Goal: Information Seeking & Learning: Learn about a topic

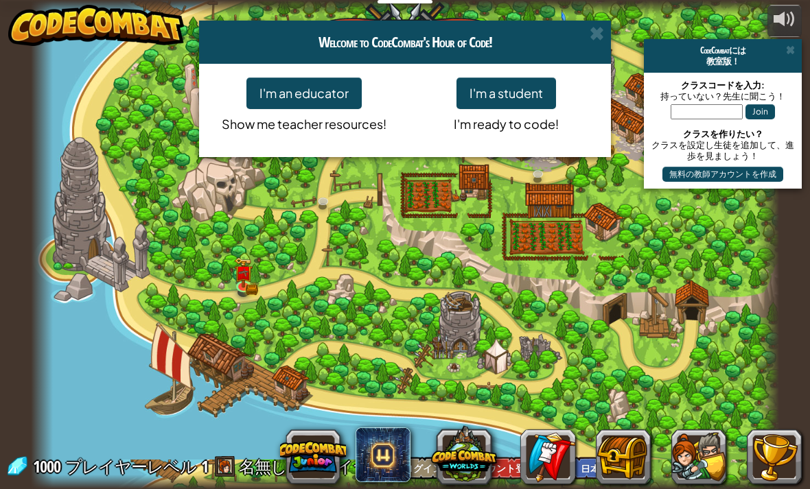
select select "ja"
click at [524, 91] on button "I'm a student" at bounding box center [505, 94] width 99 height 32
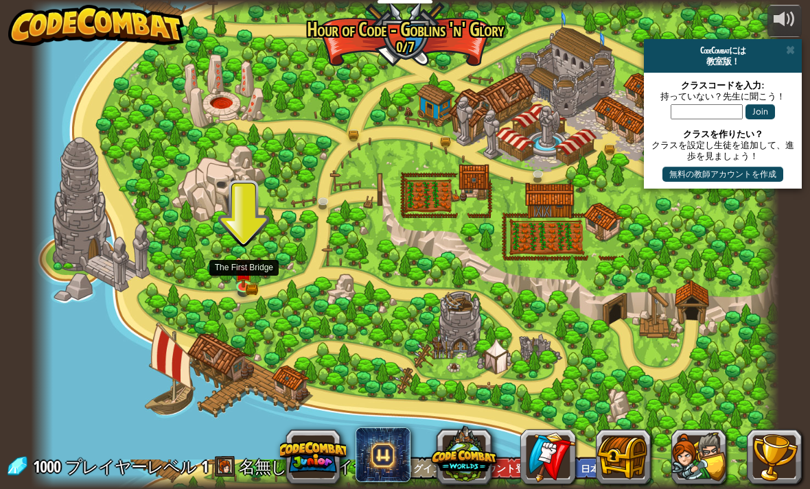
click at [245, 282] on img at bounding box center [244, 272] width 19 height 30
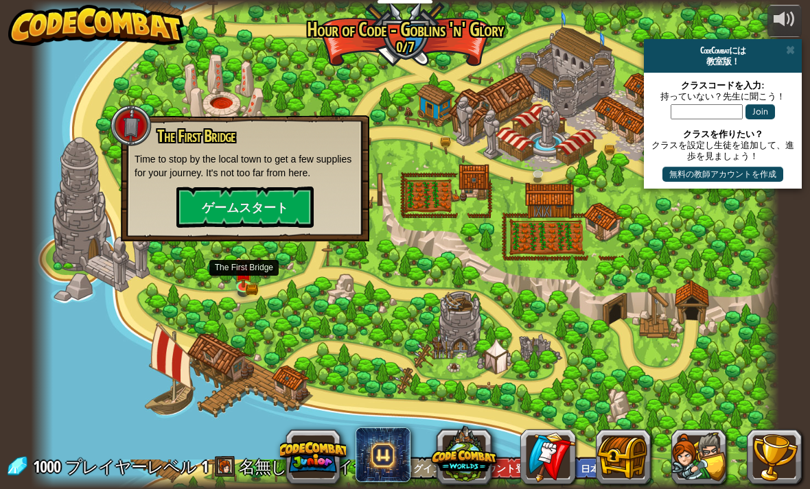
click at [282, 218] on button "ゲームスタート" at bounding box center [244, 207] width 137 height 41
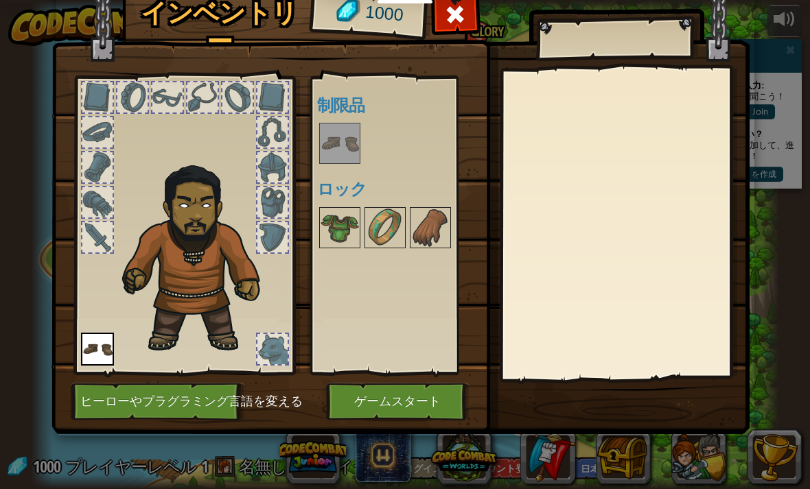
click at [370, 406] on button "ゲームスタート" at bounding box center [397, 402] width 143 height 38
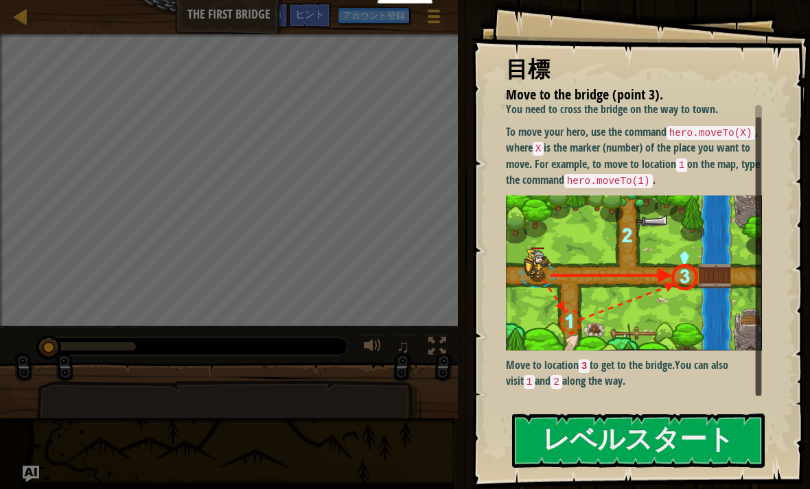
scroll to position [12, 0]
click at [550, 436] on button "レベルスタート" at bounding box center [638, 441] width 253 height 54
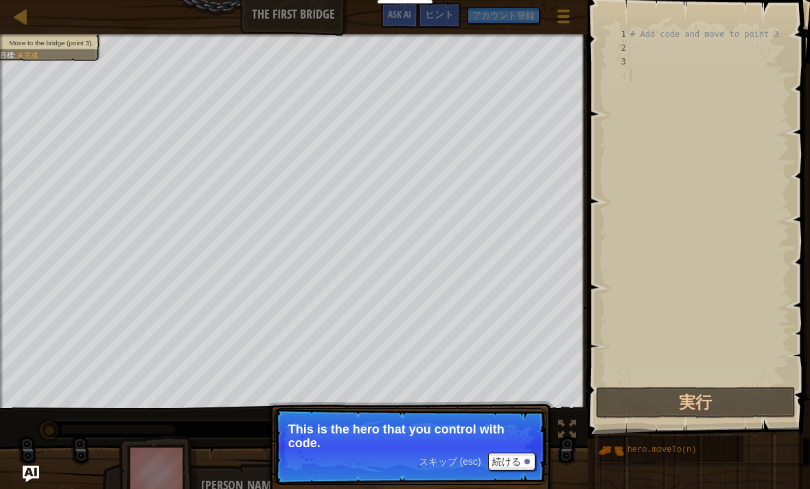
click at [508, 458] on button "続ける" at bounding box center [511, 462] width 47 height 18
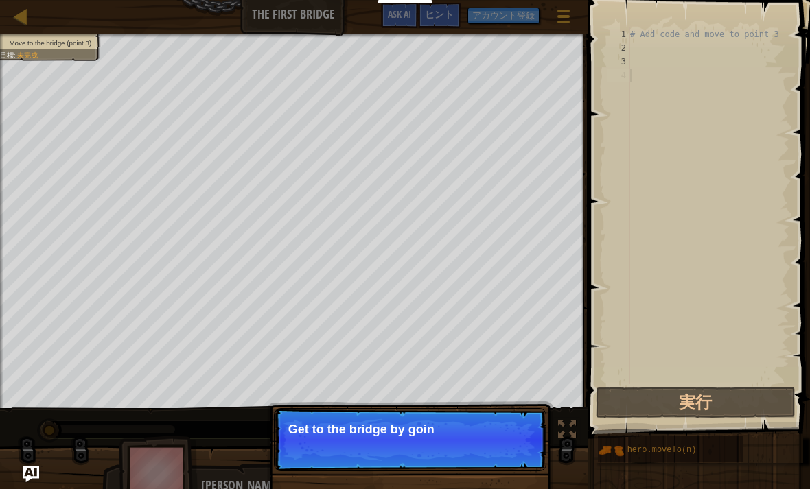
click at [480, 432] on p "Get to the bridge by goin" at bounding box center [410, 430] width 244 height 14
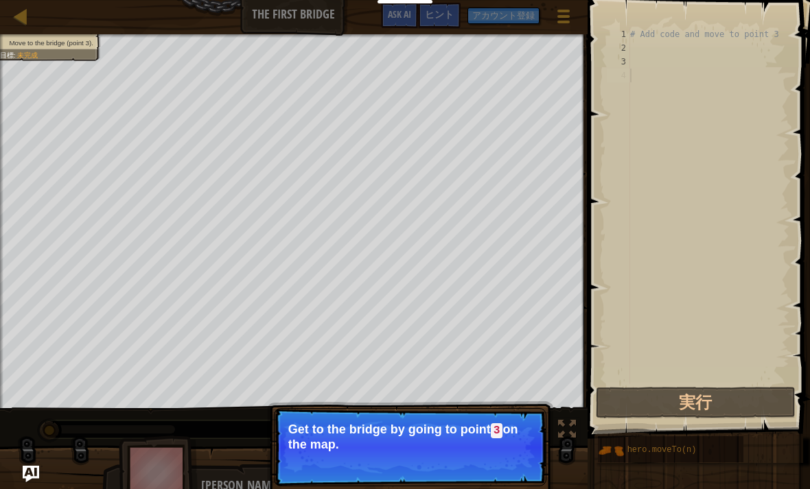
click at [749, 393] on button "実行" at bounding box center [696, 403] width 200 height 32
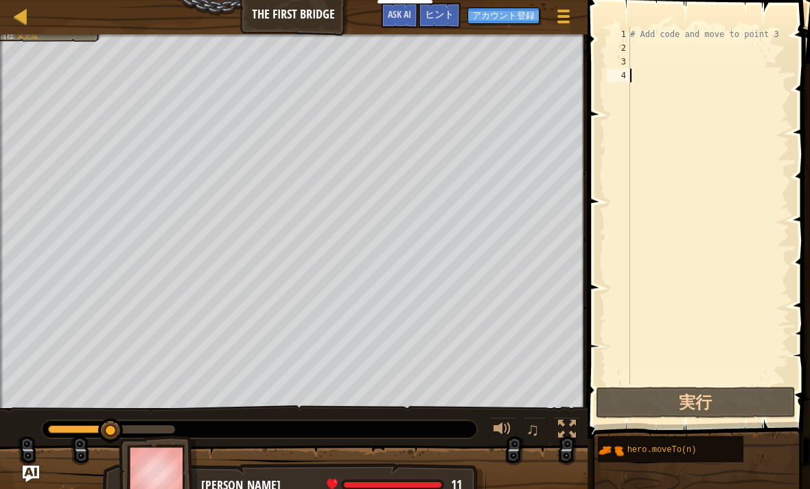
type textarea "h"
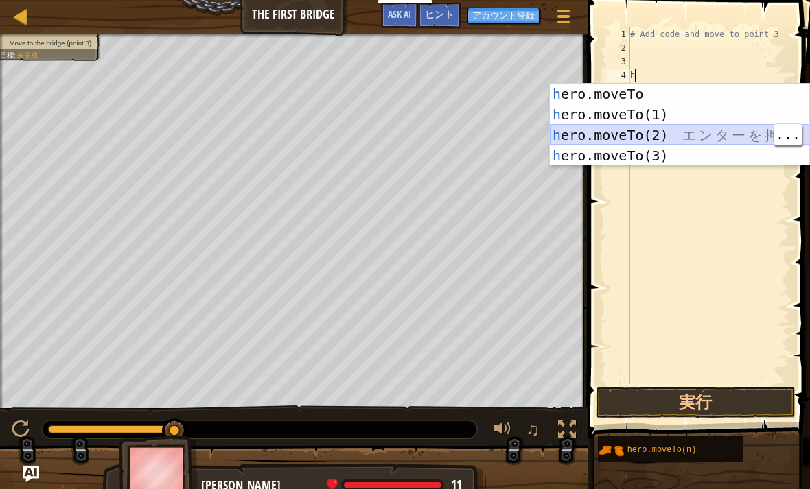
click at [706, 133] on div "h ero.moveTo エ ン タ ー を 押 す h ero.moveTo(1) エ ン タ ー を 押 す h ero.moveTo(2) エ ン タ …" at bounding box center [679, 146] width 259 height 124
type textarea "hero.moveTo(2)"
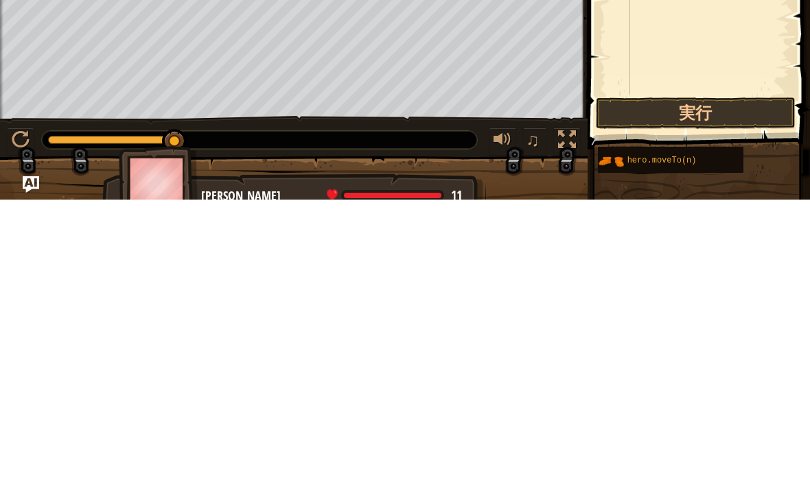
click at [742, 387] on button "実行" at bounding box center [696, 403] width 200 height 32
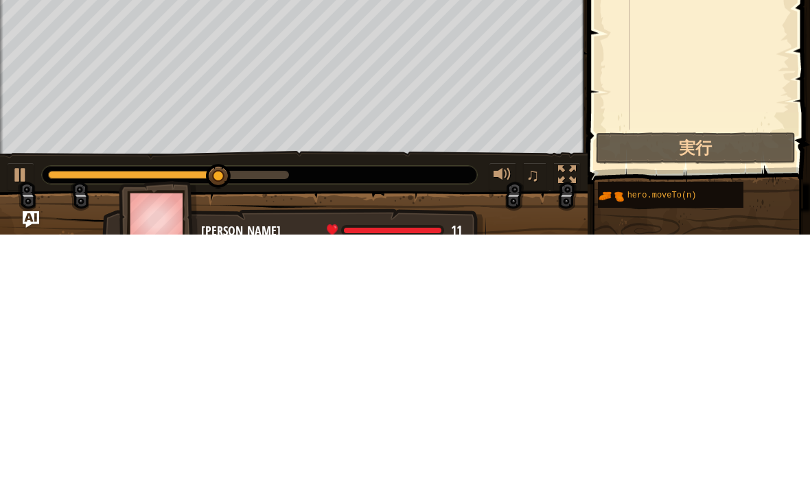
click at [733, 387] on button "実行" at bounding box center [696, 403] width 200 height 32
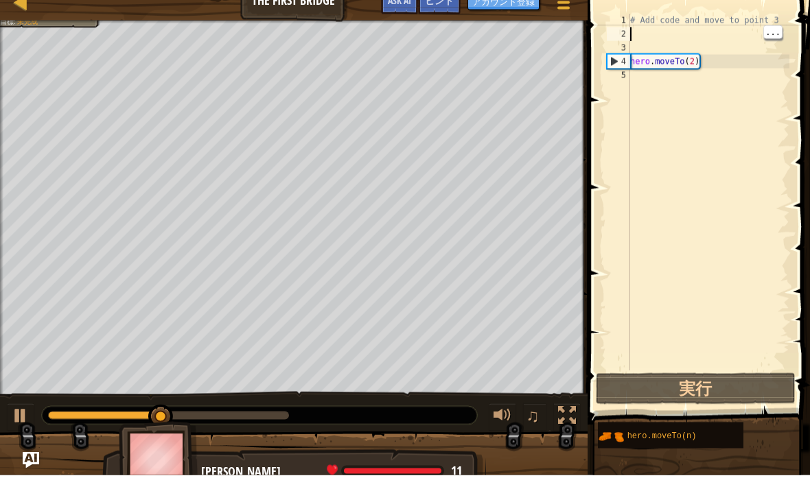
click at [647, 39] on div "# Add code and move to point 3 hero . moveTo ( 2 )" at bounding box center [708, 219] width 162 height 384
click at [657, 32] on div "# Add code and move to point 3 hero . moveTo ( 2 )" at bounding box center [708, 219] width 162 height 384
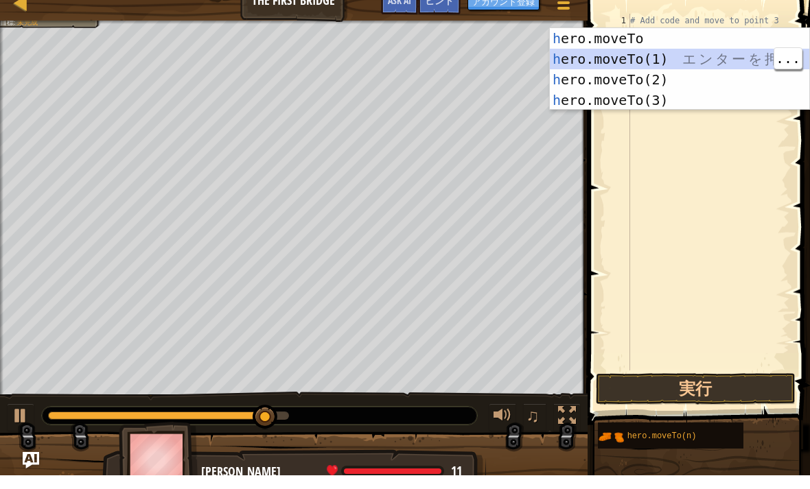
click at [678, 55] on div "h ero.moveTo エ ン タ ー を 押 す h ero.moveTo(1) エ ン タ ー を 押 す h ero.moveTo(2) エ ン タ …" at bounding box center [679, 104] width 259 height 124
type textarea "hero.moveTo(1)"
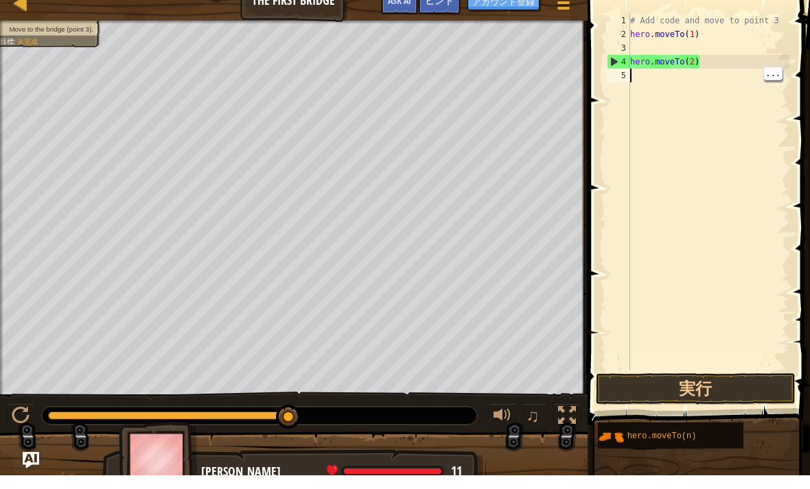
click at [648, 83] on div "# Add code and move to point 3 hero . moveTo ( 1 ) hero . moveTo ( 2 )" at bounding box center [708, 219] width 162 height 384
click at [633, 79] on div "# Add code and move to point 3 hero . moveTo ( 1 ) hero . moveTo ( 2 )" at bounding box center [708, 219] width 162 height 384
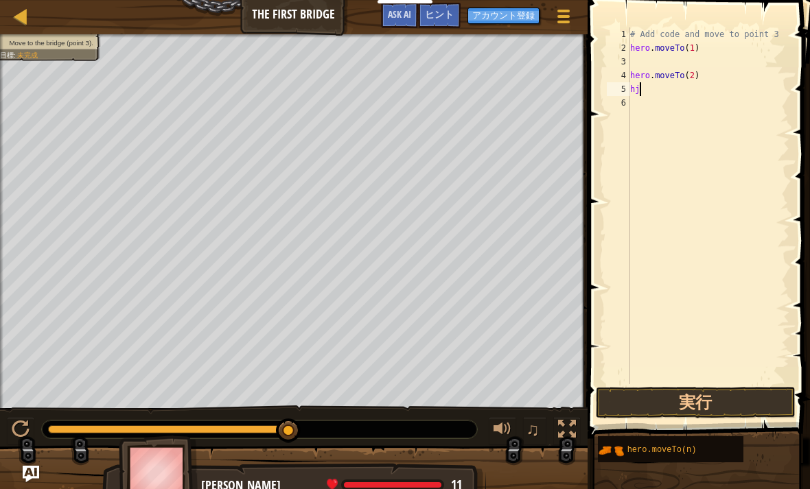
type textarea "h"
type textarea "g"
type textarea "h"
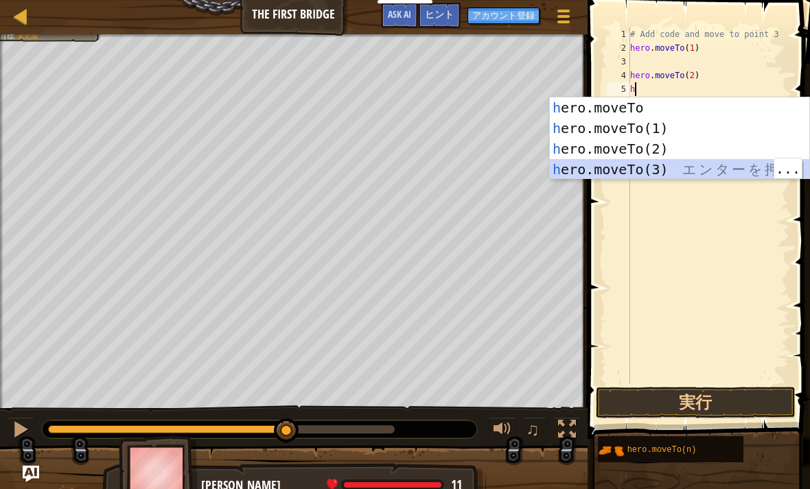
click at [705, 165] on div "h ero.moveTo エ ン タ ー を 押 す h ero.moveTo(1) エ ン タ ー を 押 す h ero.moveTo(2) エ ン タ …" at bounding box center [679, 159] width 259 height 124
type textarea "hero.moveTo(3)"
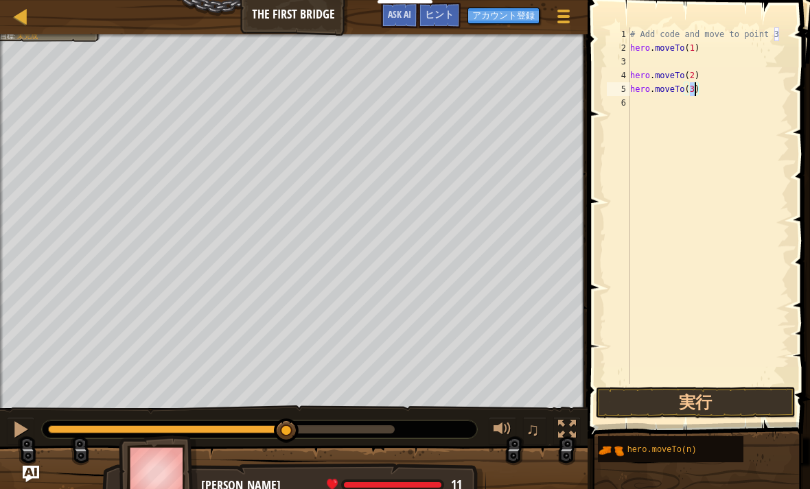
click at [687, 401] on button "実行" at bounding box center [696, 403] width 200 height 32
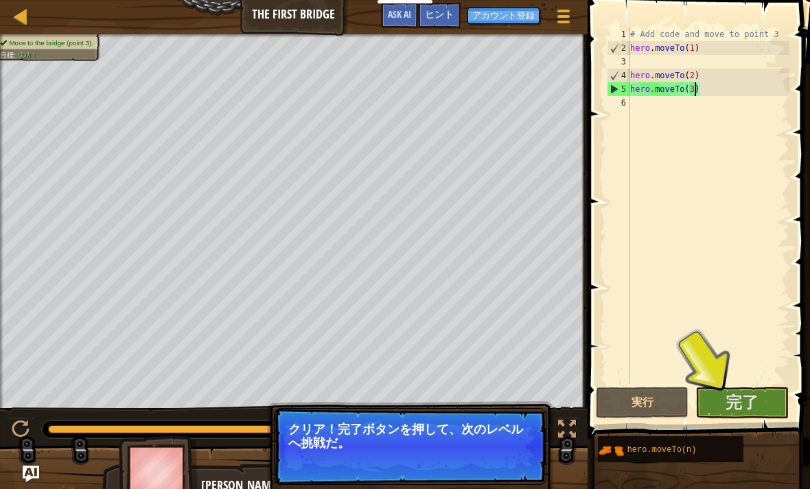
click at [755, 401] on span "完了" at bounding box center [741, 402] width 33 height 22
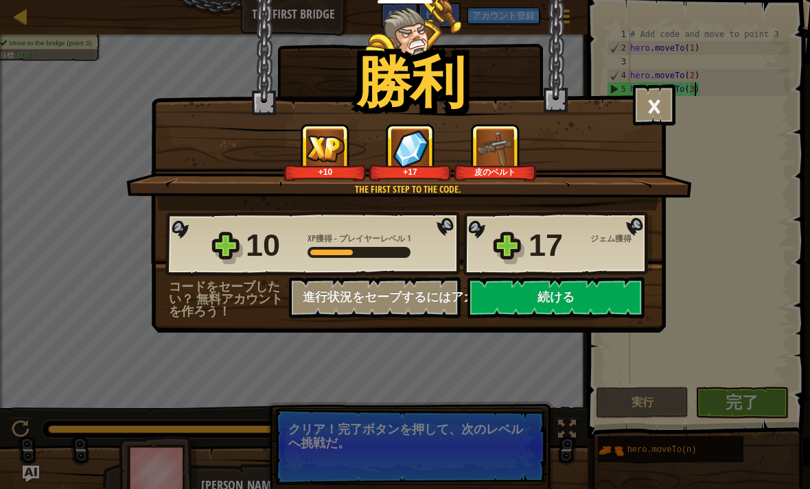
click at [570, 301] on button "続ける" at bounding box center [555, 297] width 177 height 41
select select "ja"
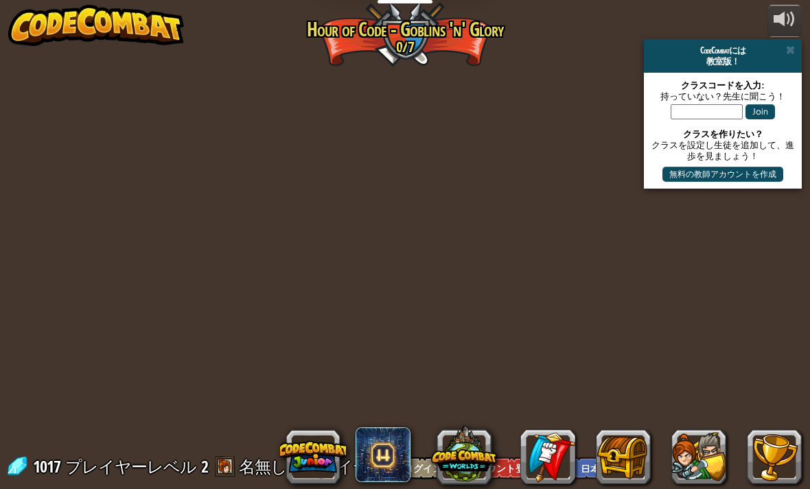
select select "ja"
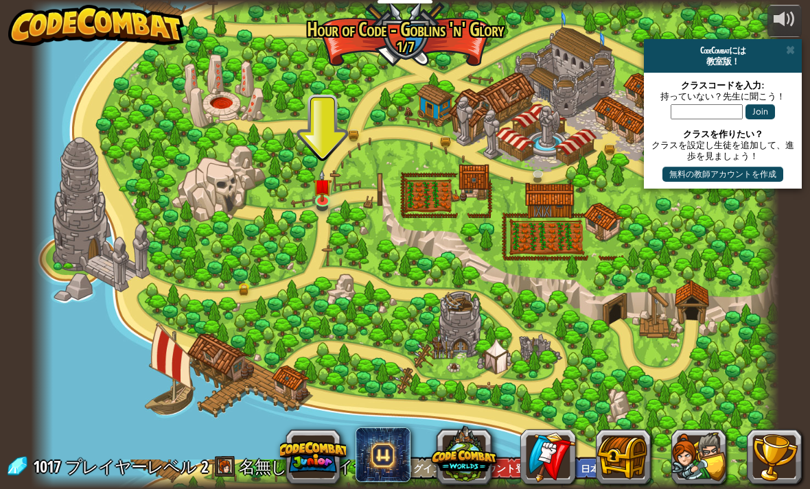
scroll to position [1, 0]
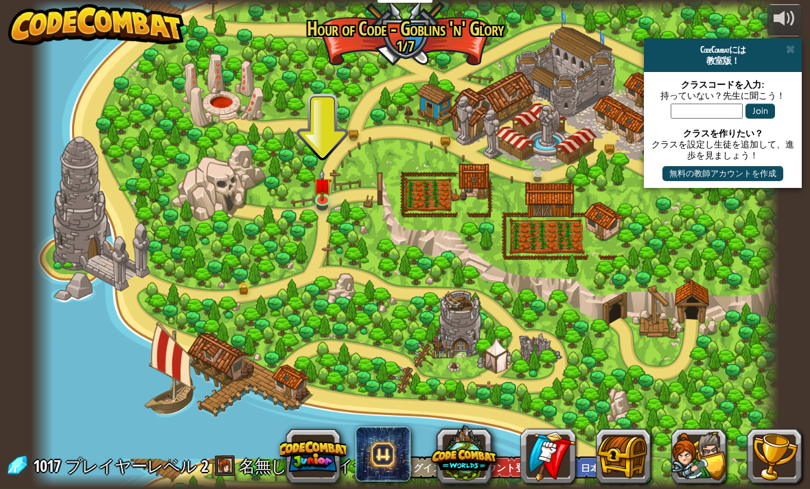
click at [327, 195] on img at bounding box center [323, 185] width 19 height 32
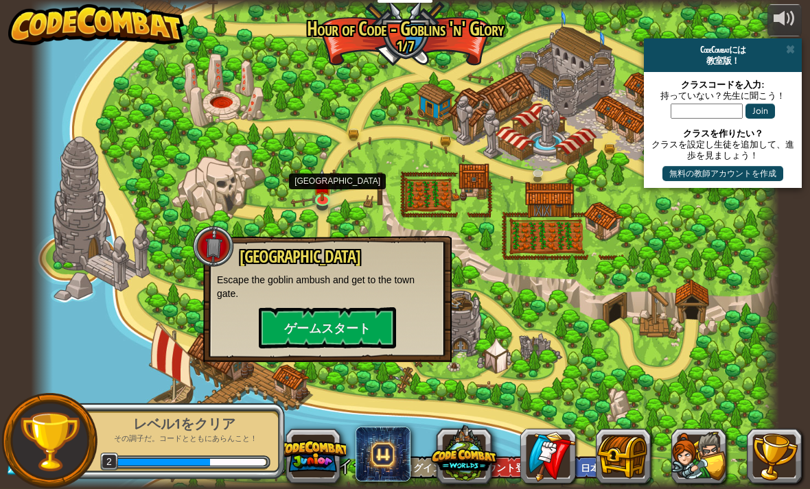
click at [337, 329] on button "ゲームスタート" at bounding box center [327, 327] width 137 height 41
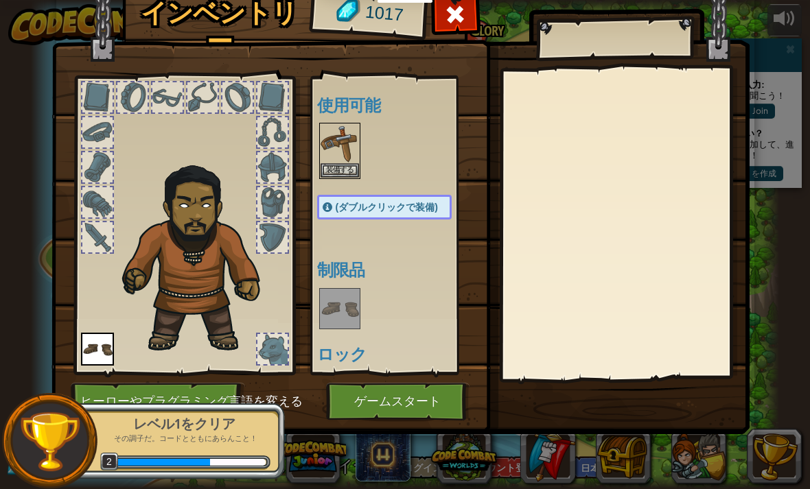
click at [337, 163] on button "装備する" at bounding box center [339, 170] width 38 height 14
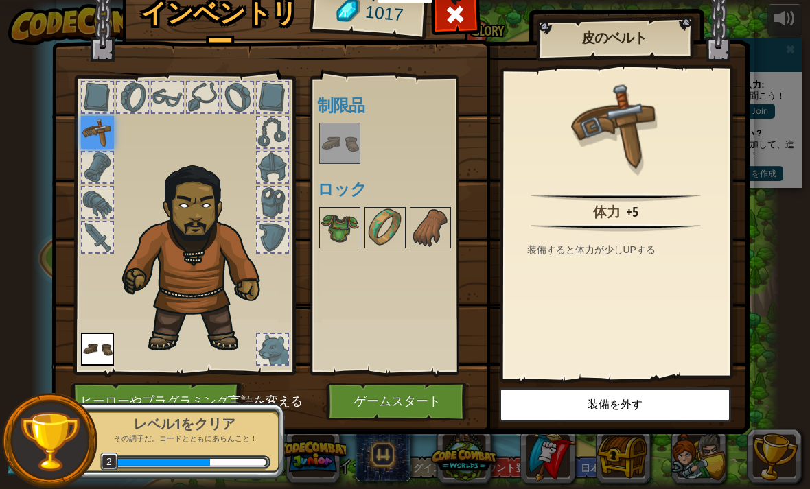
click at [379, 405] on button "ゲームスタート" at bounding box center [397, 402] width 143 height 38
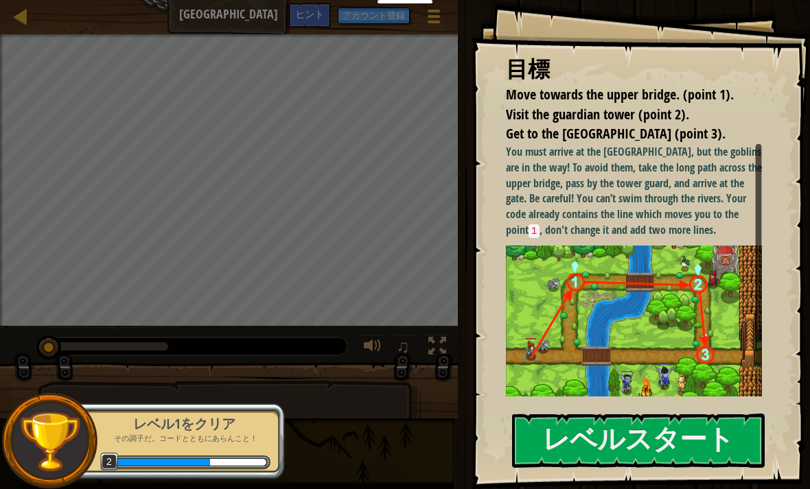
click at [728, 430] on button "レベルスタート" at bounding box center [638, 441] width 253 height 54
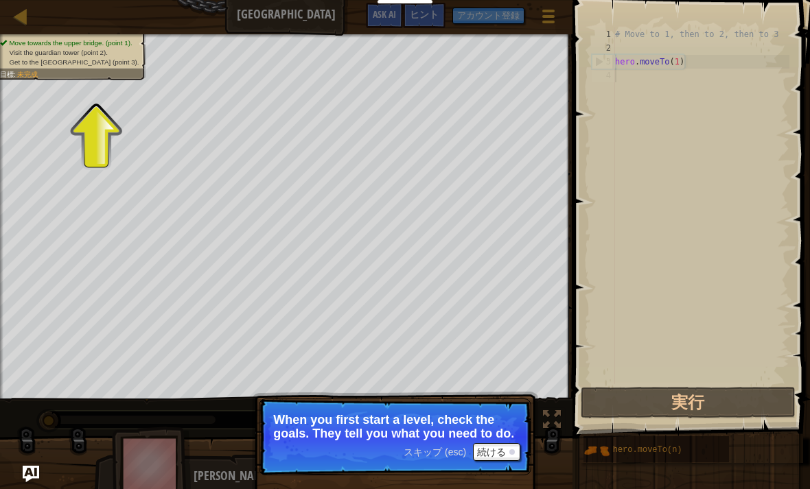
click at [519, 447] on button "続ける" at bounding box center [496, 452] width 47 height 18
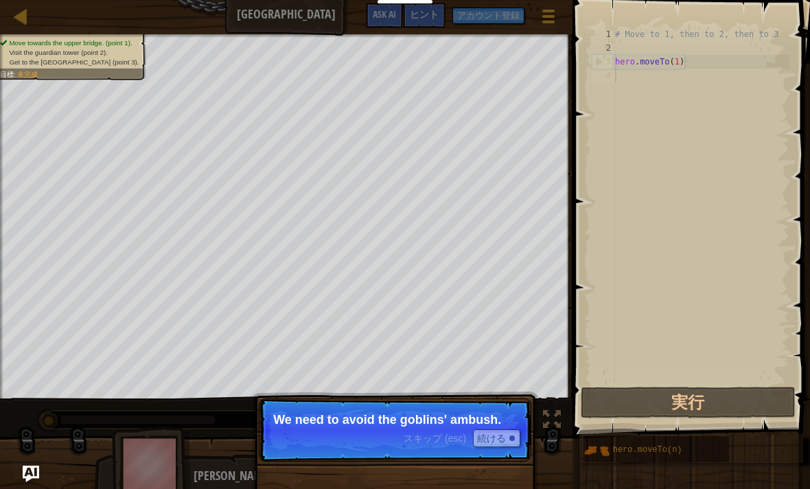
click at [528, 440] on p "スキップ (esc) 続ける We need to avoid the goblins' ambush." at bounding box center [395, 430] width 272 height 63
click at [519, 431] on button "続ける" at bounding box center [496, 439] width 47 height 18
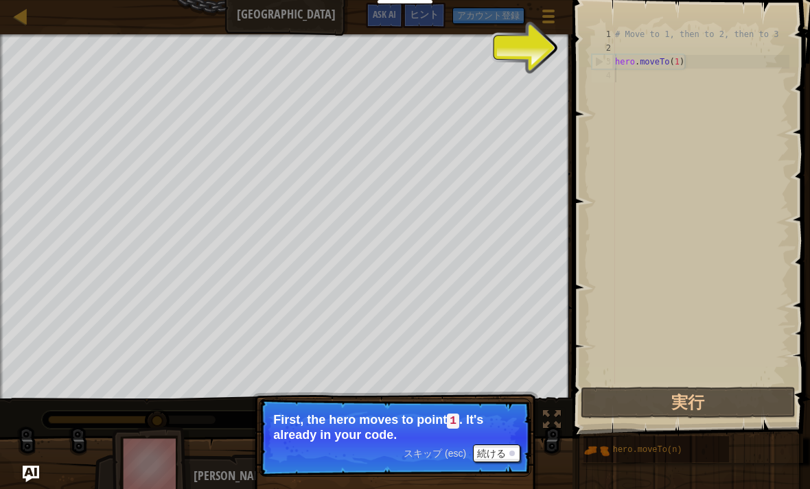
click at [504, 445] on button "続ける" at bounding box center [496, 454] width 47 height 18
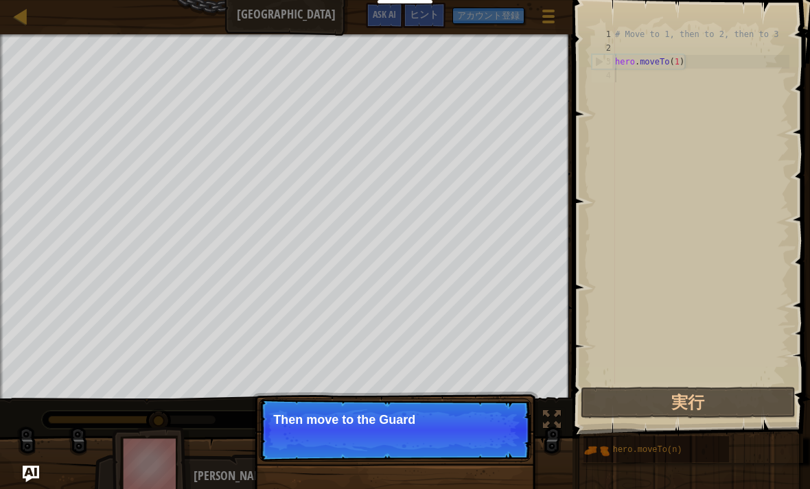
click at [508, 438] on p "スキップ (esc) 続ける Then move to the Guard" at bounding box center [395, 430] width 272 height 63
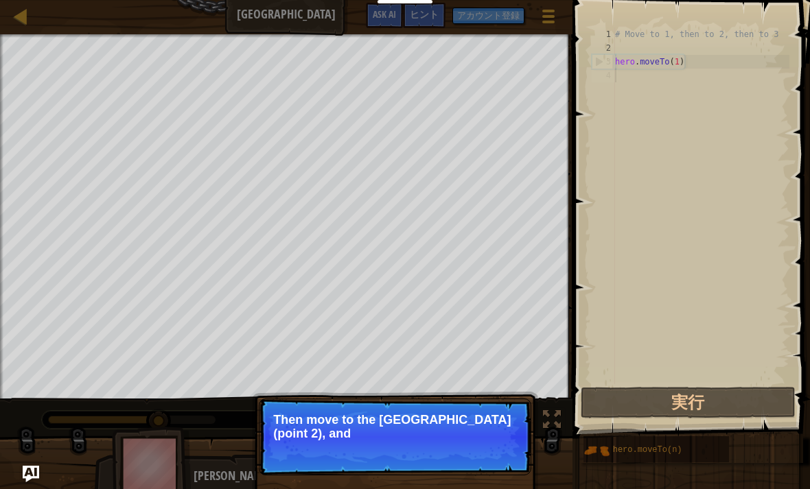
click at [514, 437] on p "Then move to the [GEOGRAPHIC_DATA] (point 2), and" at bounding box center [395, 426] width 244 height 27
click at [504, 447] on button "続ける" at bounding box center [496, 452] width 47 height 18
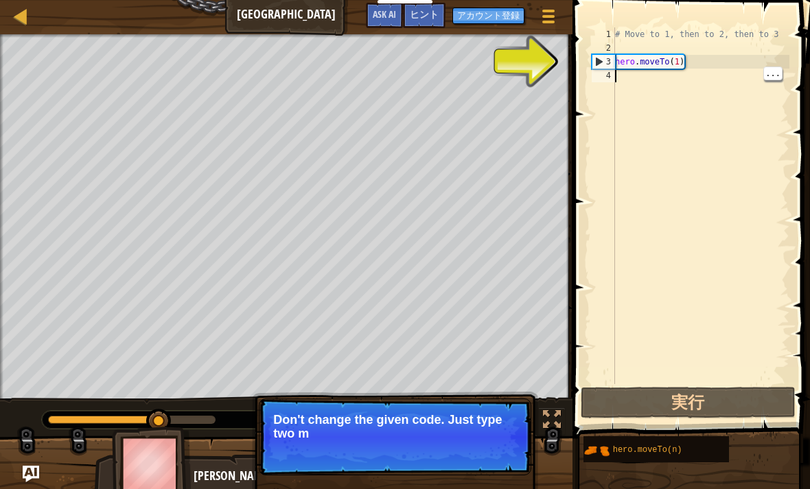
type textarea "hero.moveTo(1)"
click at [642, 87] on div "# Move to 1, then to 2, then to 3 hero . moveTo ( 1 )" at bounding box center [700, 219] width 177 height 384
click at [660, 418] on button "実行" at bounding box center [688, 403] width 214 height 32
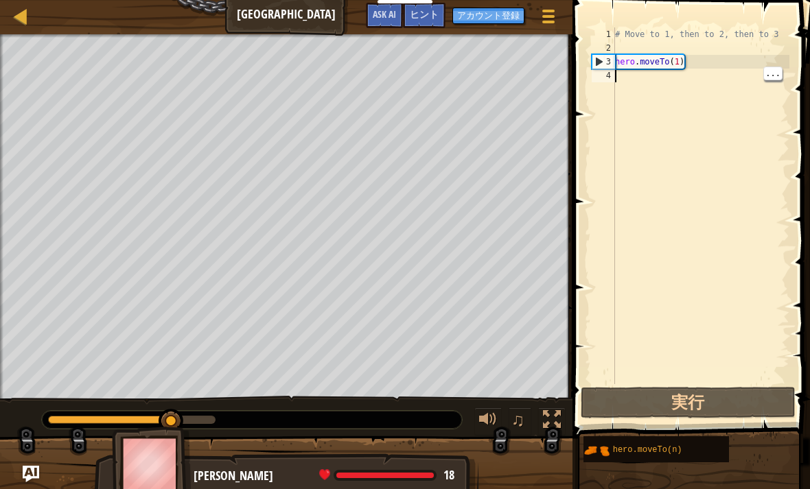
type textarea "j"
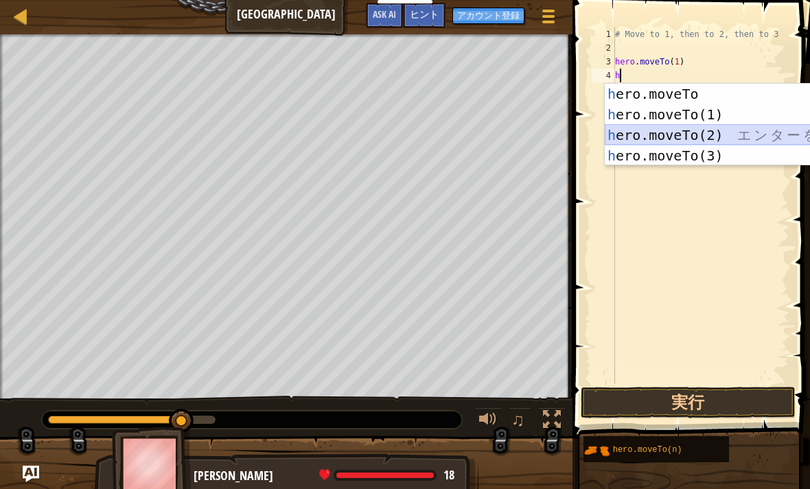
click at [730, 137] on div "h ero.moveTo エ ン タ ー を 押 す h ero.moveTo(1) エ ン タ ー を 押 す h ero.moveTo(2) エ ン タ …" at bounding box center [734, 146] width 259 height 124
type textarea "hero.moveTo(2)"
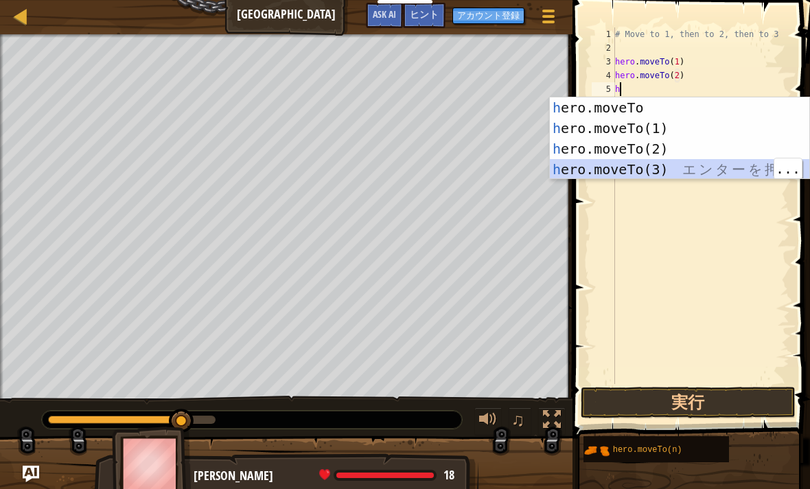
click at [676, 165] on div "h ero.moveTo エ ン タ ー を 押 す h ero.moveTo(1) エ ン タ ー を 押 す h ero.moveTo(2) エ ン タ …" at bounding box center [679, 159] width 259 height 124
type textarea "hero.moveTo(3)"
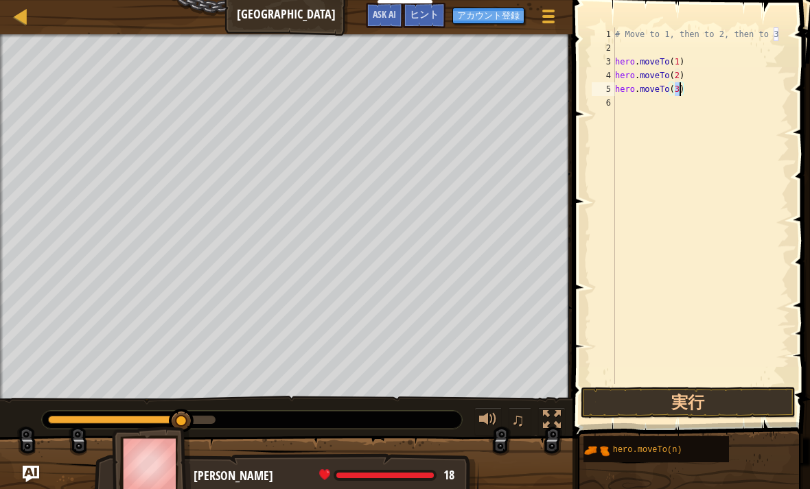
click at [645, 383] on div "# Move to 1, then to 2, then to 3 hero . moveTo ( 1 ) hero . moveTo ( 2 ) hero …" at bounding box center [700, 219] width 177 height 384
click at [650, 399] on button "実行" at bounding box center [688, 403] width 214 height 32
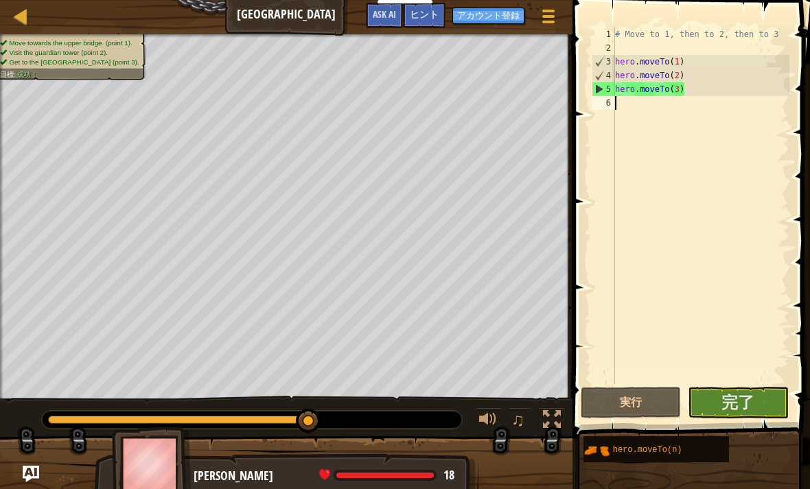
click at [749, 397] on span "完了" at bounding box center [737, 402] width 33 height 22
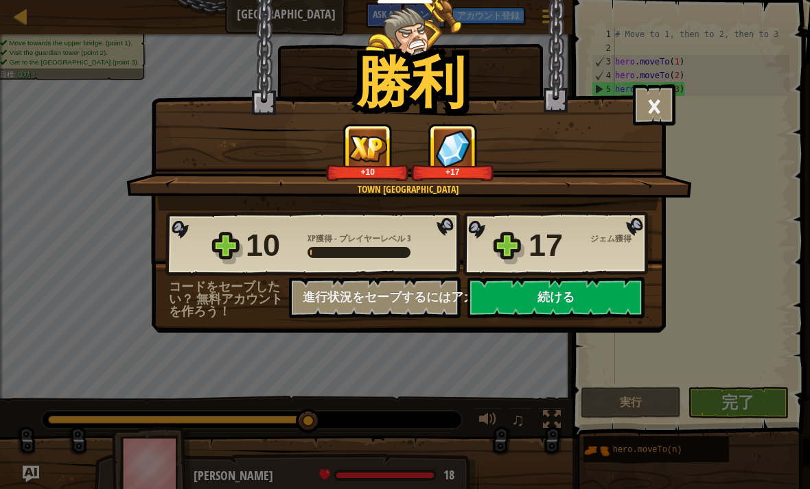
click at [611, 296] on button "続ける" at bounding box center [555, 297] width 177 height 41
select select "ja"
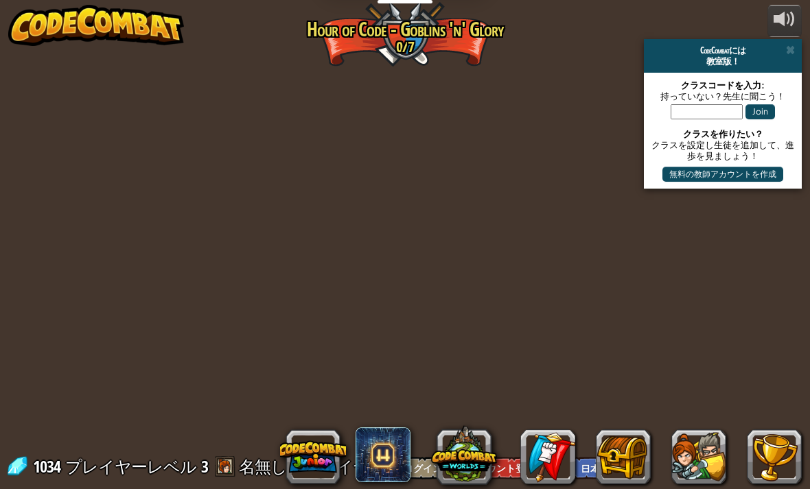
select select "ja"
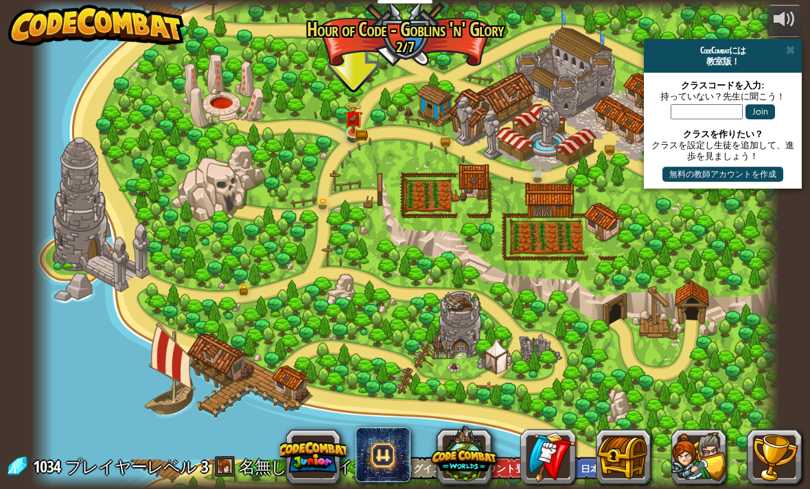
click at [226, 198] on div at bounding box center [405, 244] width 749 height 489
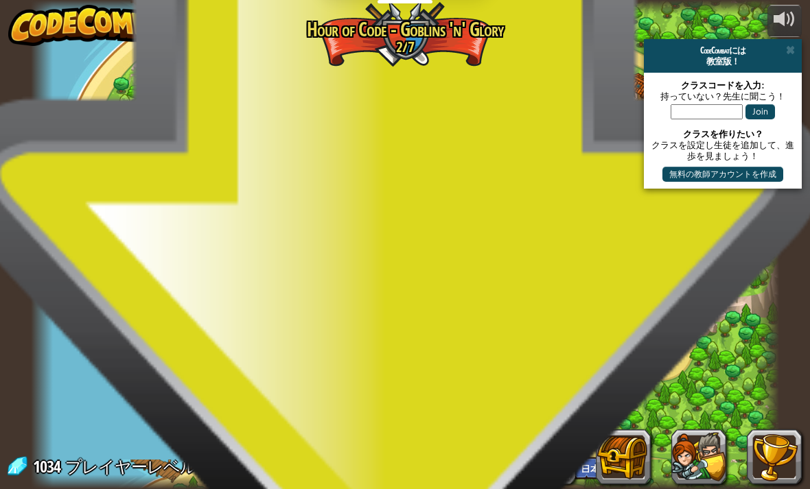
click at [349, 131] on img at bounding box center [353, 118] width 19 height 30
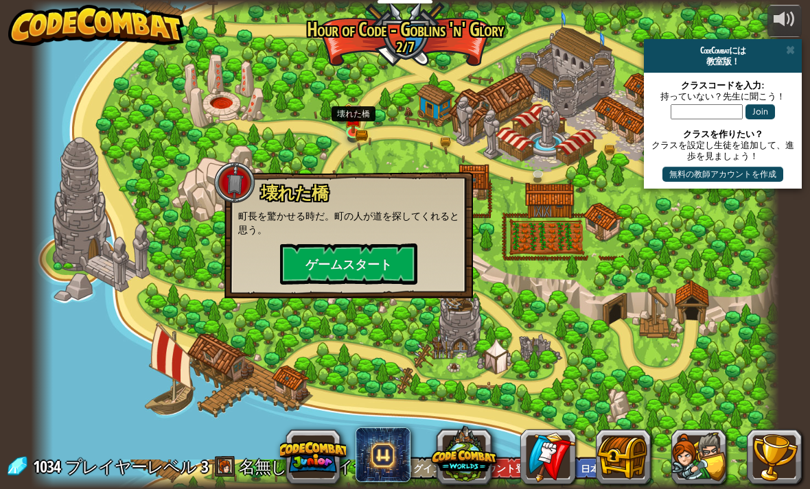
click at [305, 261] on button "ゲームスタート" at bounding box center [348, 264] width 137 height 41
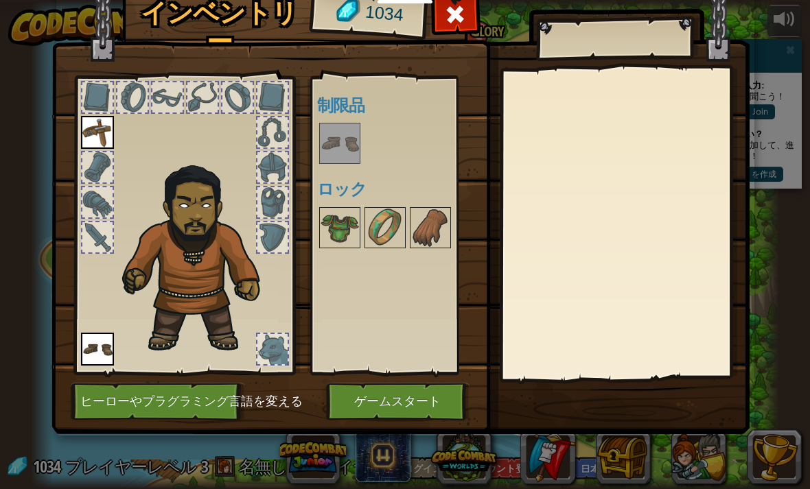
click at [331, 238] on img at bounding box center [339, 228] width 38 height 38
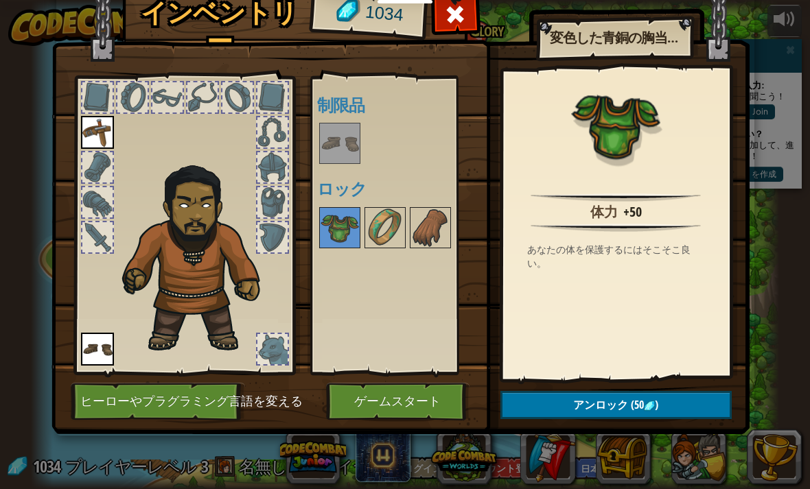
click at [382, 232] on img at bounding box center [385, 228] width 38 height 38
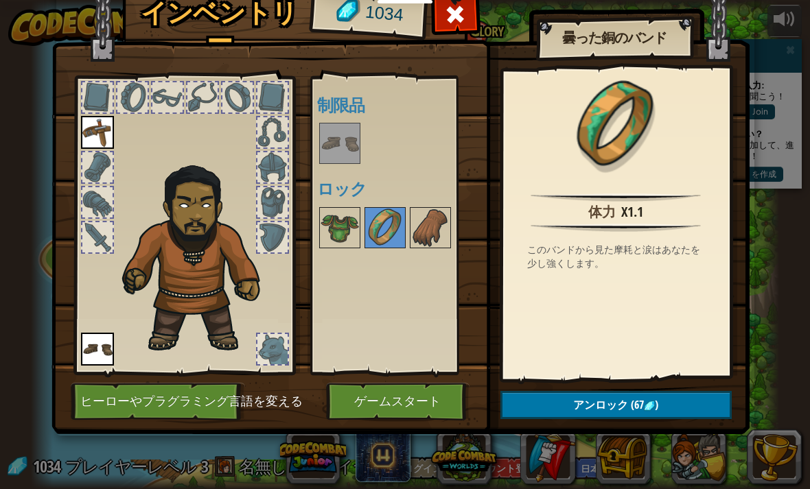
click at [432, 236] on img at bounding box center [430, 228] width 38 height 38
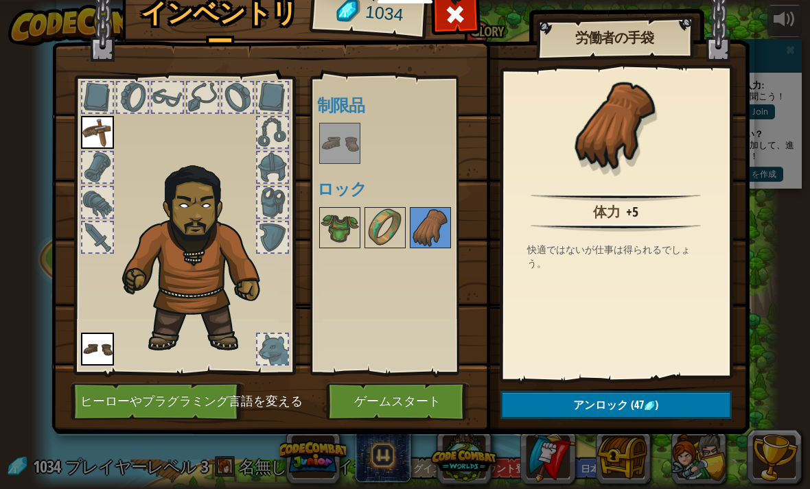
click at [337, 226] on img at bounding box center [339, 228] width 38 height 38
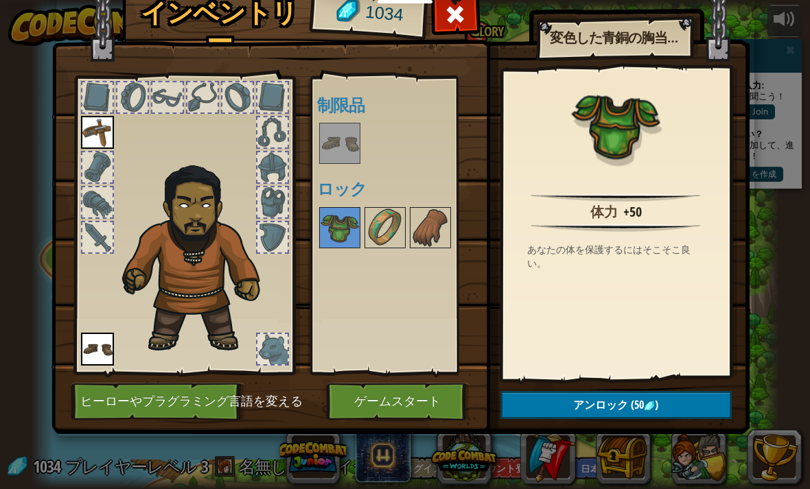
click at [377, 231] on img at bounding box center [385, 228] width 38 height 38
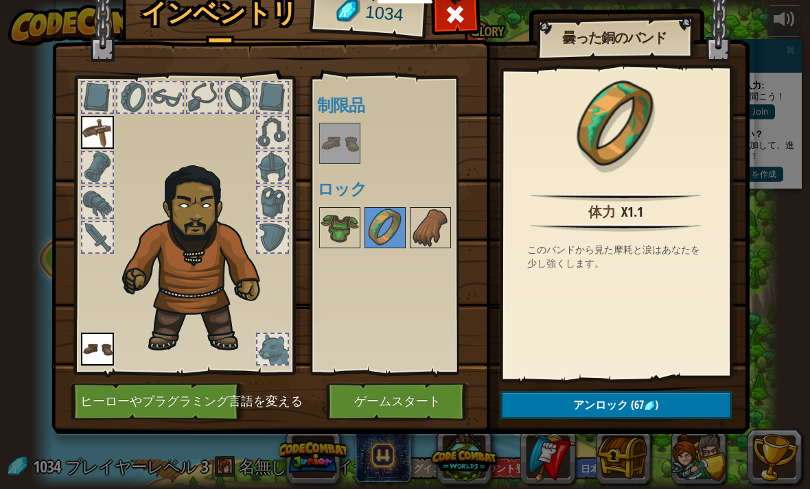
click at [427, 223] on img at bounding box center [430, 228] width 38 height 38
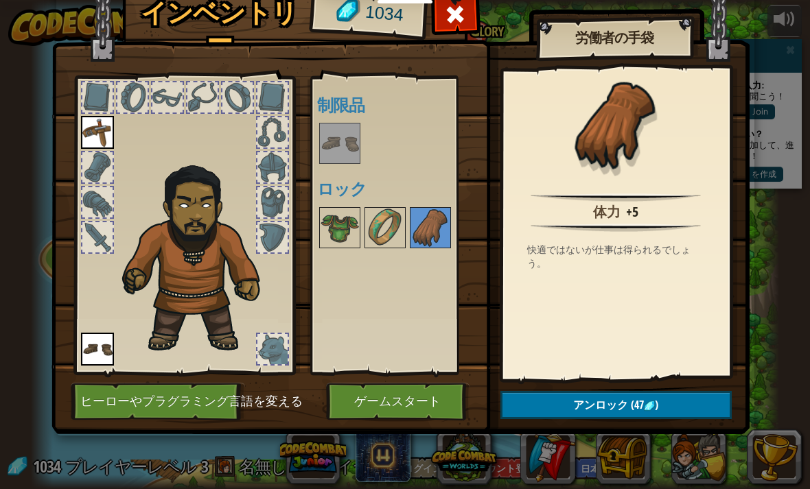
click at [382, 241] on img at bounding box center [385, 228] width 38 height 38
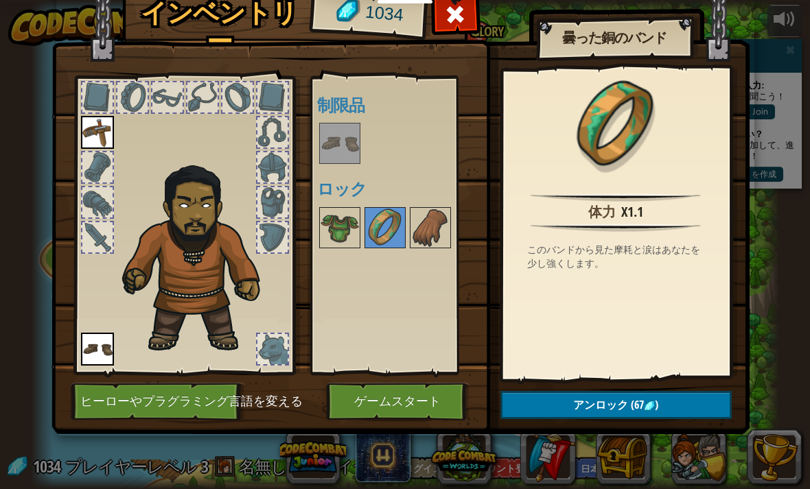
click at [337, 238] on img at bounding box center [339, 228] width 38 height 38
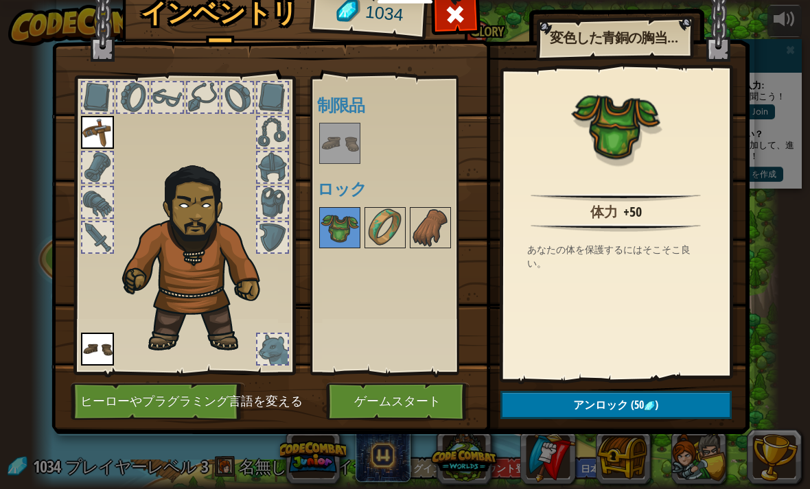
click at [566, 403] on button "アンロック (50 )" at bounding box center [615, 405] width 231 height 28
click at [375, 231] on img at bounding box center [385, 228] width 38 height 38
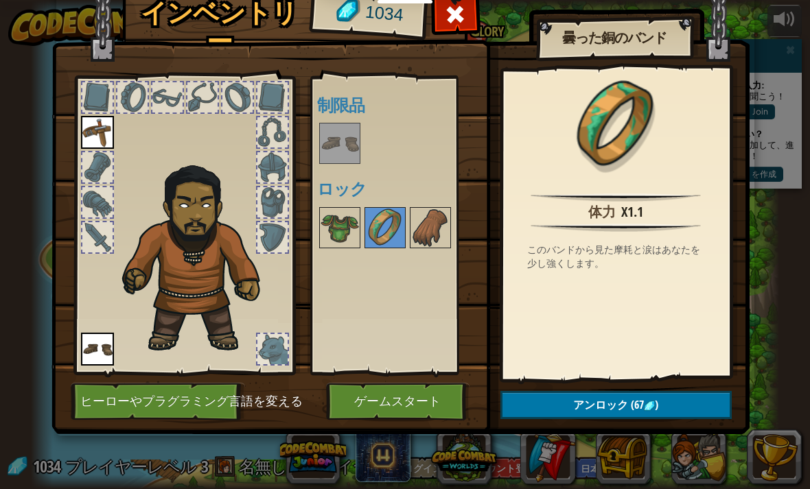
click at [333, 226] on img at bounding box center [339, 228] width 38 height 38
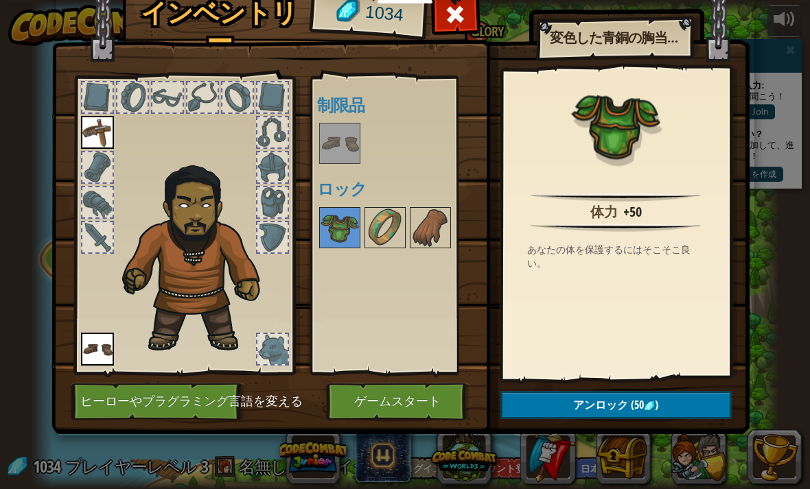
click at [340, 233] on img at bounding box center [339, 228] width 38 height 38
click at [344, 243] on img at bounding box center [339, 228] width 38 height 38
click at [548, 414] on button "アンロック (50 )" at bounding box center [615, 405] width 231 height 28
click at [539, 414] on button "ロックを解除？" at bounding box center [615, 405] width 231 height 28
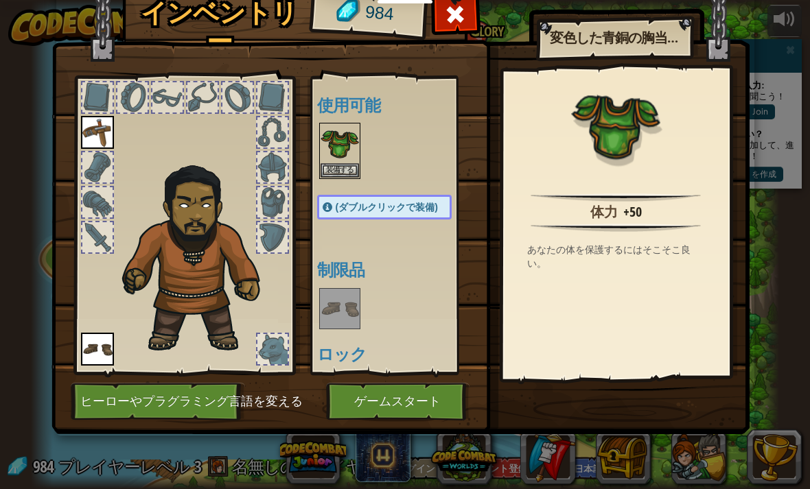
click at [333, 161] on img at bounding box center [339, 143] width 38 height 38
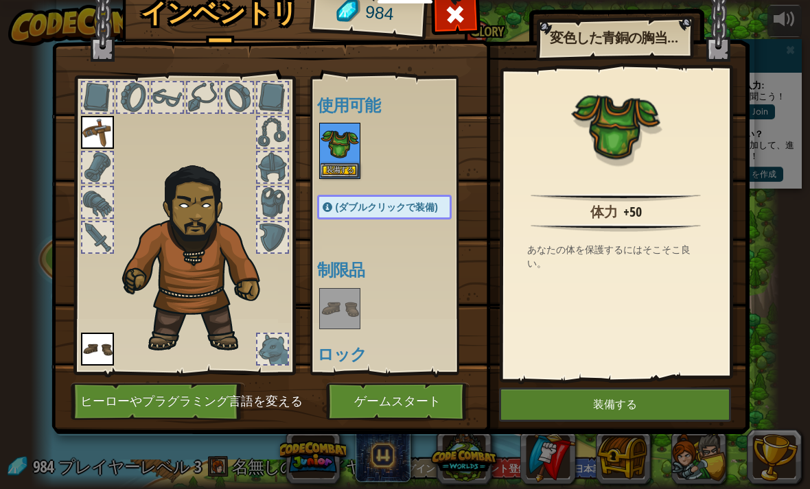
click at [342, 172] on button "装備する" at bounding box center [339, 170] width 38 height 14
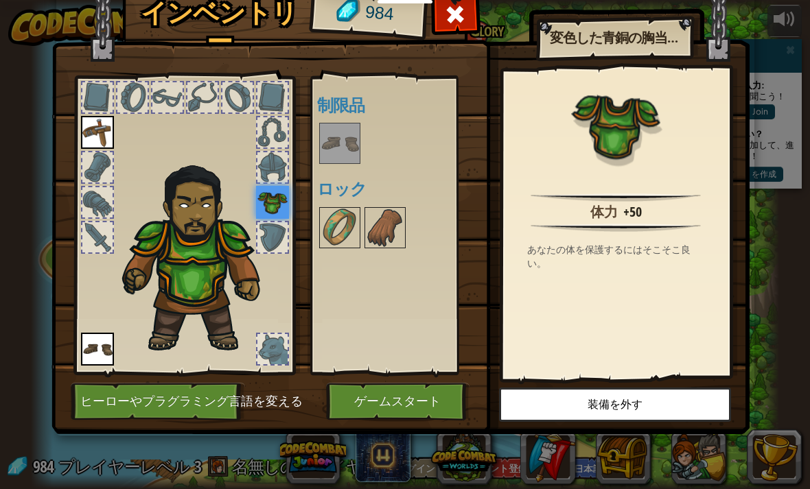
click at [339, 234] on img at bounding box center [339, 228] width 38 height 38
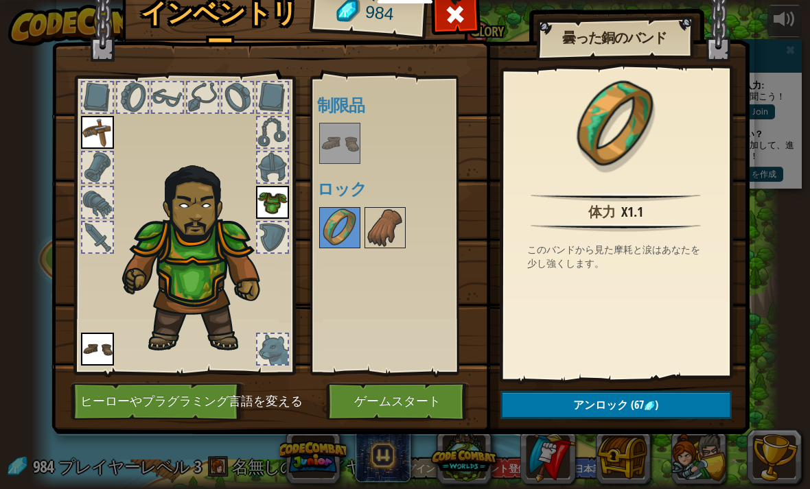
click at [554, 404] on button "アンロック (67 )" at bounding box center [615, 405] width 231 height 28
click at [554, 411] on button "ロックを解除？" at bounding box center [615, 405] width 231 height 28
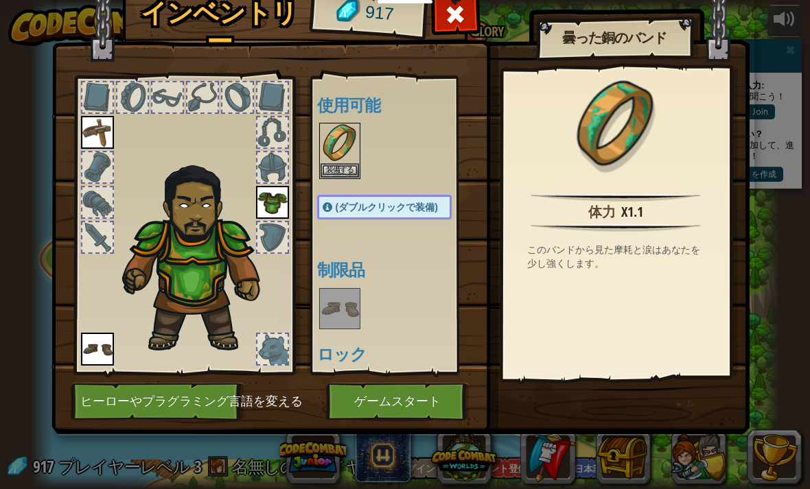
click at [337, 170] on button "装備する" at bounding box center [339, 170] width 38 height 14
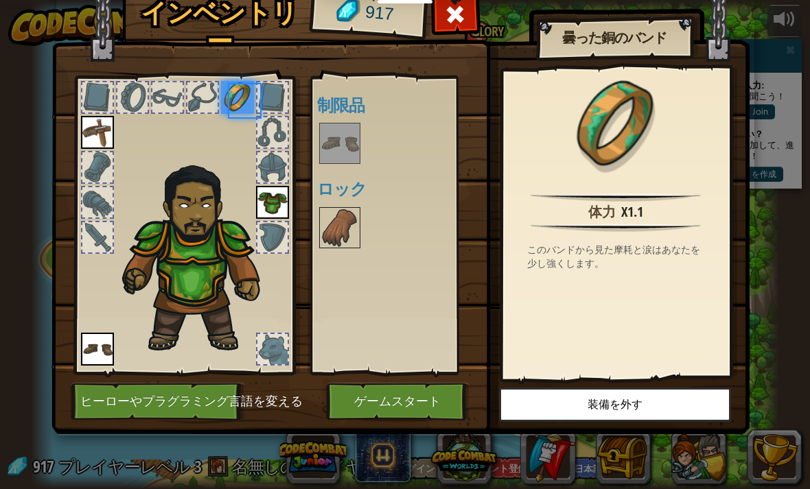
click at [332, 161] on img at bounding box center [339, 143] width 38 height 38
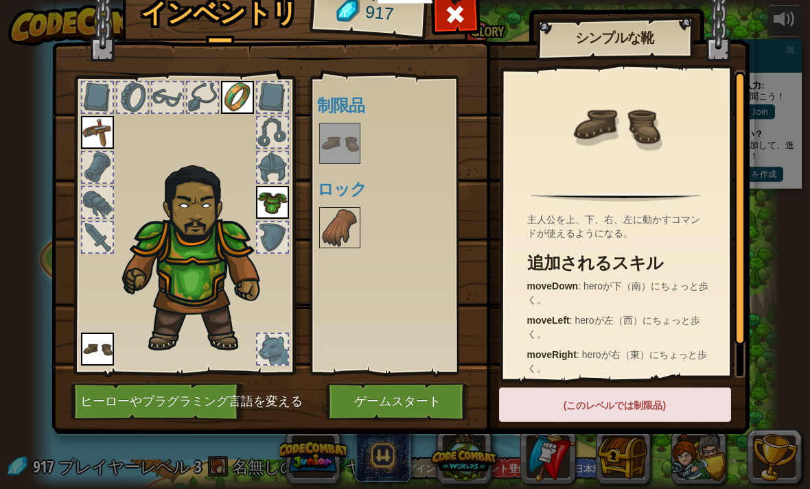
click at [346, 231] on img at bounding box center [339, 228] width 38 height 38
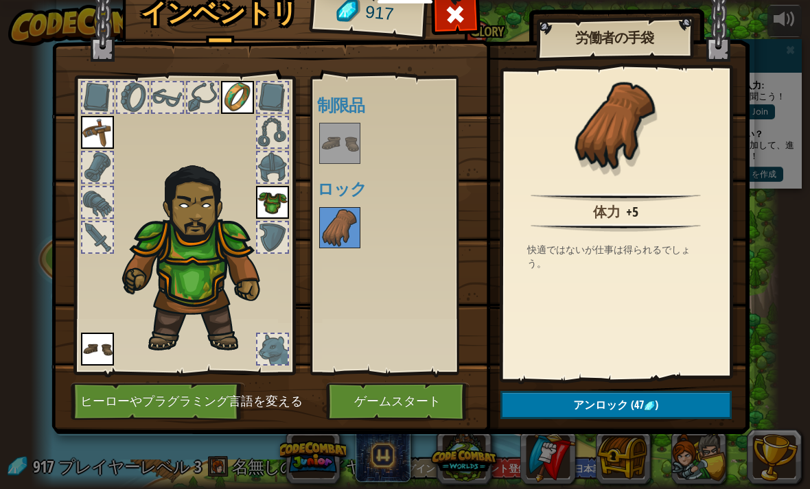
click at [554, 405] on button "アンロック (47 )" at bounding box center [615, 405] width 231 height 28
click at [555, 404] on button "ロックを解除？" at bounding box center [615, 405] width 231 height 28
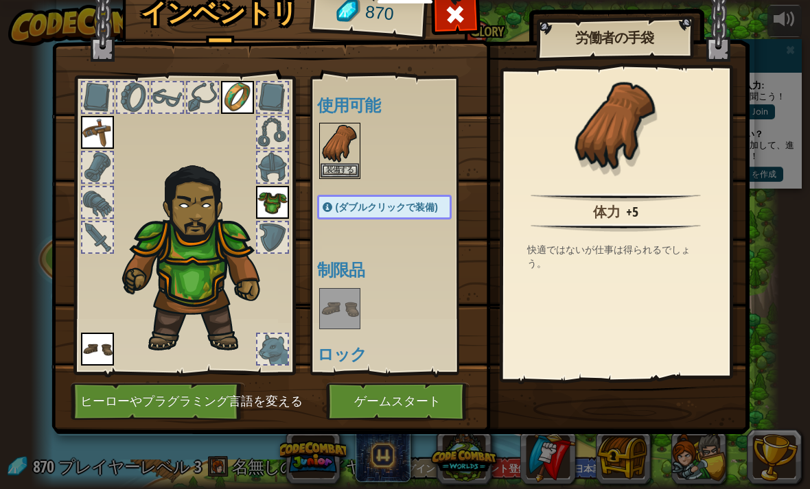
click at [337, 173] on button "装備する" at bounding box center [339, 170] width 38 height 14
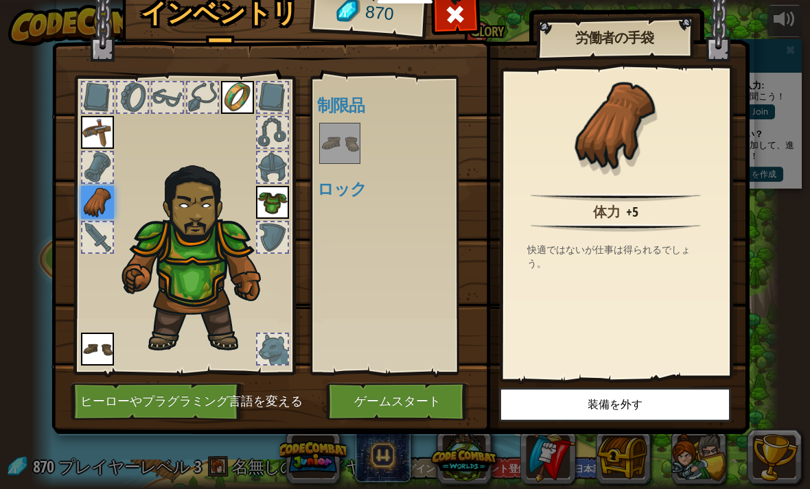
click at [384, 397] on button "ゲームスタート" at bounding box center [397, 402] width 143 height 38
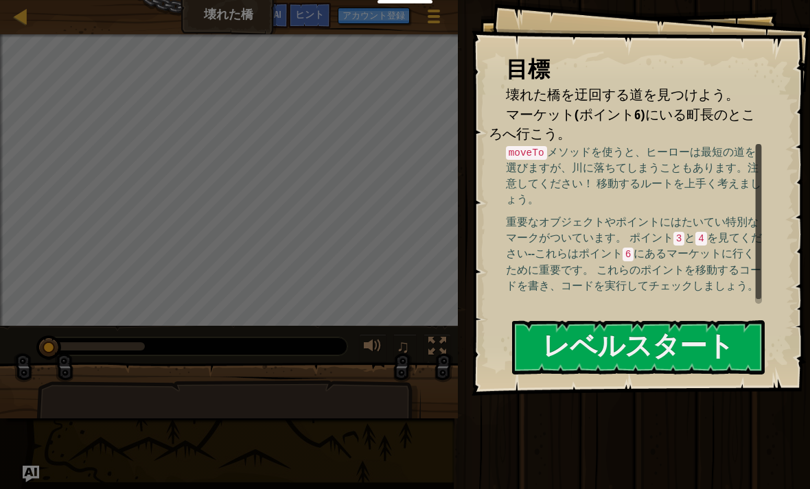
click at [588, 320] on button "レベルスタート" at bounding box center [638, 347] width 253 height 54
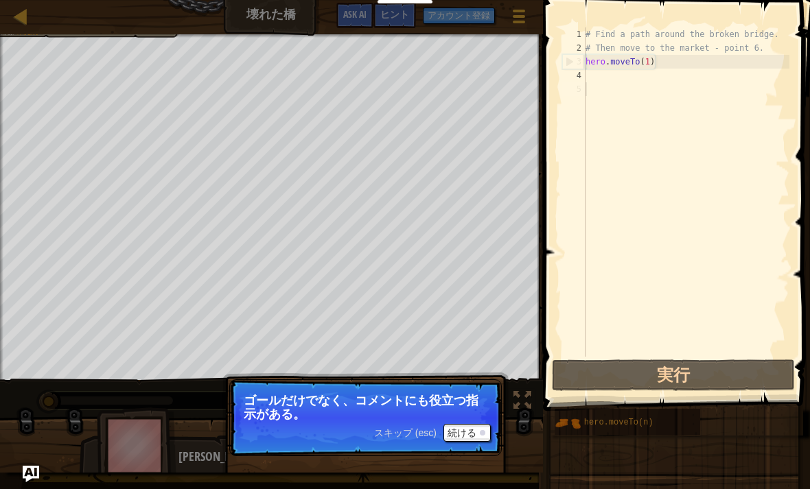
click at [481, 432] on div at bounding box center [482, 432] width 5 height 5
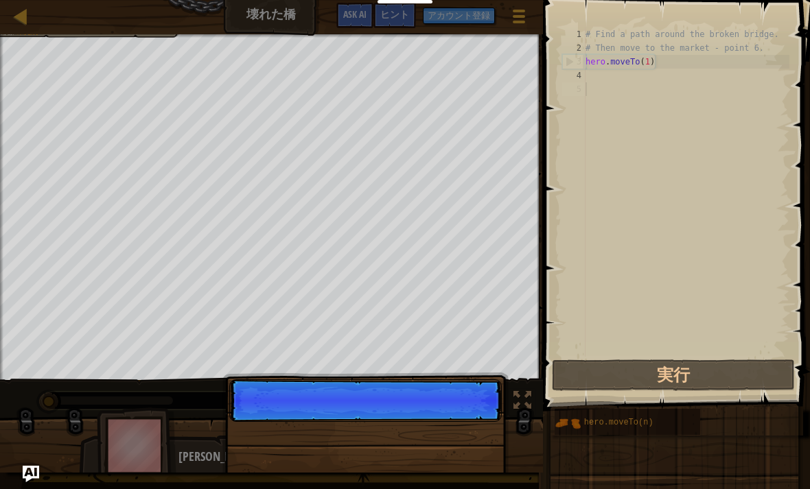
scroll to position [7, 0]
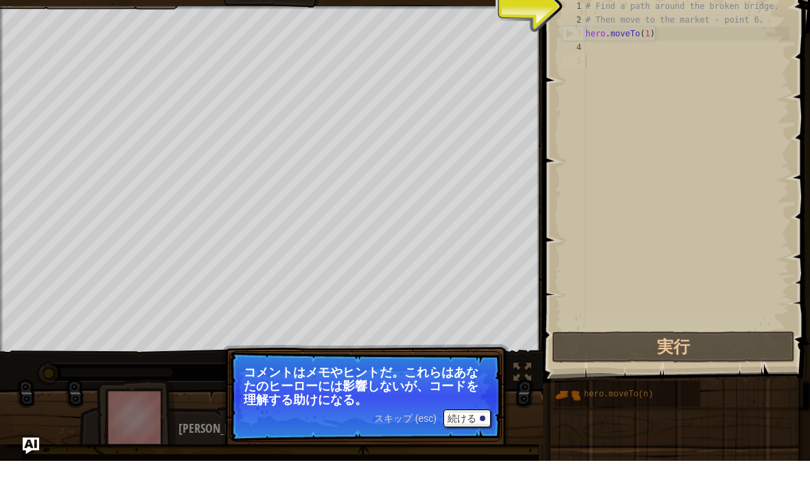
click at [475, 438] on button "続ける" at bounding box center [466, 447] width 47 height 18
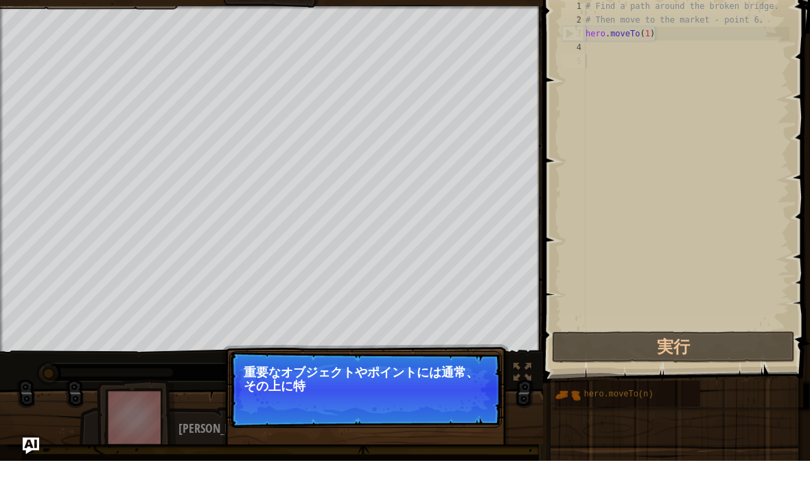
click at [478, 420] on p "スキップ (esc) 続ける 重要なオブジェクトやポイントには通常、その上に特" at bounding box center [365, 417] width 272 height 77
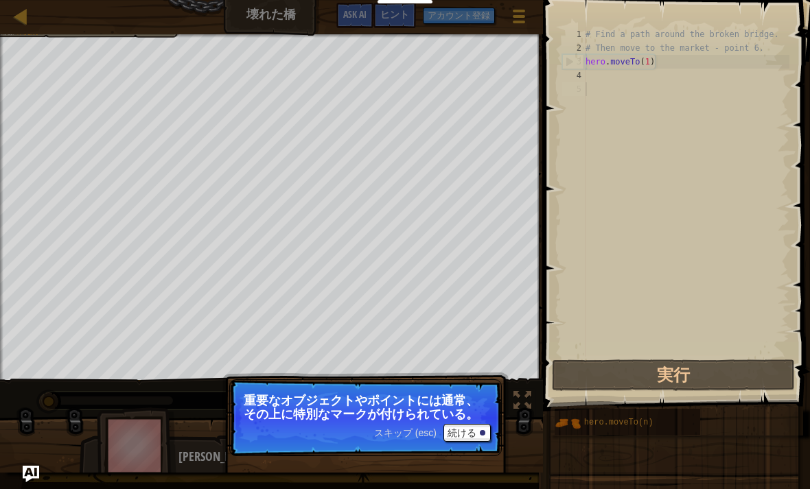
click at [481, 432] on div at bounding box center [482, 432] width 5 height 5
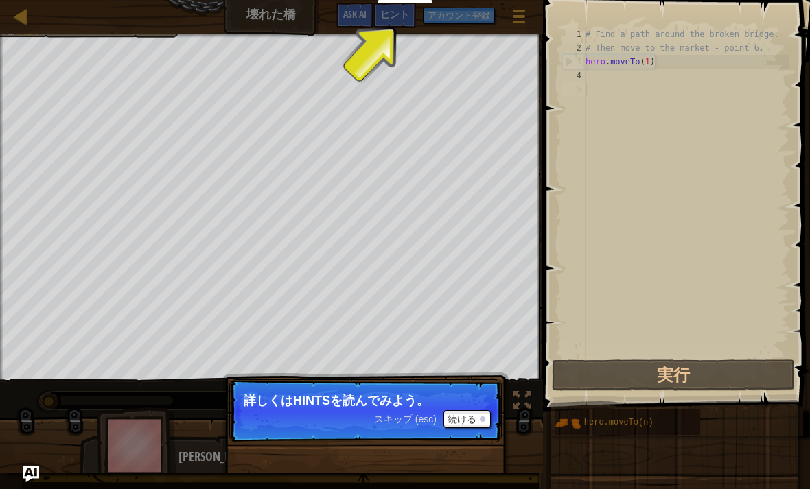
click at [478, 424] on button "続ける" at bounding box center [466, 419] width 47 height 18
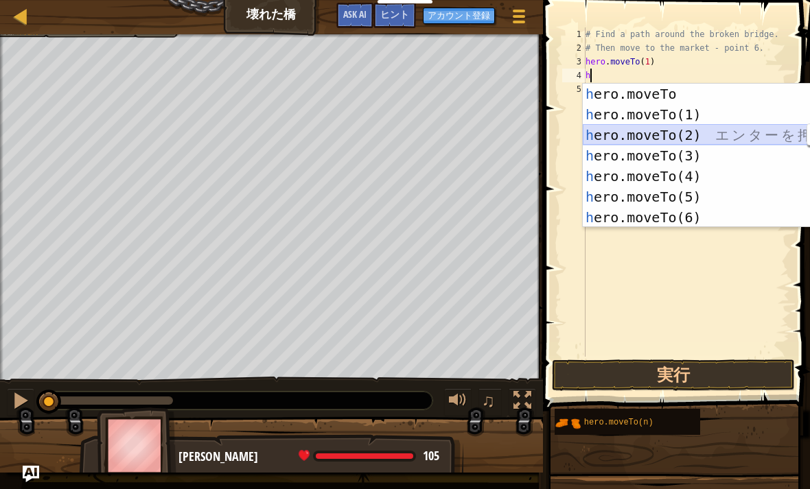
click at [687, 144] on div "h ero.moveTo エ ン タ ー を 押 す h ero.moveTo(1) エ ン タ ー を 押 す h ero.moveTo(2) エ ン タ …" at bounding box center [712, 176] width 259 height 185
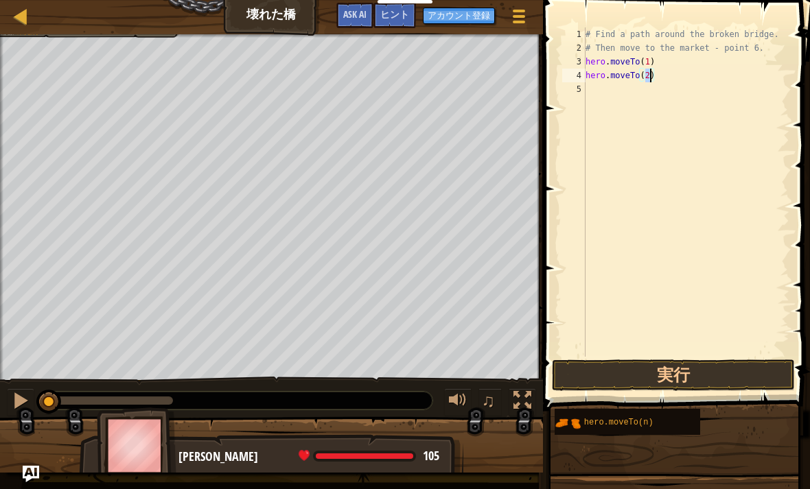
type textarea "hero.moveTo(2)"
click at [669, 102] on div "# Find a path around the broken bridge. # Then move to the market - point 6. he…" at bounding box center [686, 205] width 207 height 357
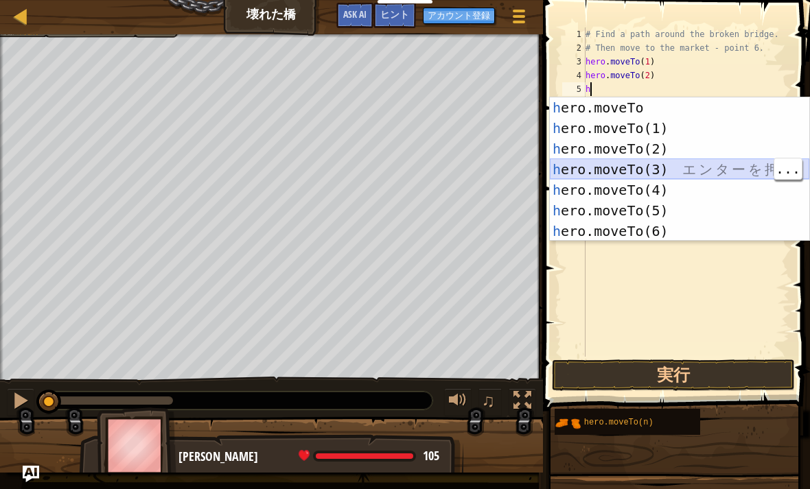
click at [684, 172] on div "h ero.moveTo エ ン タ ー を 押 す h ero.moveTo(1) エ ン タ ー を 押 す h ero.moveTo(2) エ ン タ …" at bounding box center [679, 189] width 259 height 185
type textarea "hero.moveTo(3)"
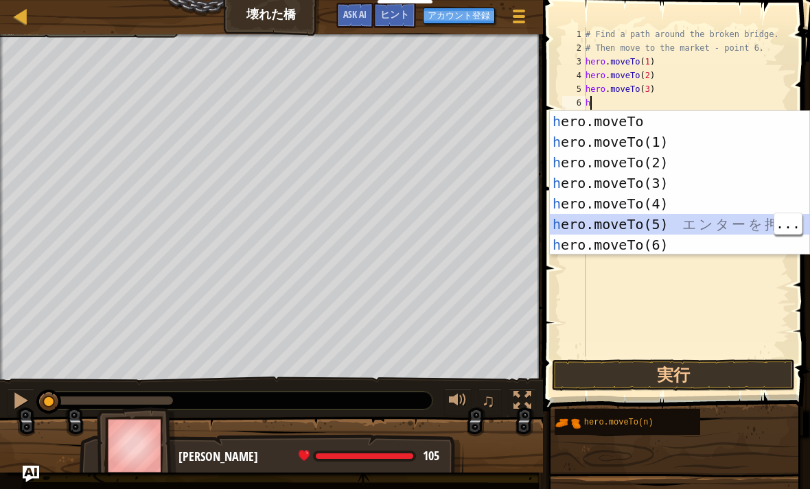
click at [667, 211] on div "h ero.moveTo エ ン タ ー を 押 す h ero.moveTo(1) エ ン タ ー を 押 す h ero.moveTo(2) エ ン タ …" at bounding box center [679, 203] width 259 height 185
type textarea "hero.moveTo(4)"
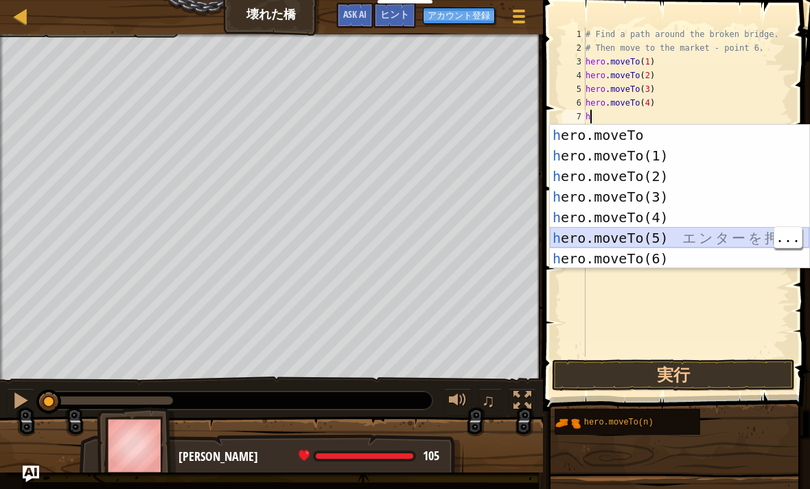
click at [654, 240] on div "h ero.moveTo エ ン タ ー を 押 す h ero.moveTo(1) エ ン タ ー を 押 す h ero.moveTo(2) エ ン タ …" at bounding box center [679, 217] width 259 height 185
type textarea "hero.moveTo(5)"
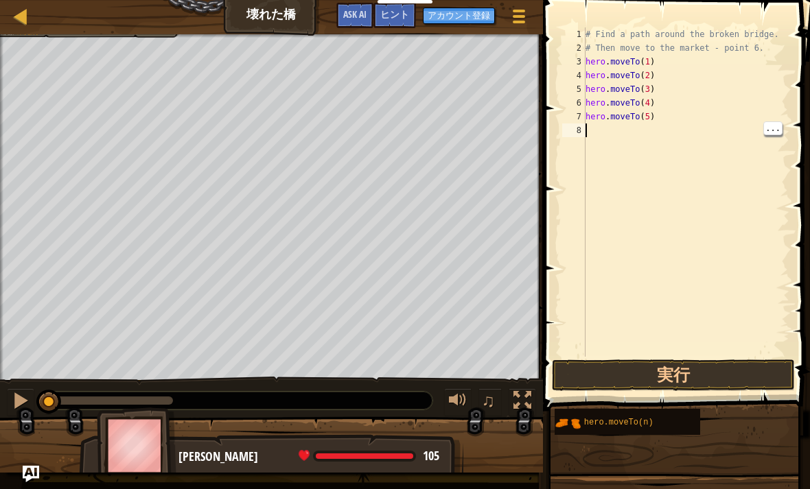
type textarea "h"
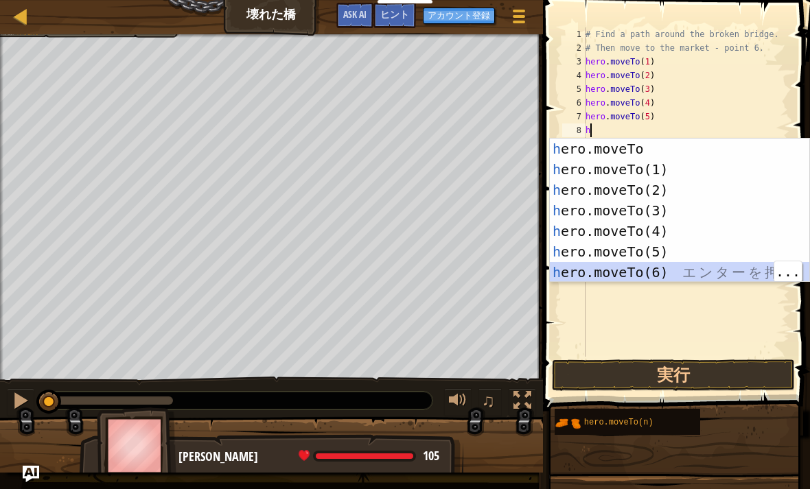
click at [665, 277] on div "h ero.moveTo エ ン タ ー を 押 す h ero.moveTo(1) エ ン タ ー を 押 す h ero.moveTo(2) エ ン タ …" at bounding box center [679, 231] width 259 height 185
type textarea "hero.moveTo(6)"
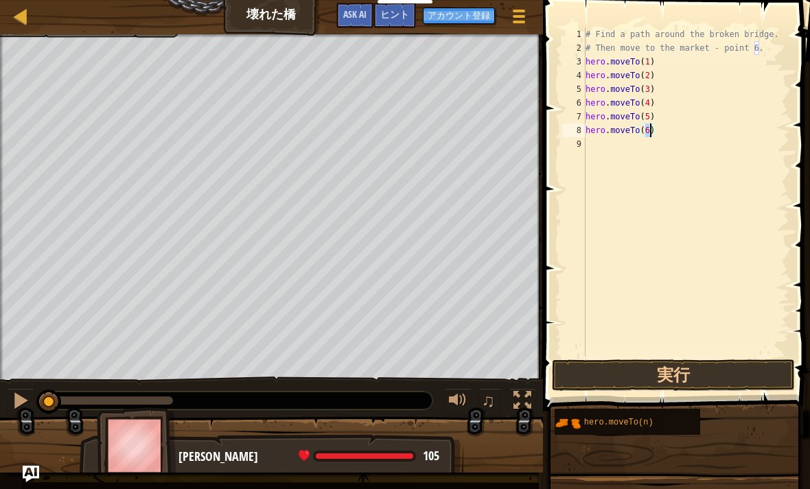
click at [660, 368] on button "実行" at bounding box center [673, 376] width 243 height 32
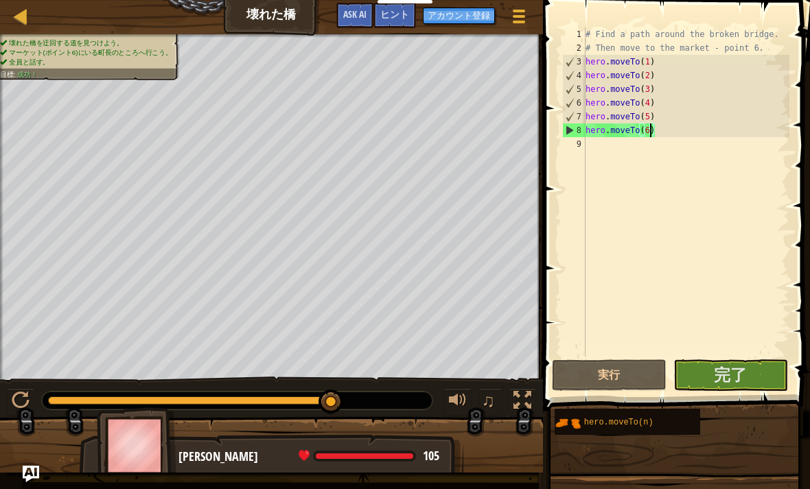
click at [749, 378] on button "完了" at bounding box center [730, 376] width 115 height 32
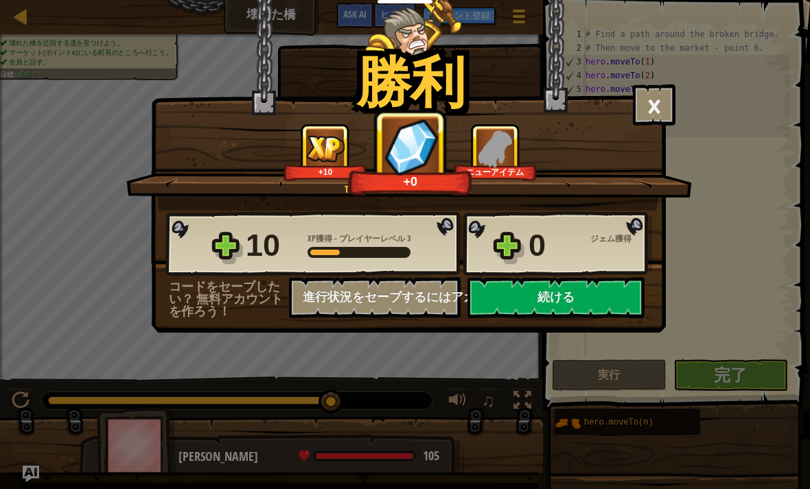
click at [578, 305] on button "続ける" at bounding box center [555, 297] width 177 height 41
select select "ja"
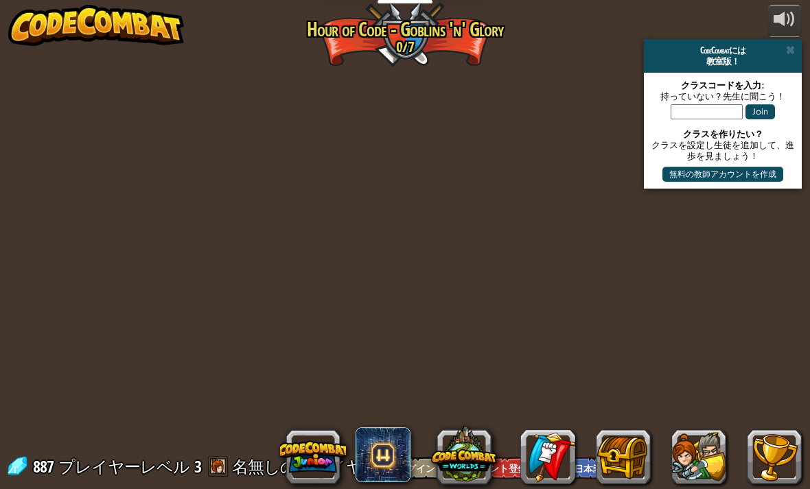
select select "ja"
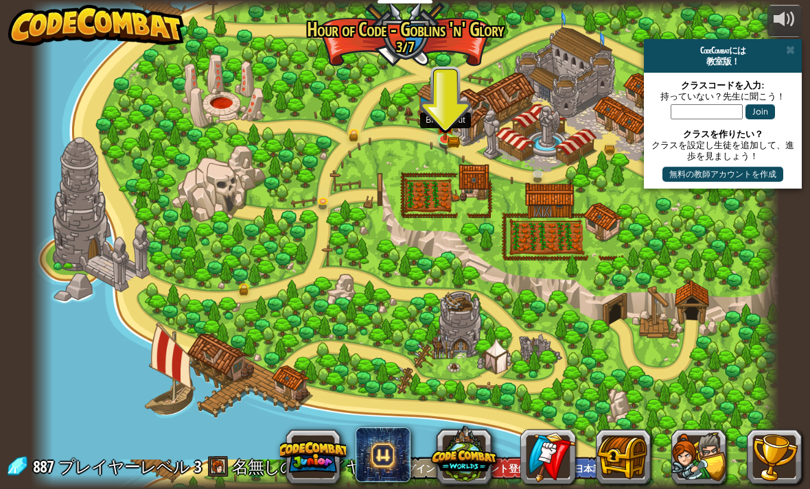
click at [452, 137] on img at bounding box center [445, 125] width 19 height 30
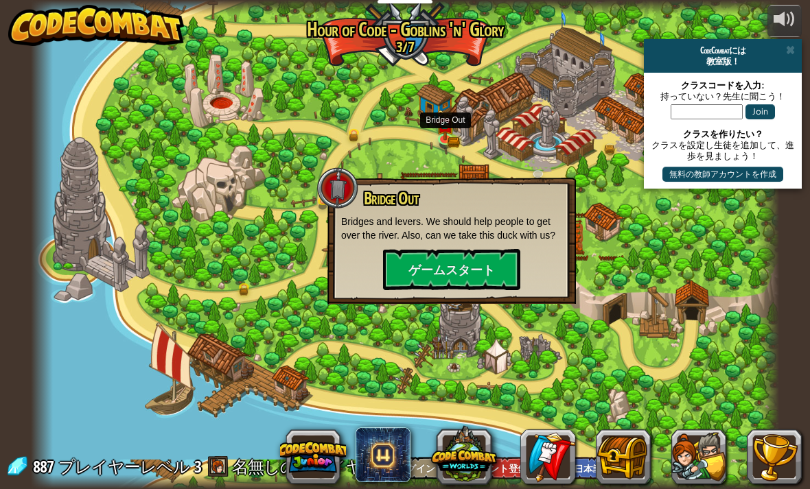
click at [447, 284] on button "ゲームスタート" at bounding box center [451, 269] width 137 height 41
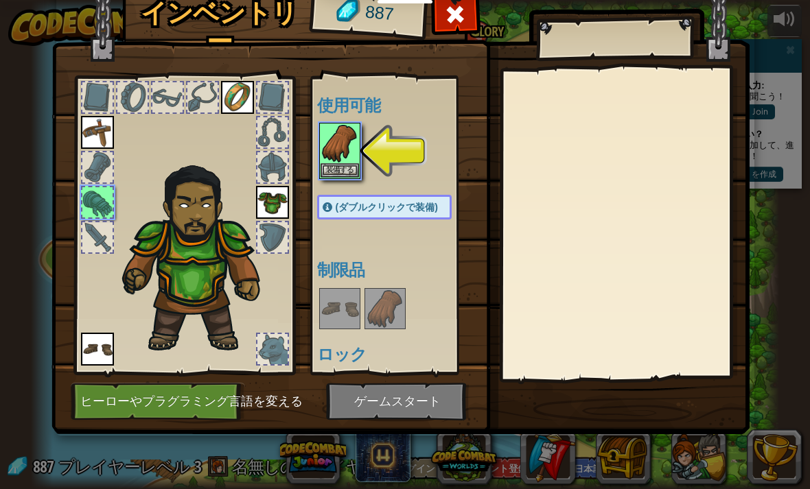
click at [350, 163] on button "装備する" at bounding box center [339, 170] width 38 height 14
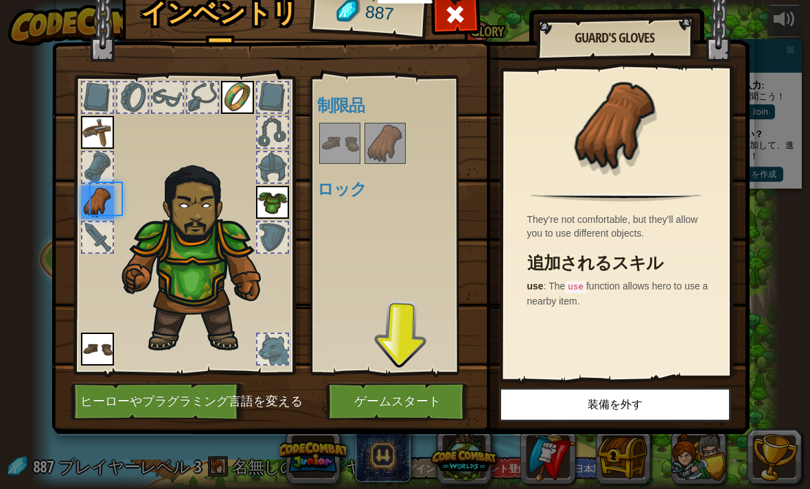
click at [344, 175] on div "使用可能 装備する 装備する 装備する 装備する (ダブルクリックで装備) 制限品 ロック" at bounding box center [398, 225] width 162 height 286
click at [377, 152] on img at bounding box center [385, 143] width 38 height 38
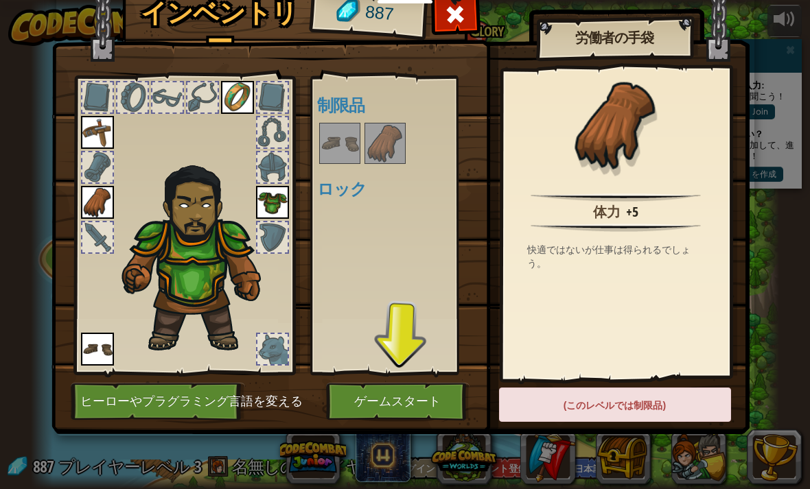
click at [389, 404] on button "ゲームスタート" at bounding box center [397, 402] width 143 height 38
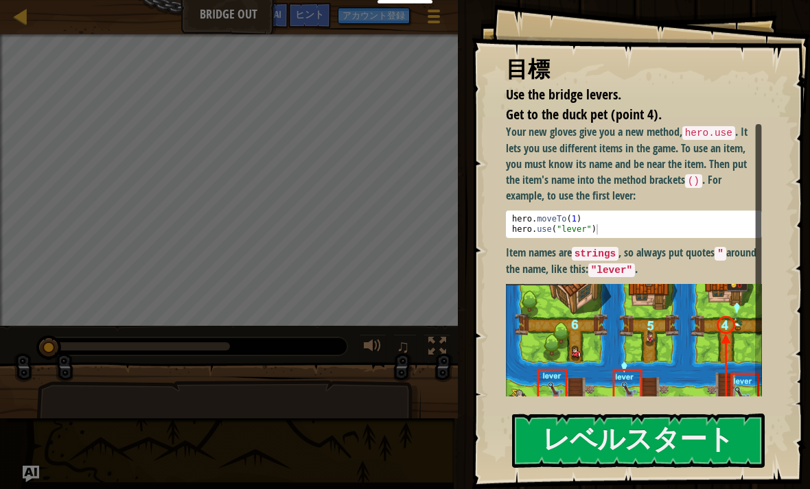
click at [579, 254] on code "strings" at bounding box center [595, 254] width 47 height 14
click at [565, 439] on button "レベルスタート" at bounding box center [638, 441] width 253 height 54
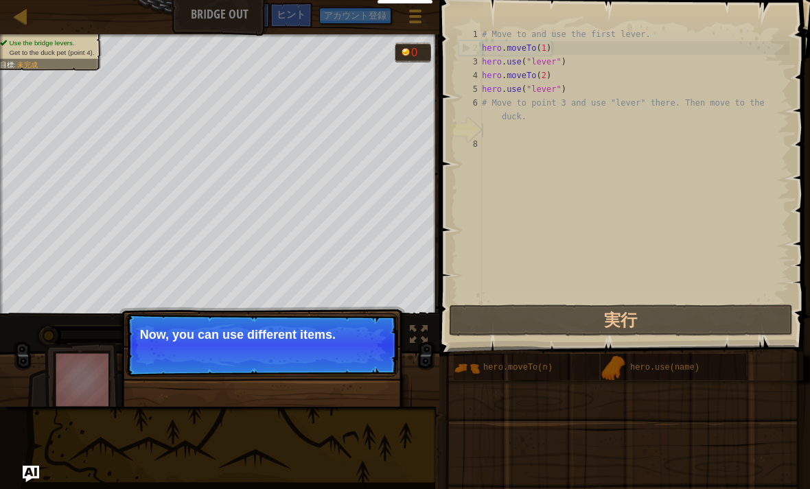
click at [412, 356] on div "Use the bridge levers. Get to the duck pet (point 4). 目標 : 未完成 0 ♫ [PERSON_NAME…" at bounding box center [405, 220] width 810 height 373
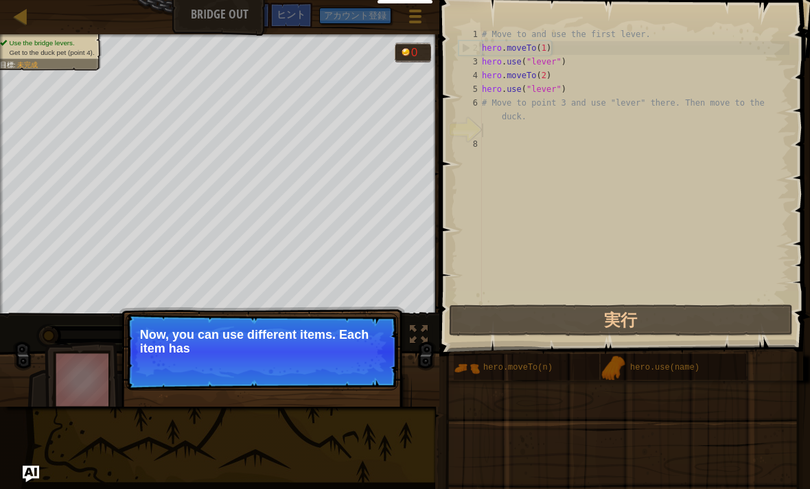
click at [372, 365] on p "スキップ (esc) 続ける Now, you can use different items. Each item has" at bounding box center [262, 352] width 272 height 77
click at [363, 369] on p "スキップ (esc) 続ける Now, you can use different items. Each item has a name" at bounding box center [262, 352] width 272 height 77
click at [368, 382] on p "スキップ (esc) 続ける Now, you can use different items. Each item has a name above it,…" at bounding box center [262, 352] width 272 height 77
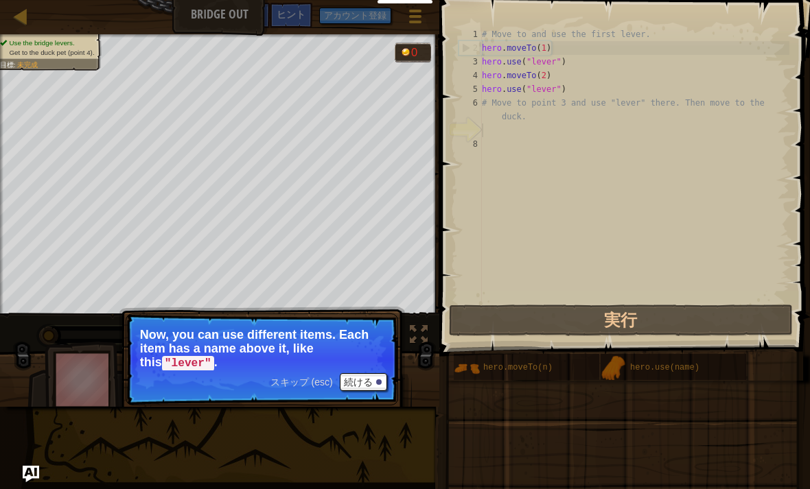
click at [373, 379] on button "続ける" at bounding box center [363, 382] width 47 height 18
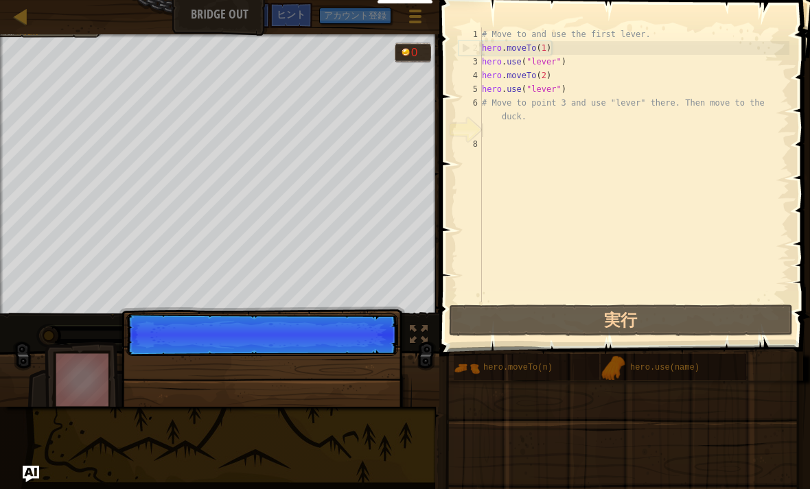
scroll to position [7, 0]
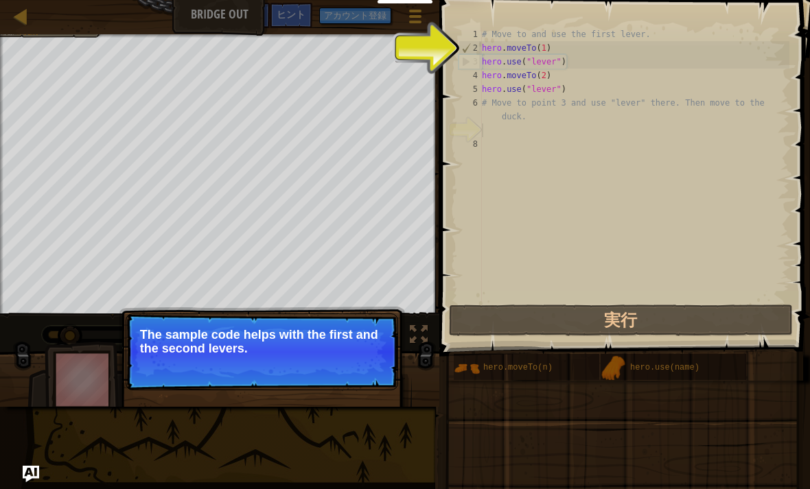
click at [366, 375] on button "続ける" at bounding box center [363, 367] width 47 height 18
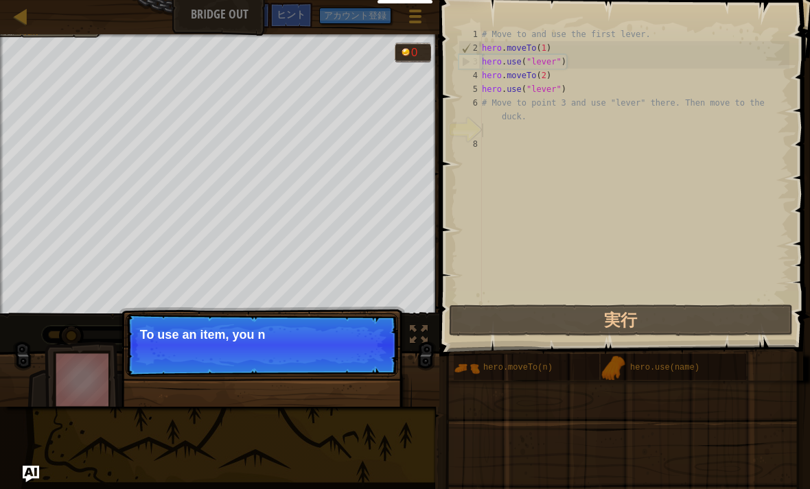
click at [375, 373] on p "スキップ (esc) 続ける To use an item, you n" at bounding box center [262, 345] width 272 height 63
click at [373, 372] on p "スキップ (esc) 続ける To use an item, you need to be nea" at bounding box center [262, 345] width 272 height 63
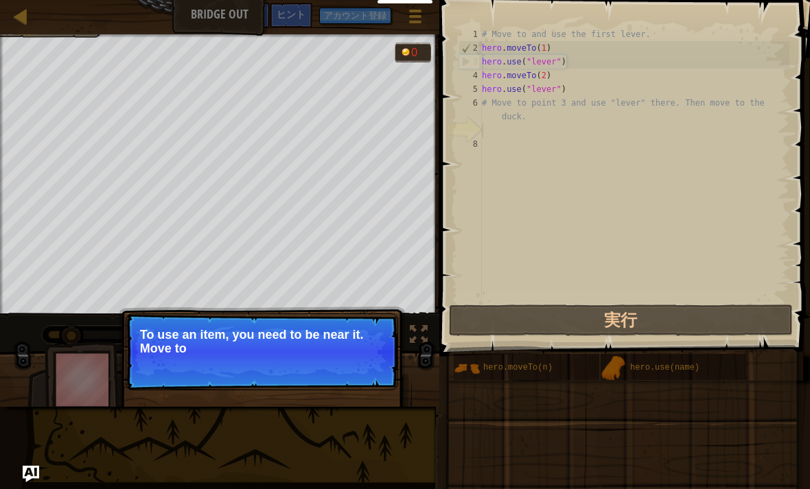
click at [373, 364] on p "スキップ (esc) 続ける To use an item, you need to be near it. Move to" at bounding box center [262, 352] width 272 height 77
click at [370, 377] on p "スキップ (esc) 続ける To use an item, you need to be near it. Move to the next availab…" at bounding box center [262, 352] width 272 height 77
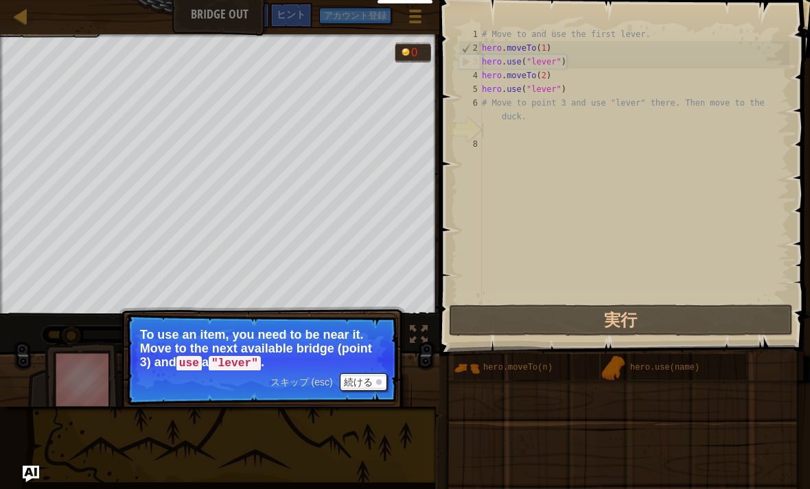
click at [366, 381] on button "続ける" at bounding box center [363, 382] width 47 height 18
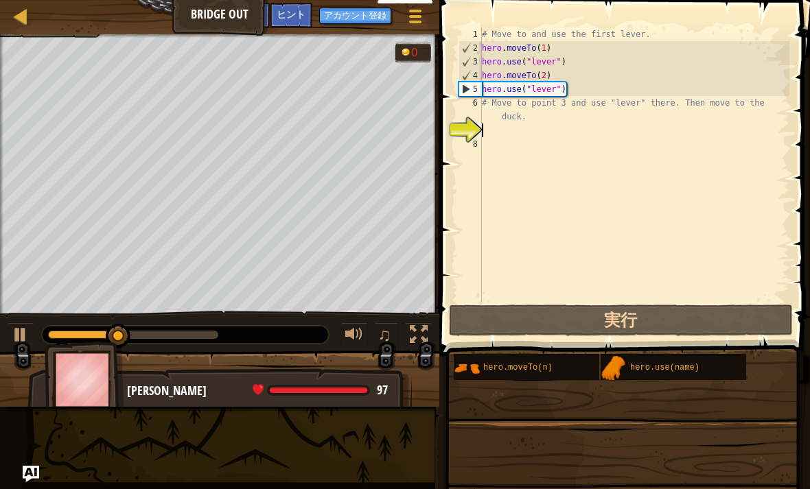
click at [366, 378] on div "[PERSON_NAME] 97 x: 29 y: 10 No target" at bounding box center [219, 425] width 384 height 114
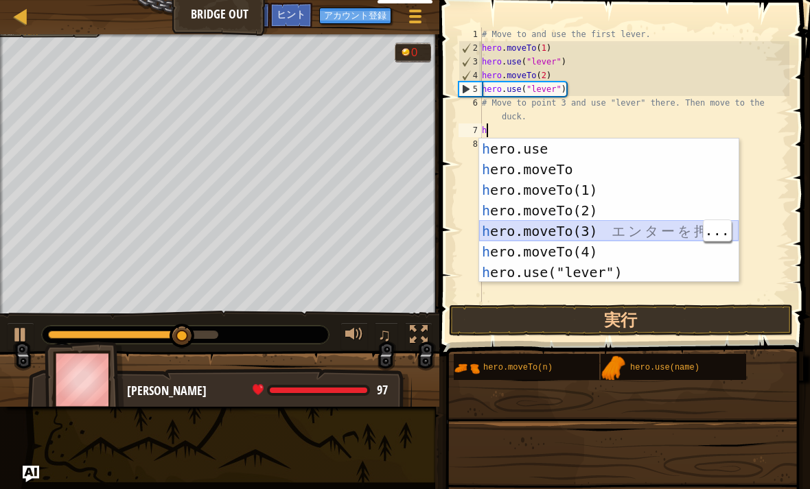
click at [581, 237] on div "h ero.use エ ン タ ー を 押 す h ero.moveTo エ ン タ ー を 押 す h ero.moveTo(1) エ ン タ ー を 押 …" at bounding box center [608, 231] width 259 height 185
type textarea "hero.moveTo(3)"
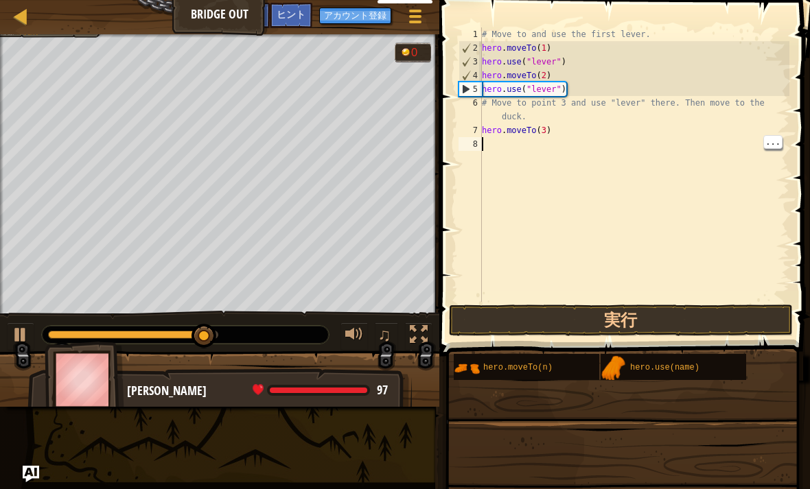
type textarea "h"
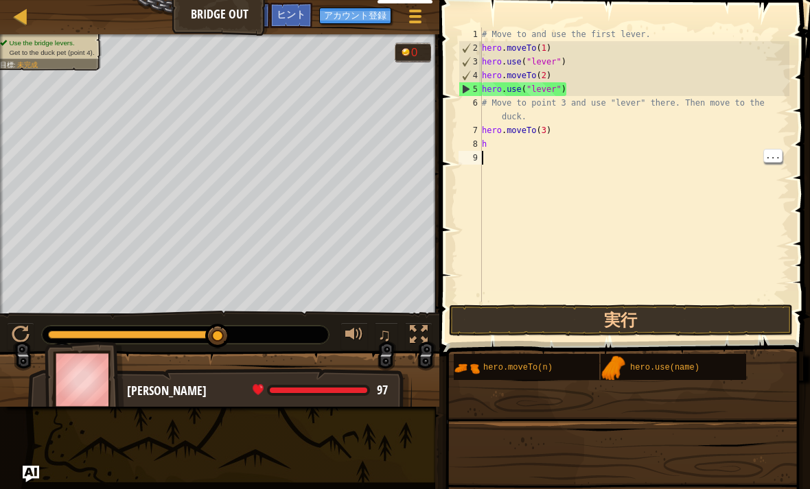
type textarea "h"
click at [523, 140] on div "# Move to and use the first lever. hero . moveTo ( 1 ) hero . use ( "lever" ) h…" at bounding box center [634, 178] width 310 height 302
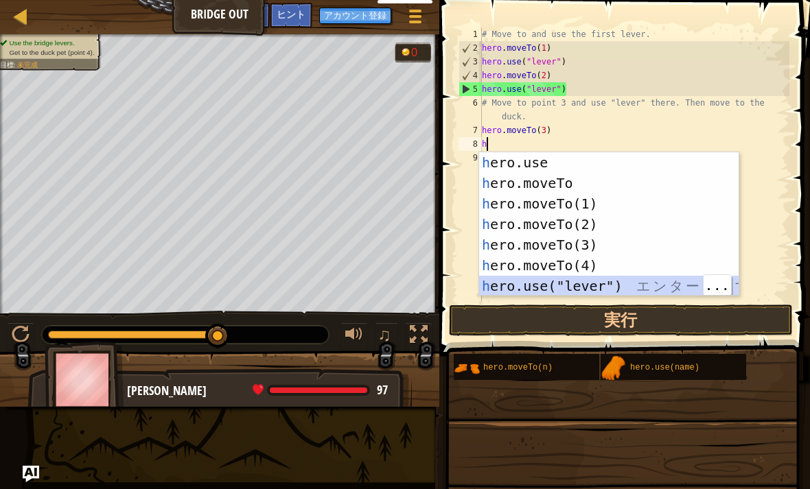
type textarea "hero.use("lever")"
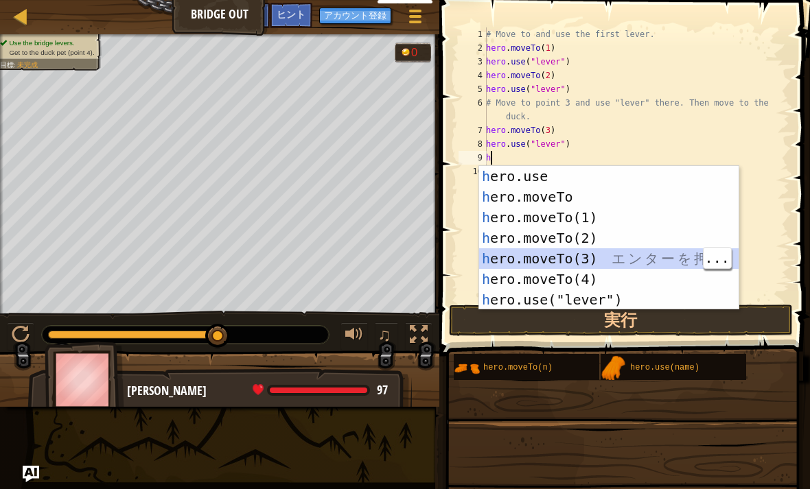
type textarea "hero.moveTo(3)"
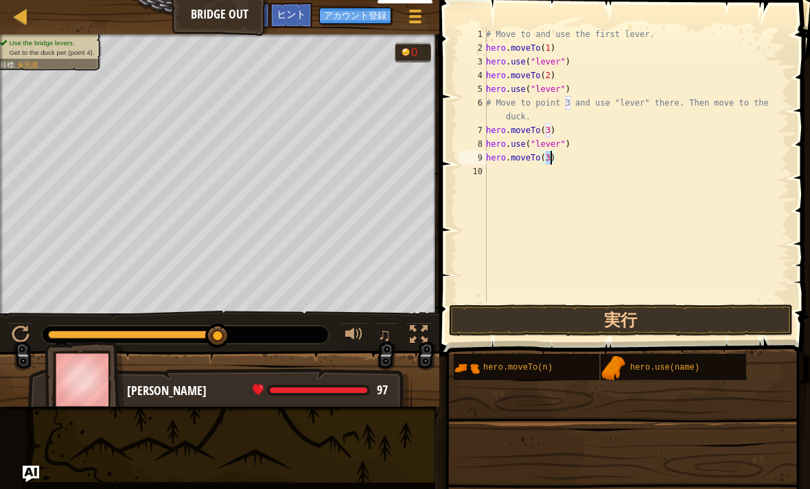
click at [656, 315] on button "実行" at bounding box center [621, 321] width 344 height 32
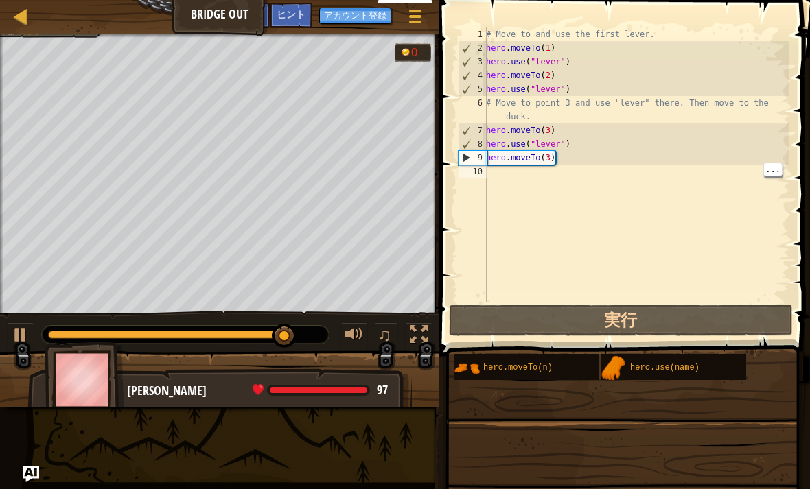
type textarea "hero.moveTo(3)"
click at [610, 152] on div "# Move to and use the first lever. hero . moveTo ( 1 ) hero . use ( "lever" ) h…" at bounding box center [636, 178] width 306 height 302
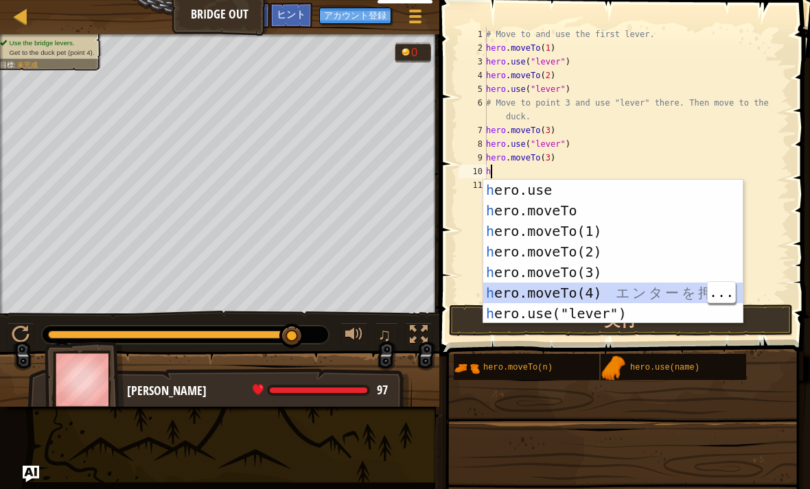
type textarea "hero.moveTo(4)"
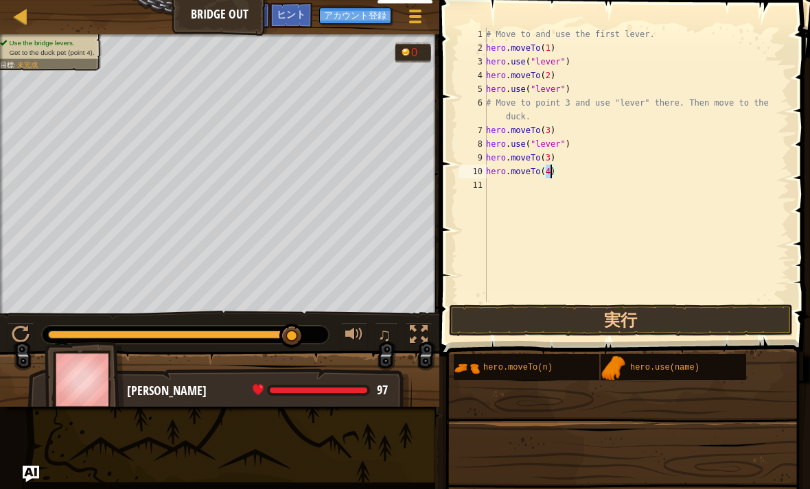
click at [615, 323] on button "実行" at bounding box center [621, 321] width 344 height 32
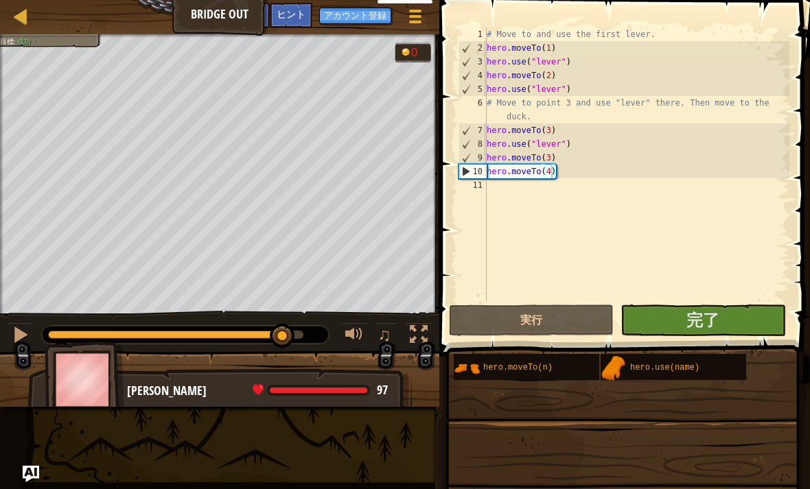
click at [658, 314] on button "完了" at bounding box center [702, 321] width 165 height 32
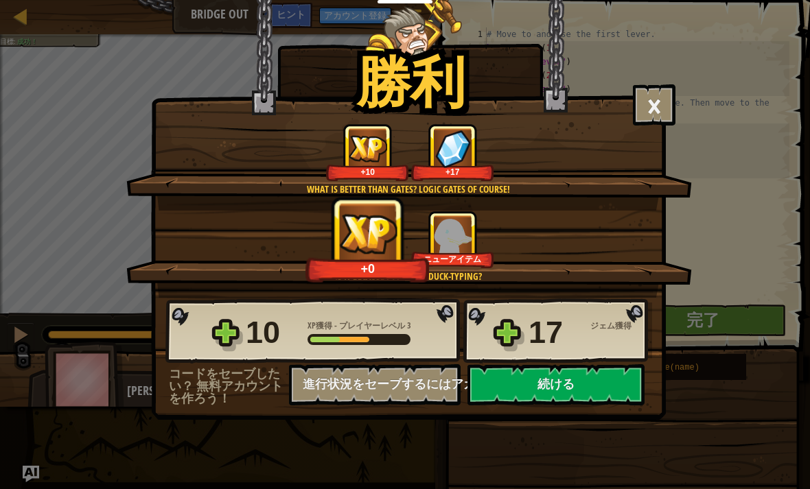
click at [574, 391] on button "続ける" at bounding box center [555, 384] width 177 height 41
select select "ja"
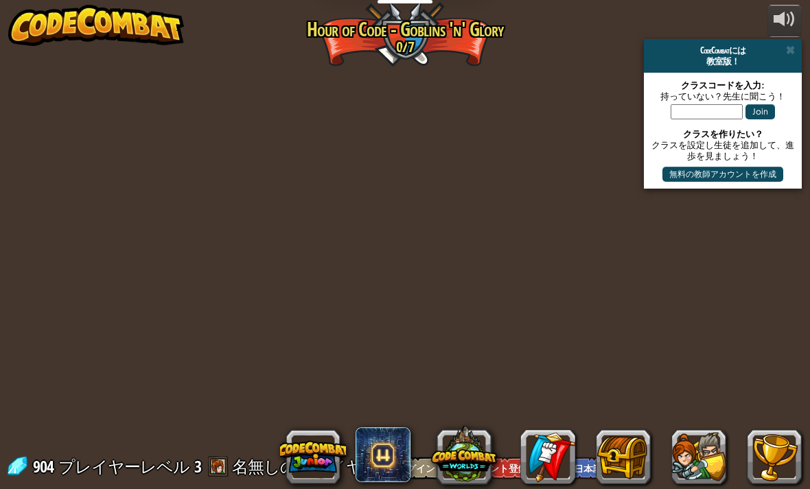
select select "ja"
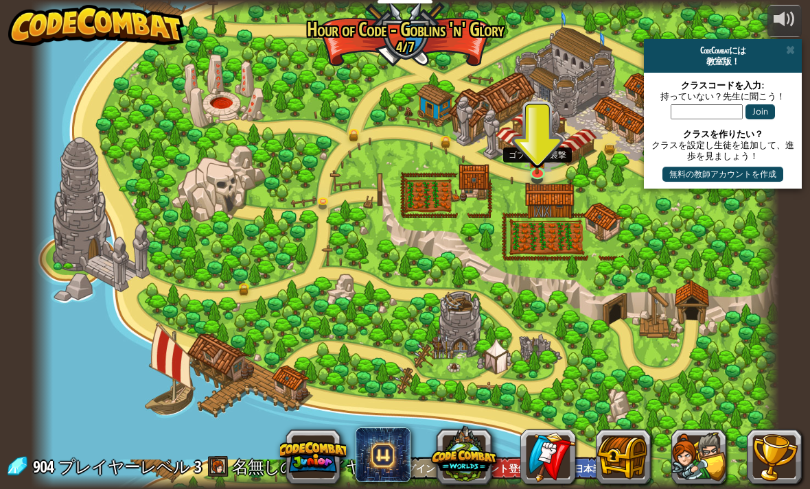
click at [543, 172] on img at bounding box center [537, 159] width 19 height 32
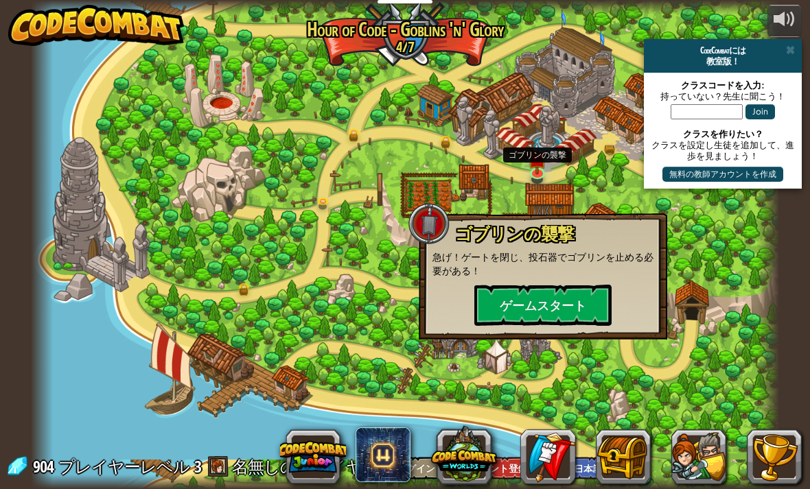
click at [531, 309] on button "ゲームスタート" at bounding box center [542, 305] width 137 height 41
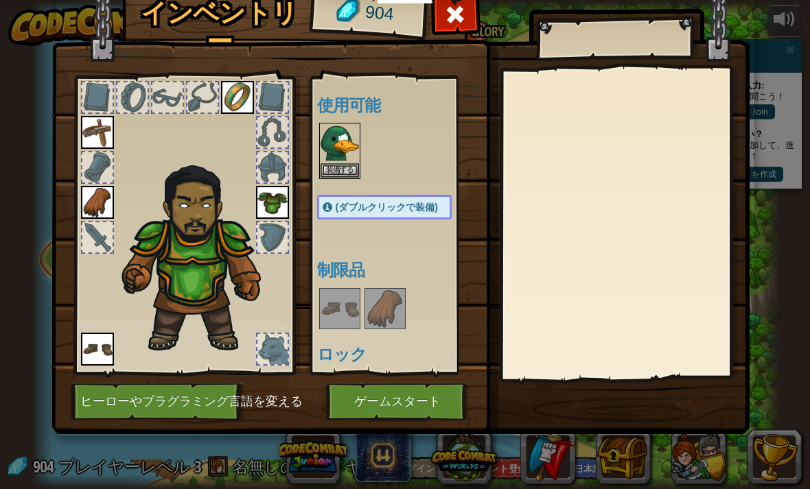
click at [347, 173] on button "装備する" at bounding box center [339, 170] width 38 height 14
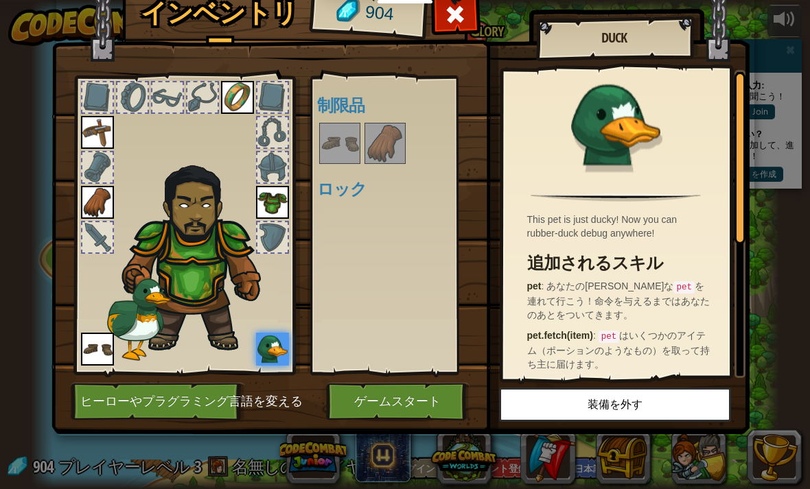
click at [398, 401] on button "ゲームスタート" at bounding box center [397, 402] width 143 height 38
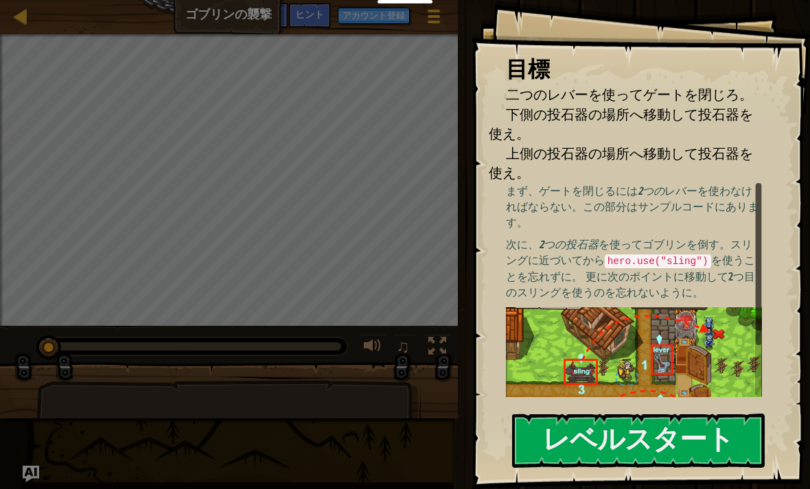
click at [569, 452] on button "レベルスタート" at bounding box center [638, 441] width 253 height 54
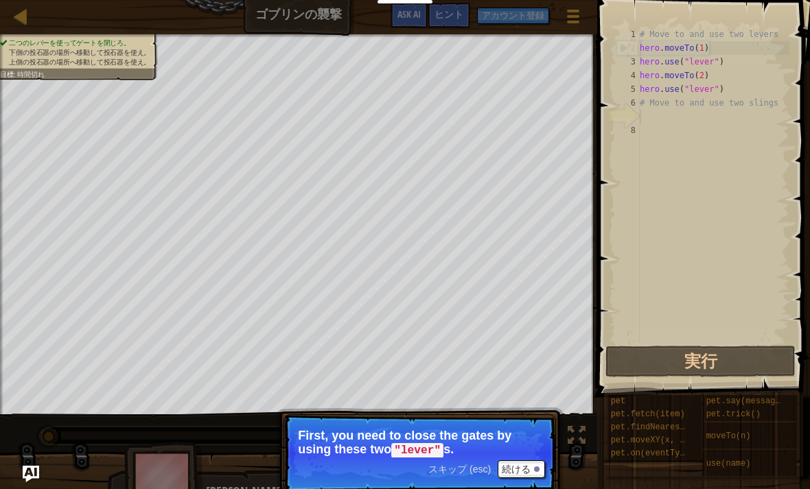
click at [532, 461] on button "続ける" at bounding box center [520, 469] width 47 height 18
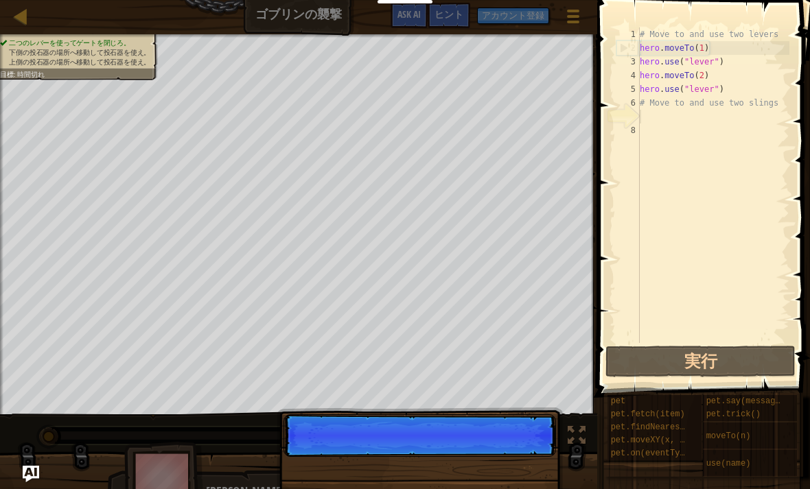
scroll to position [7, 0]
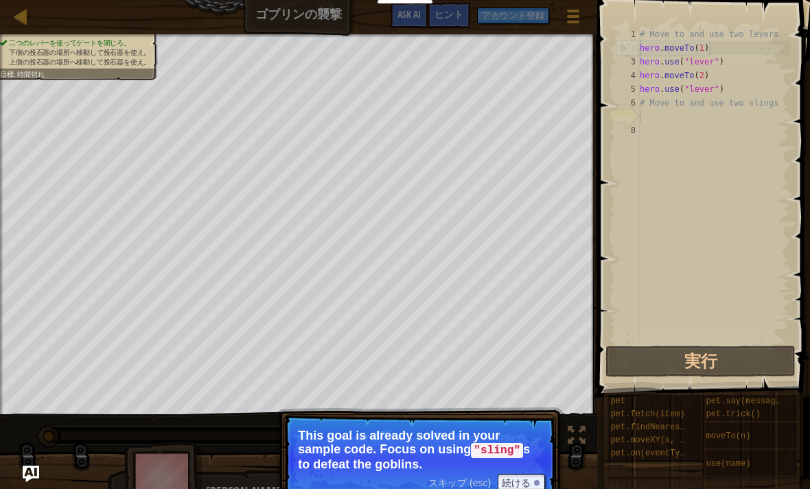
click at [526, 479] on button "続ける" at bounding box center [520, 483] width 47 height 18
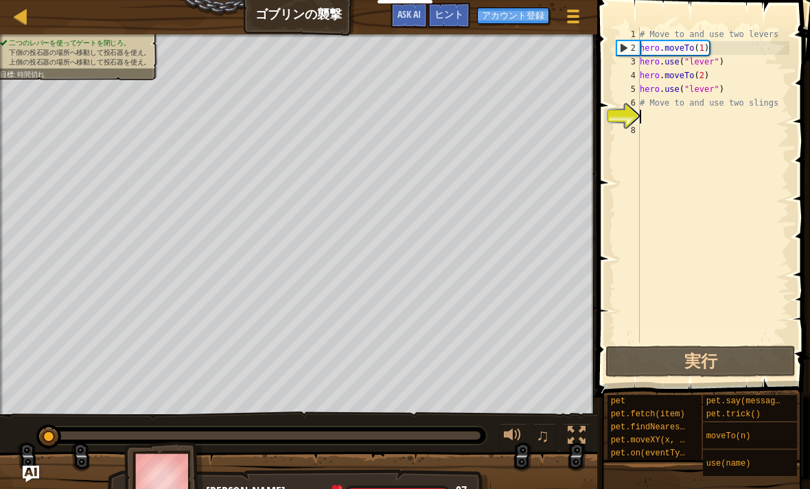
click at [637, 362] on button "実行" at bounding box center [700, 362] width 190 height 32
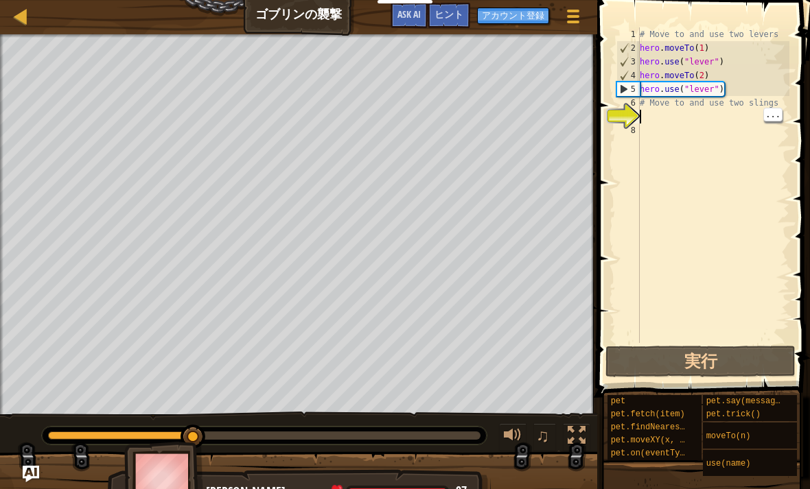
type textarea "h"
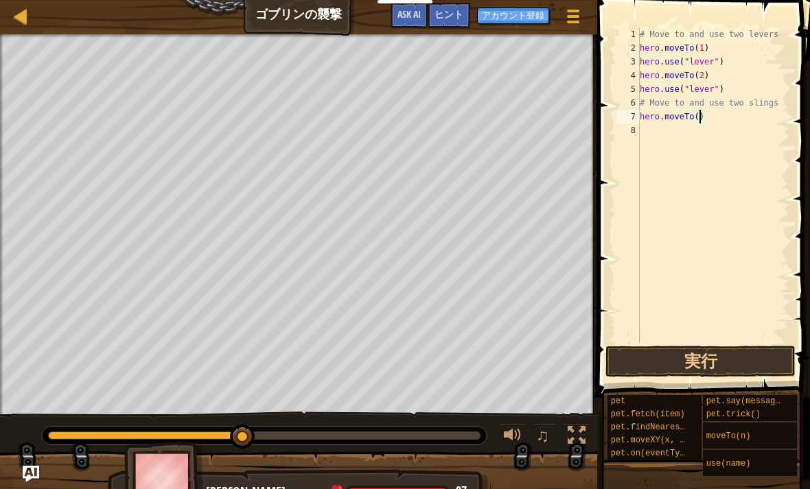
scroll to position [7, 5]
type textarea "hero.moveTo(3)"
click at [369, 468] on div at bounding box center [298, 486] width 597 height 69
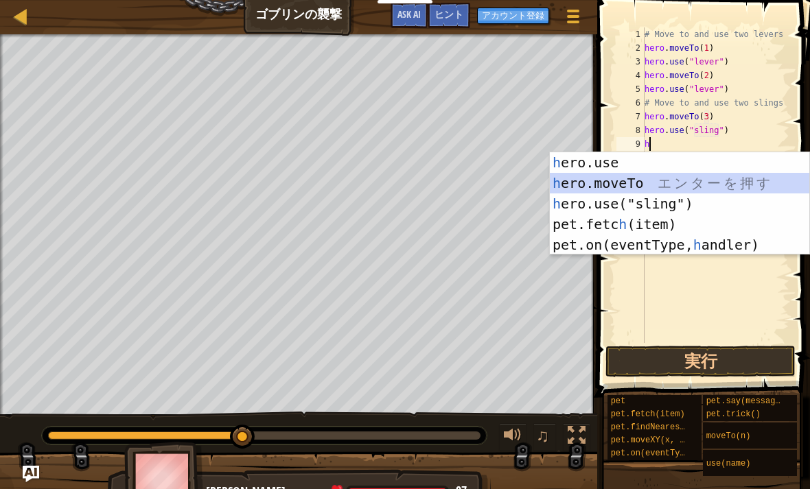
scroll to position [7, 0]
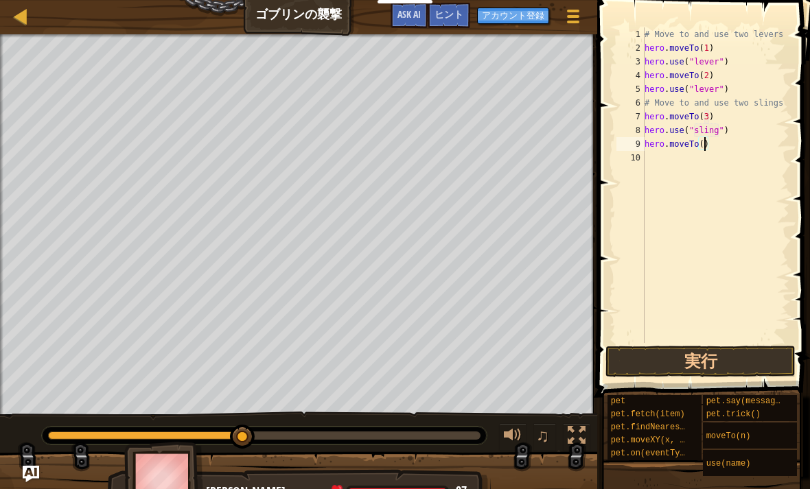
type textarea "hero.moveTo(4)"
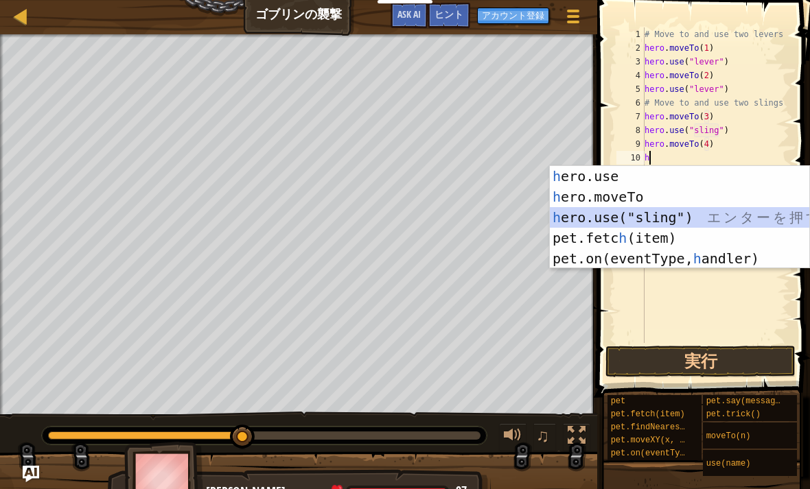
type textarea "hero.use("sling")"
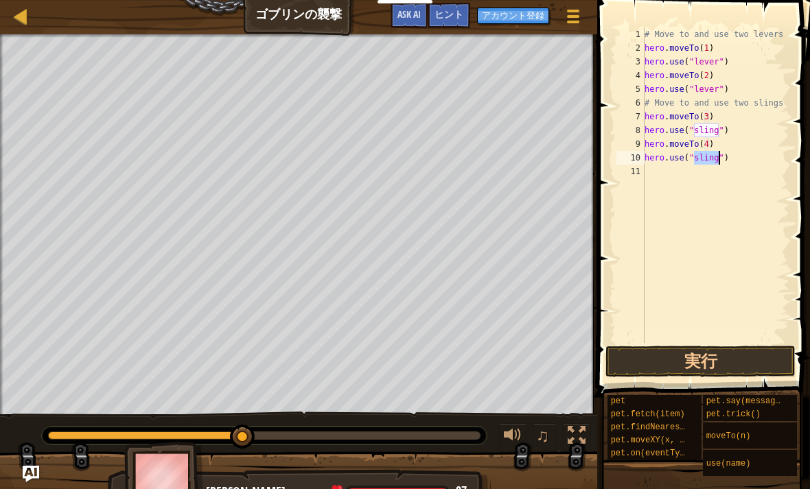
click at [744, 369] on button "実行" at bounding box center [700, 362] width 190 height 32
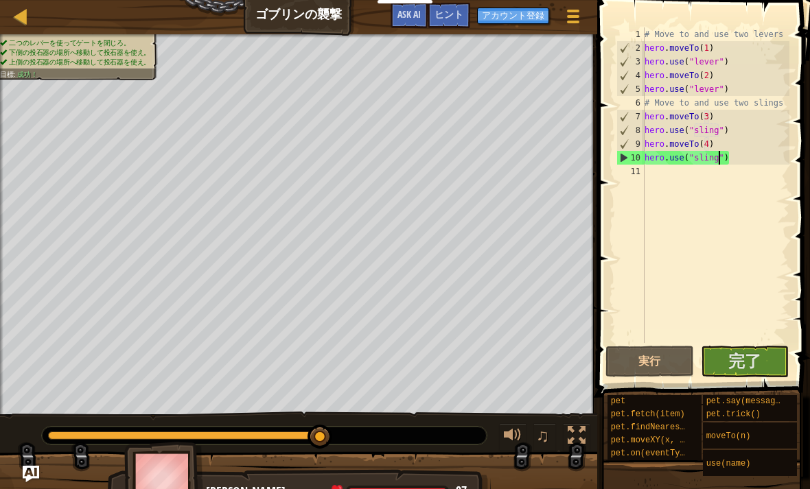
click at [744, 355] on span "完了" at bounding box center [744, 361] width 33 height 22
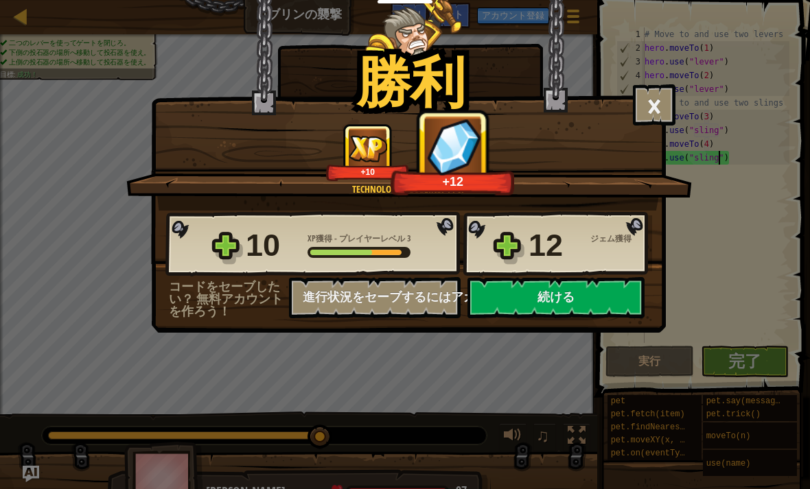
click at [576, 308] on button "続ける" at bounding box center [555, 297] width 177 height 41
select select "ja"
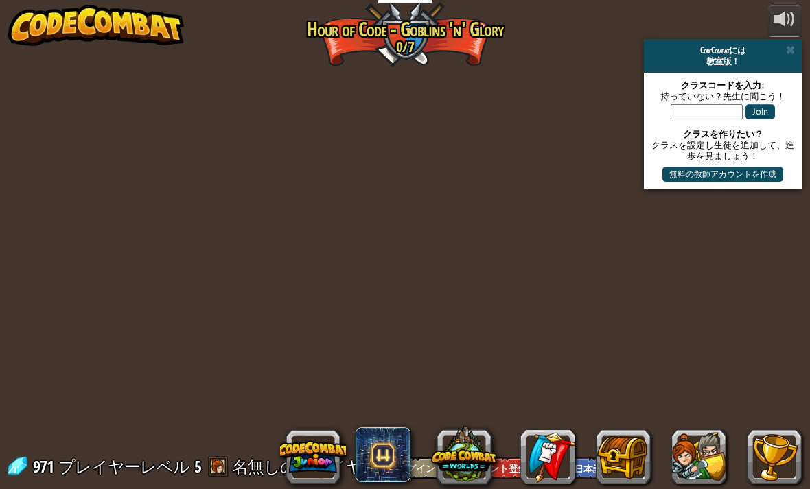
select select "ja"
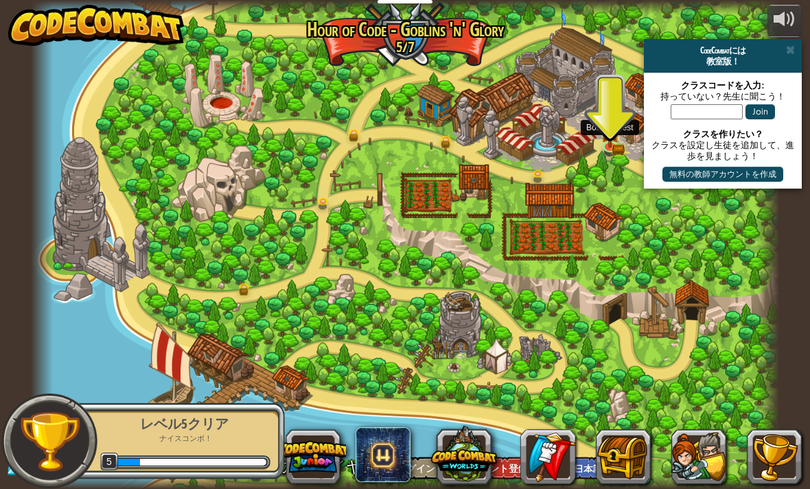
click at [613, 137] on img at bounding box center [609, 132] width 19 height 30
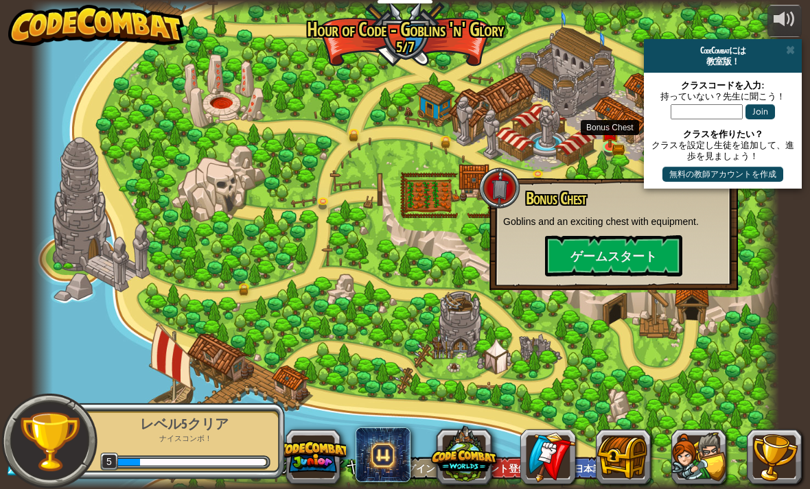
click at [596, 266] on button "ゲームスタート" at bounding box center [613, 255] width 137 height 41
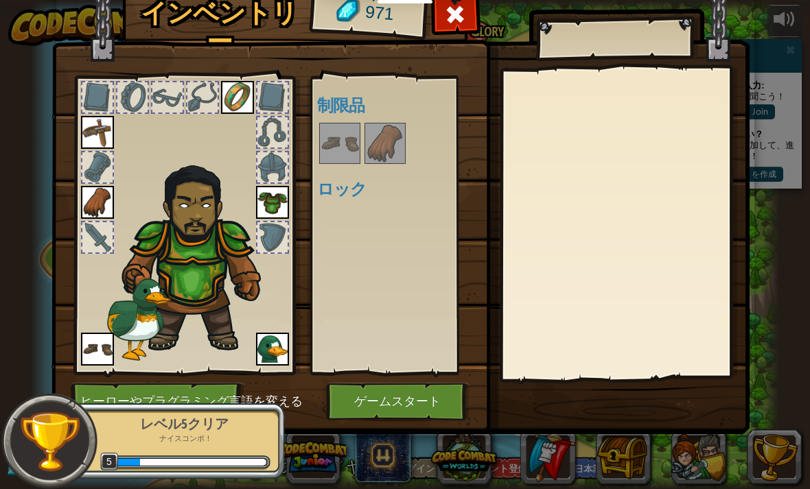
click at [390, 134] on img at bounding box center [385, 143] width 38 height 38
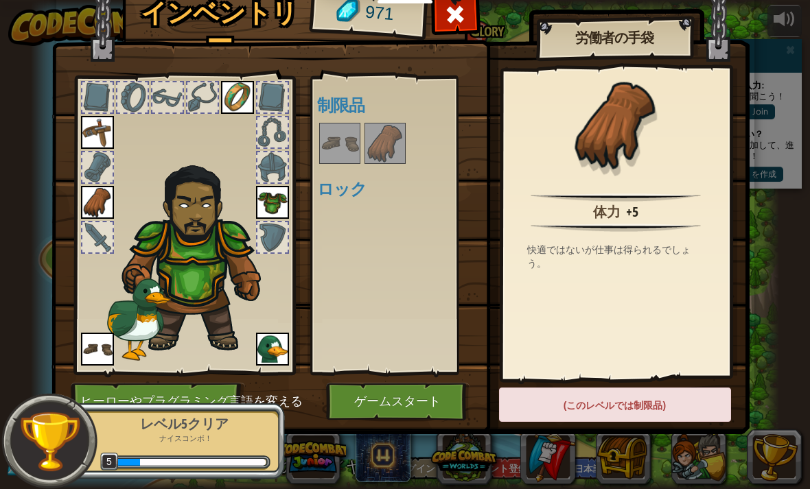
click at [347, 146] on img at bounding box center [339, 143] width 38 height 38
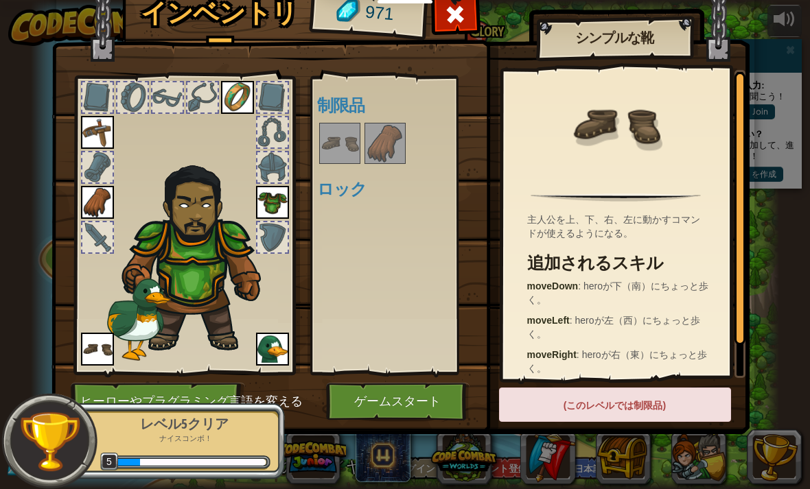
click at [274, 363] on img at bounding box center [272, 349] width 33 height 33
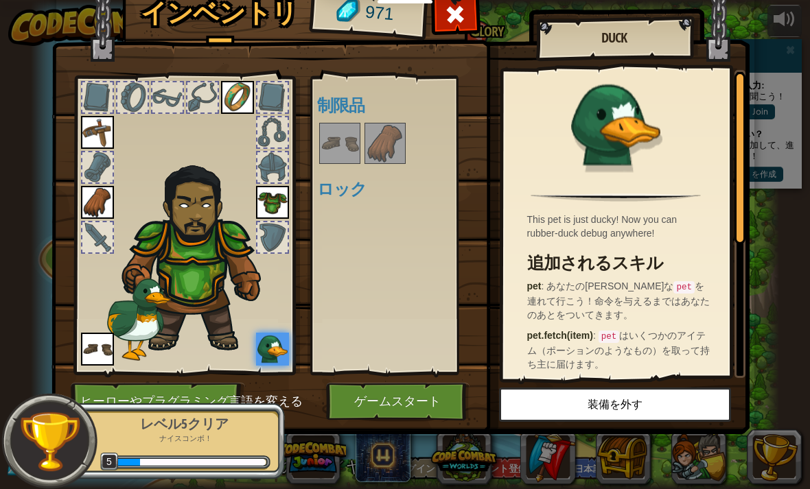
click at [272, 218] on img at bounding box center [272, 202] width 33 height 33
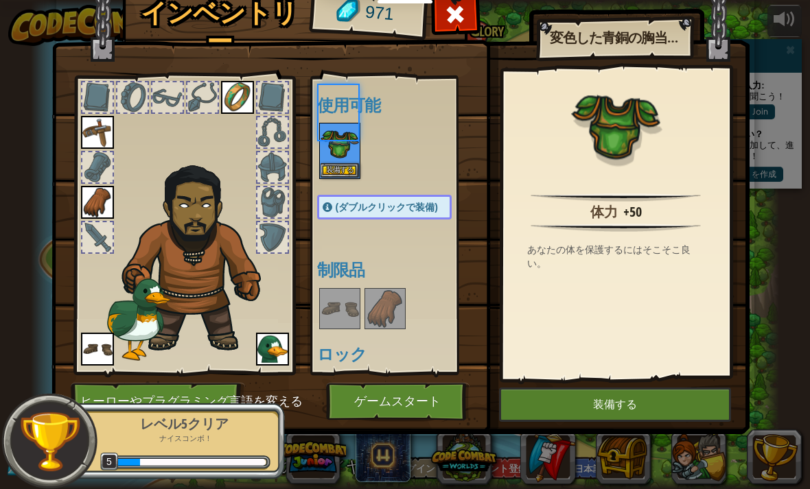
click at [110, 208] on img at bounding box center [97, 202] width 33 height 33
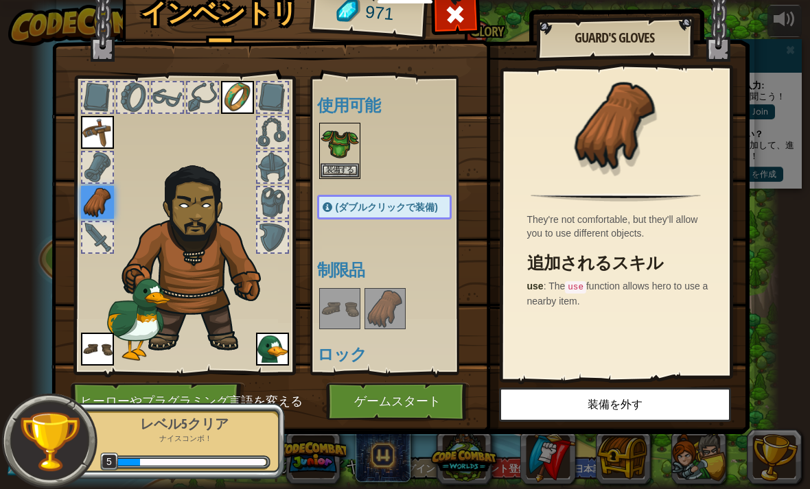
click at [112, 207] on img at bounding box center [97, 202] width 33 height 33
click at [334, 166] on button "装備する" at bounding box center [339, 170] width 38 height 14
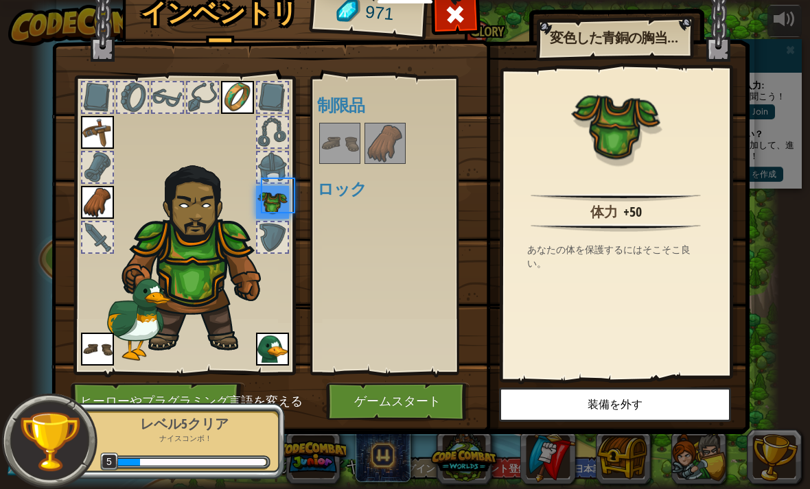
click at [333, 172] on div "使用可能 装備する 装備する 装備する 装備する 装備する (ダブルクリックで装備) 制限品 ロック" at bounding box center [398, 225] width 162 height 286
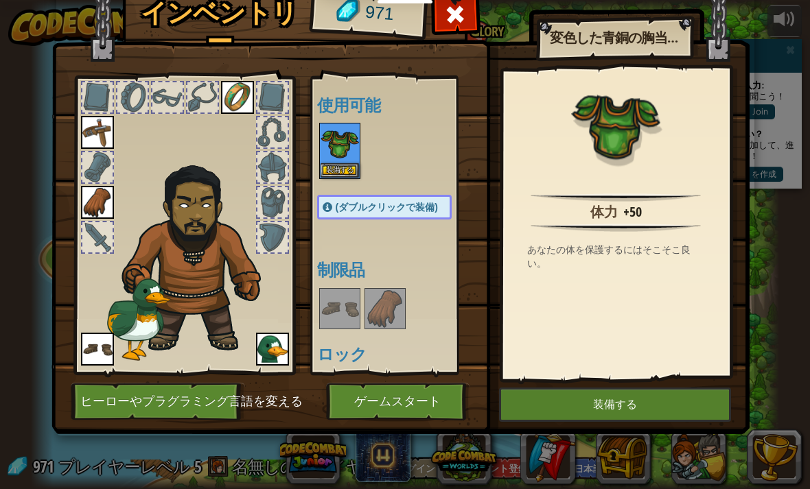
click at [338, 174] on button "装備する" at bounding box center [339, 170] width 38 height 14
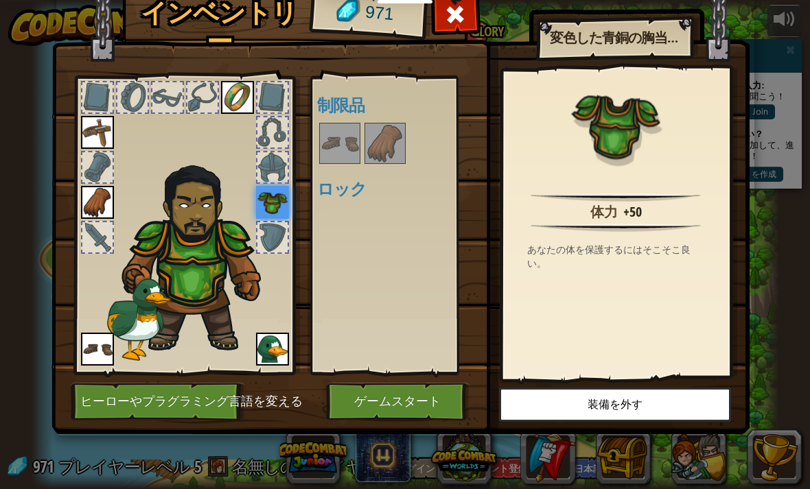
click at [363, 402] on button "ゲームスタート" at bounding box center [397, 402] width 143 height 38
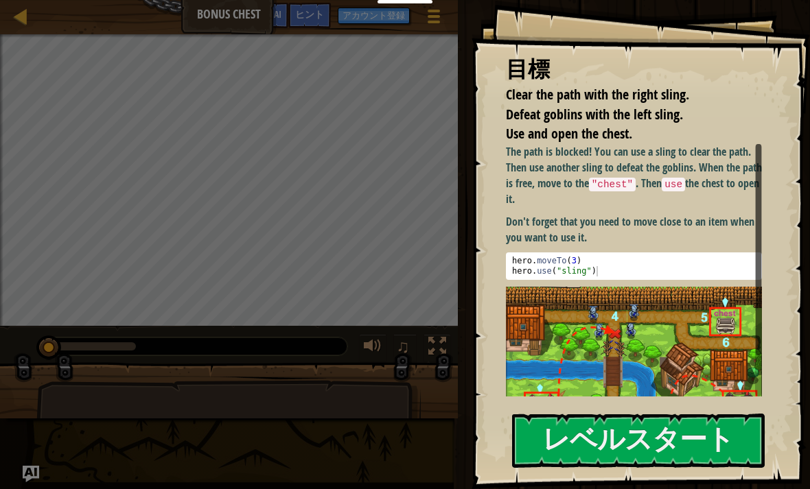
click at [609, 424] on button "レベルスタート" at bounding box center [638, 441] width 253 height 54
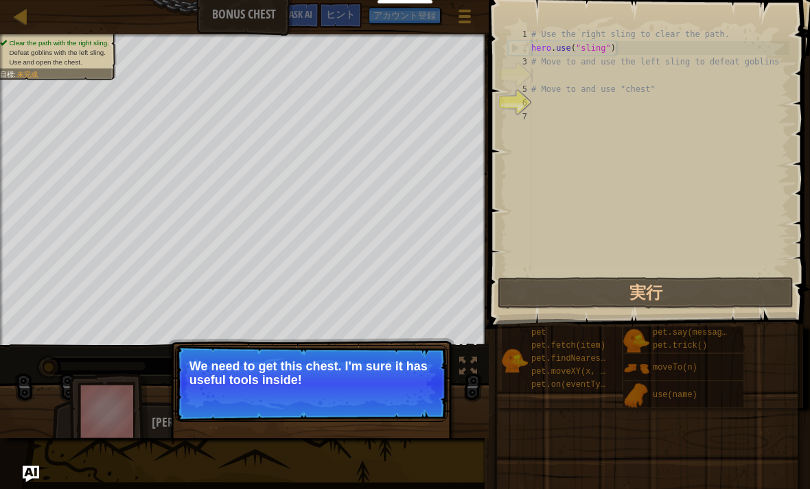
click at [421, 396] on p "スキップ (esc) 続ける We need to get this chest. I'm sure it has useful tools inside!" at bounding box center [311, 383] width 272 height 77
click at [419, 406] on button "続ける" at bounding box center [412, 399] width 47 height 18
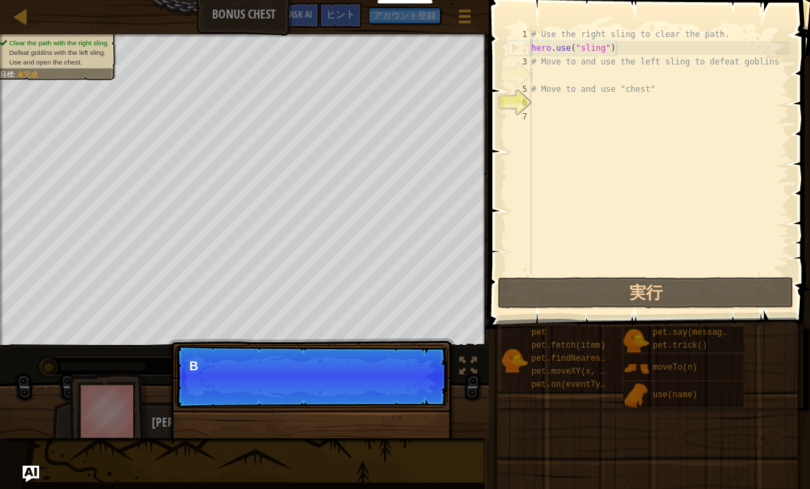
scroll to position [7, 0]
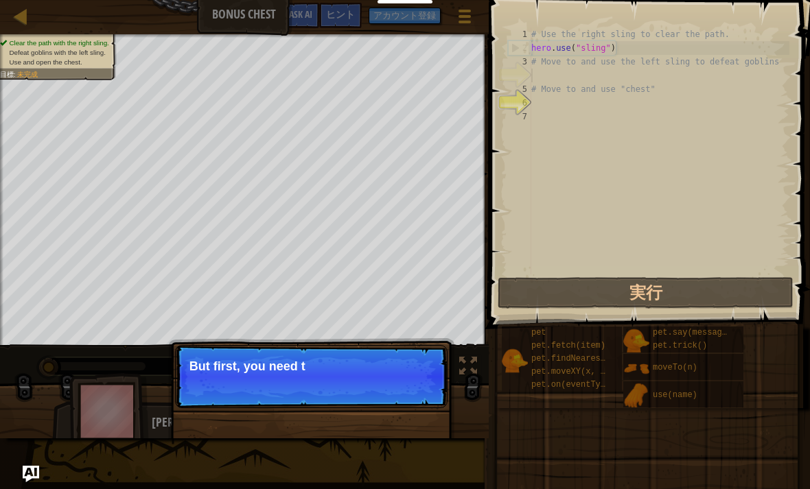
click at [428, 408] on p "スキップ (esc) 続ける But first, you need t" at bounding box center [311, 376] width 272 height 63
click at [432, 408] on p "スキップ (esc) 続ける But first, you need to use t" at bounding box center [311, 376] width 272 height 63
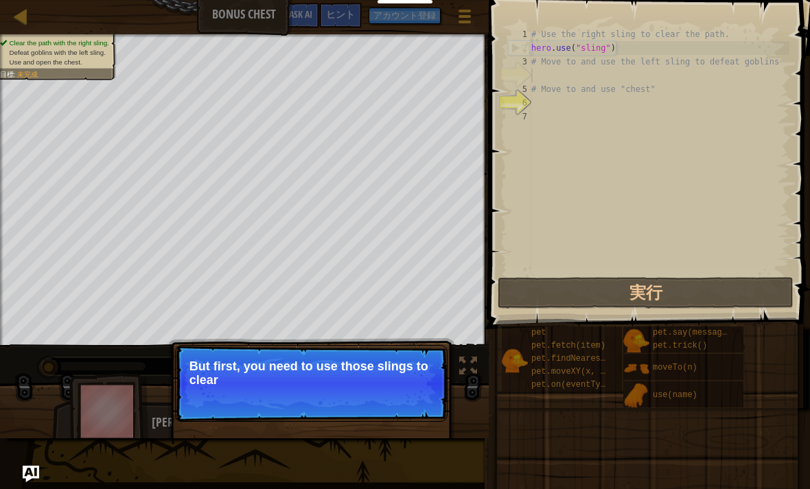
click at [426, 407] on p "スキップ (esc) 続ける But first, you need to use those slings to clear" at bounding box center [311, 383] width 272 height 77
click at [423, 397] on p "スキップ (esc) 続ける But first, you need to use those slings to clear the path and de…" at bounding box center [311, 383] width 272 height 77
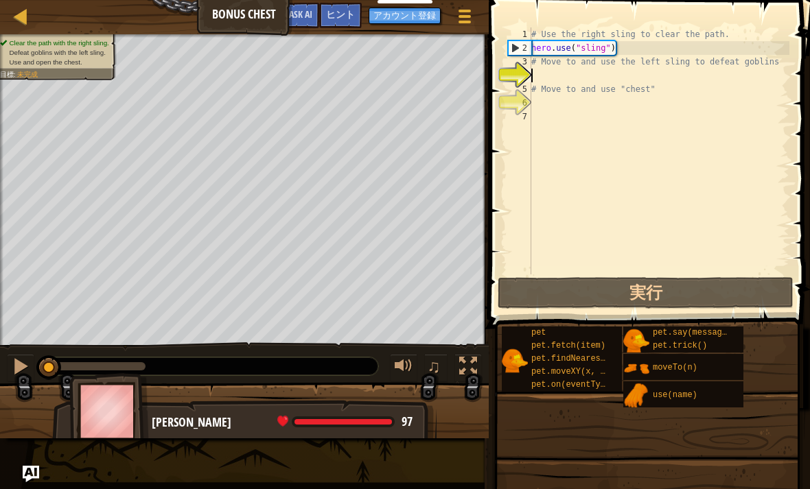
click at [587, 292] on button "実行" at bounding box center [645, 293] width 296 height 32
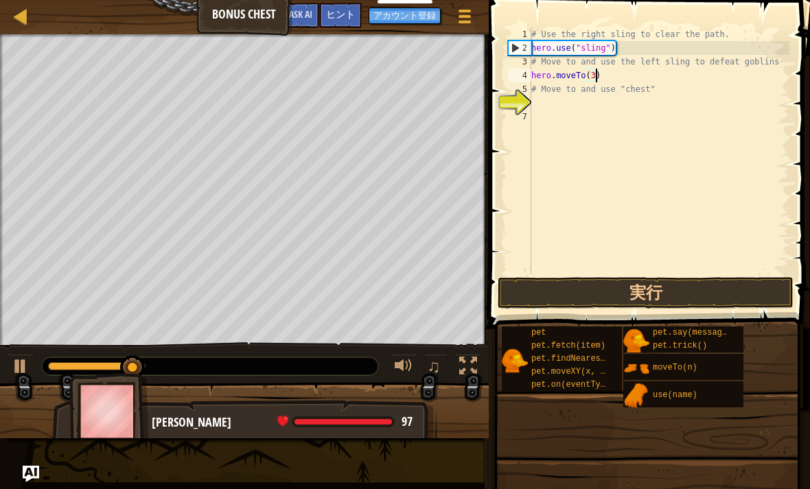
scroll to position [7, 5]
type textarea "hero.moveTo(3)"
click at [642, 291] on button "実行" at bounding box center [645, 293] width 296 height 32
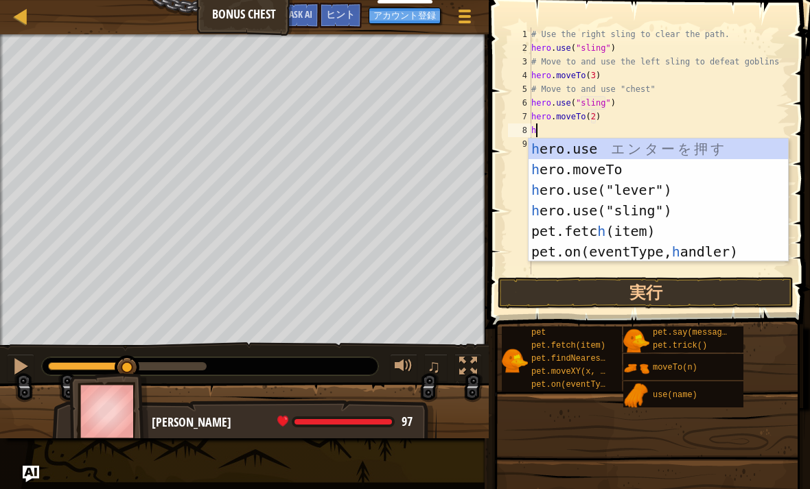
scroll to position [7, 0]
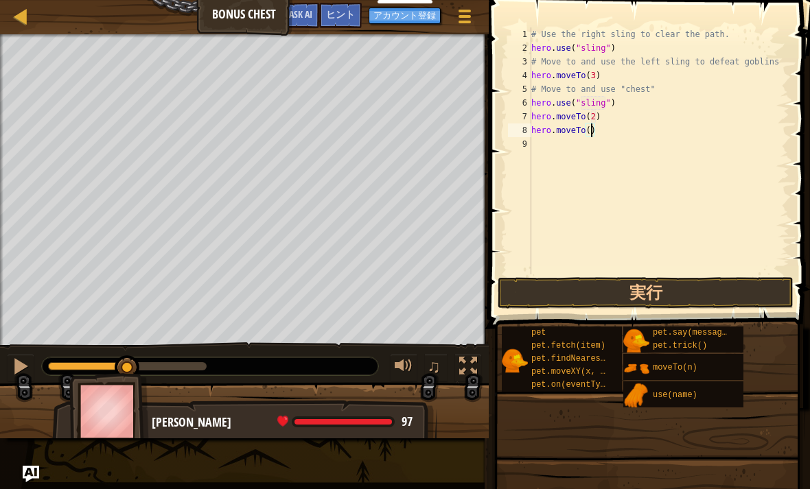
type textarea "hero.moveTo(4)"
type textarea "hero.moveTo(6)"
click at [629, 283] on button "実行" at bounding box center [645, 293] width 296 height 32
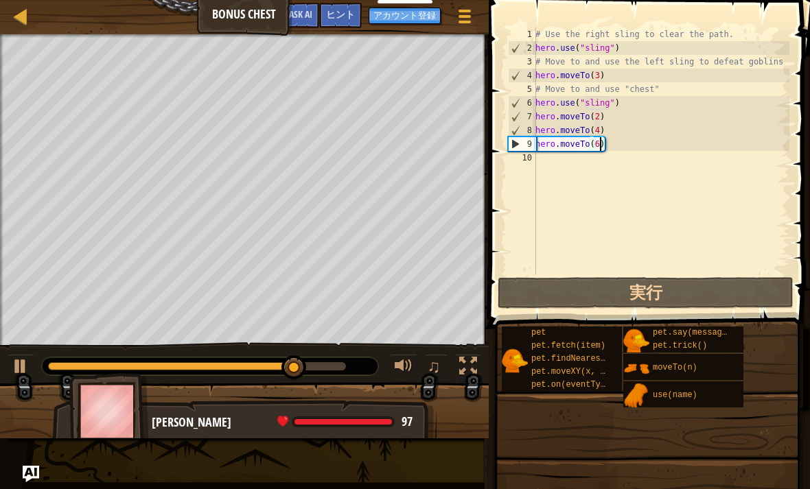
scroll to position [7, 0]
click at [634, 161] on div "# Use the right sling to clear the path. hero . use ( "sling" ) # Move to and u…" at bounding box center [660, 164] width 257 height 274
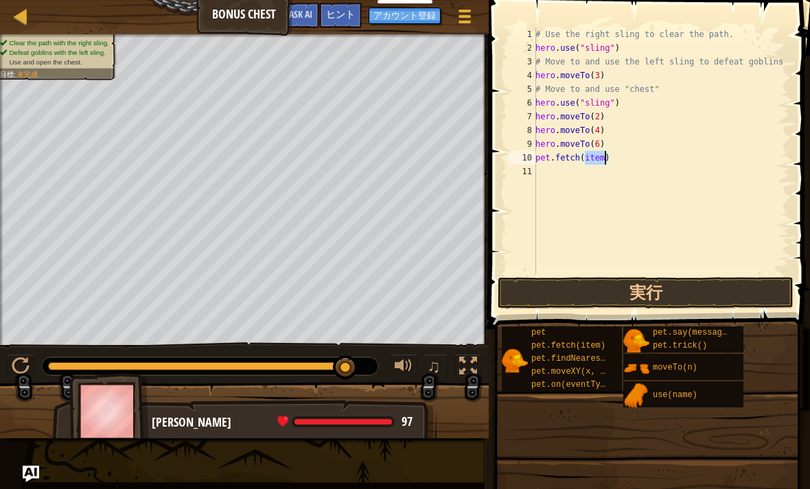
click at [624, 291] on button "実行" at bounding box center [645, 293] width 296 height 32
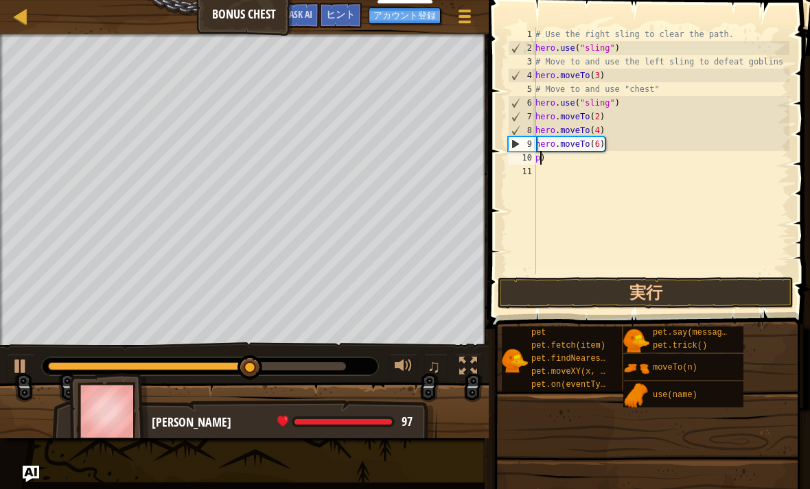
type textarea ")"
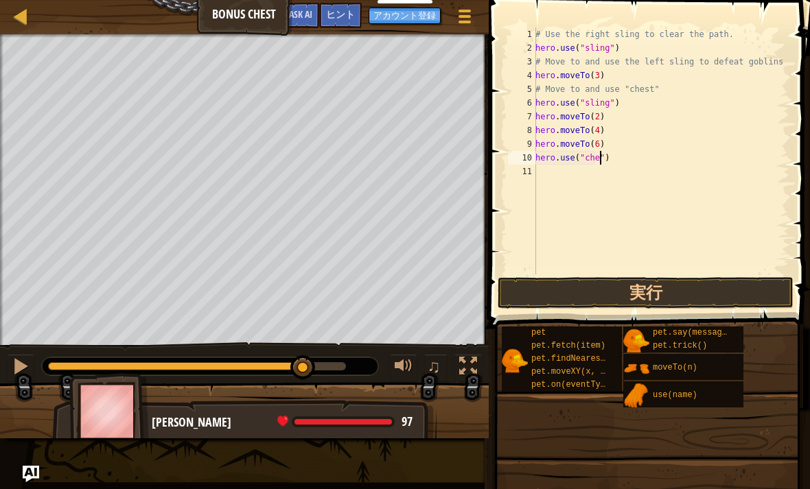
scroll to position [7, 5]
type textarea "hero.use("chest")"
click at [647, 290] on button "実行" at bounding box center [645, 293] width 296 height 32
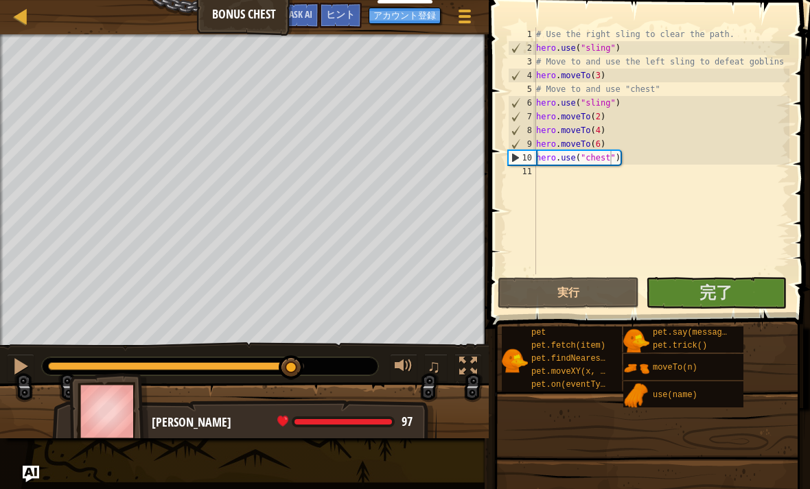
click at [698, 295] on button "完了" at bounding box center [716, 293] width 141 height 32
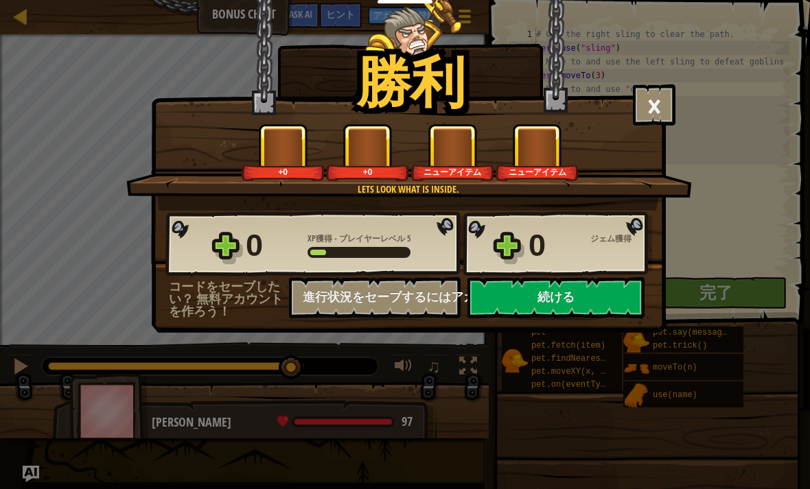
click at [572, 298] on button "続ける" at bounding box center [555, 297] width 177 height 41
select select "ja"
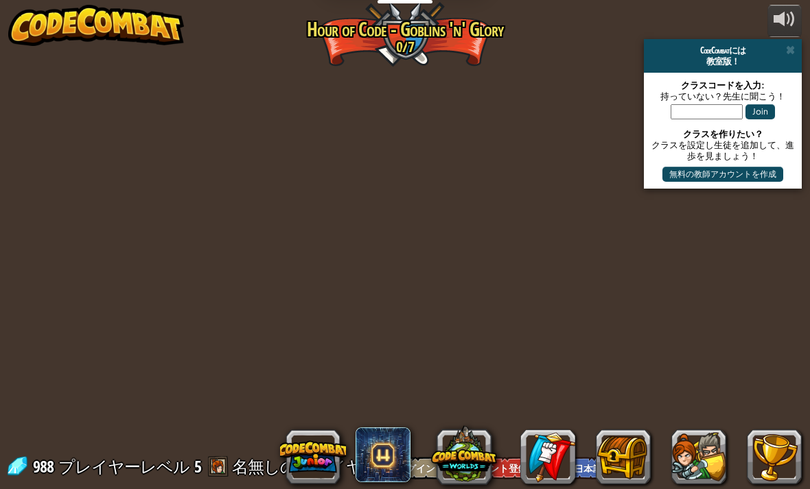
select select "ja"
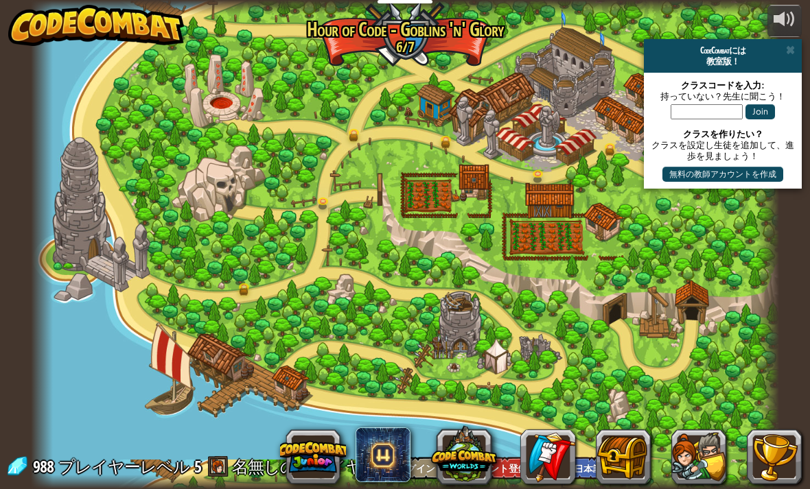
click at [790, 47] on span at bounding box center [790, 50] width 9 height 11
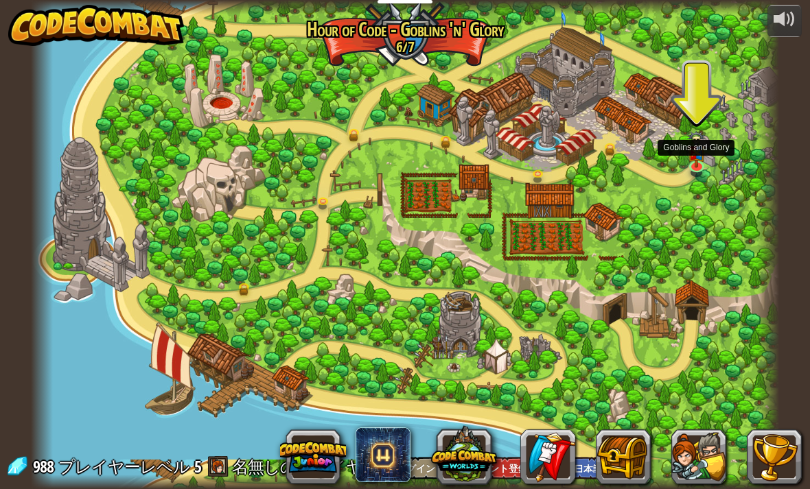
click at [702, 167] on link at bounding box center [697, 168] width 27 height 21
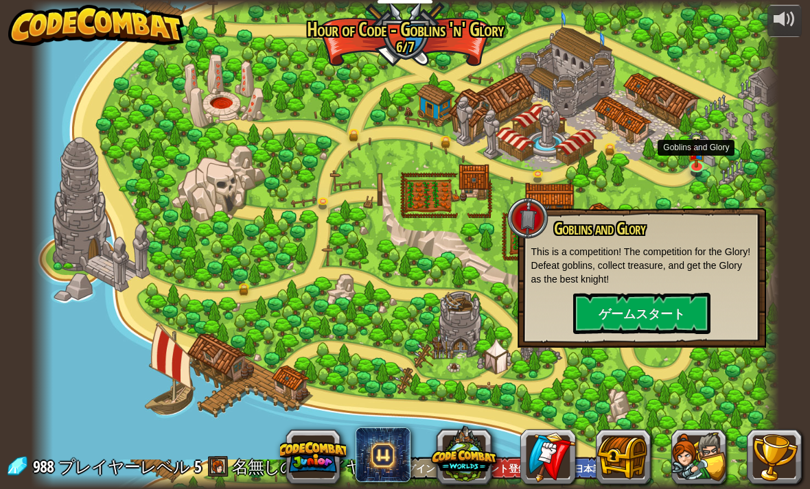
click at [636, 316] on button "ゲームスタート" at bounding box center [641, 313] width 137 height 41
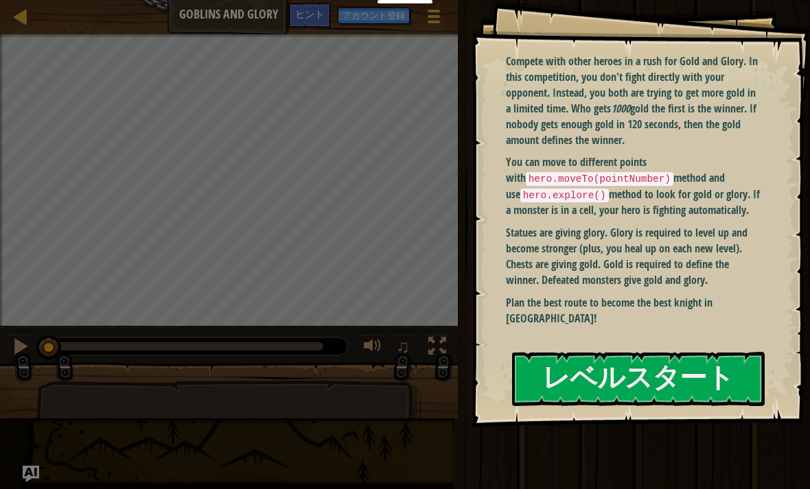
click at [699, 368] on button "レベルスタート" at bounding box center [638, 379] width 253 height 54
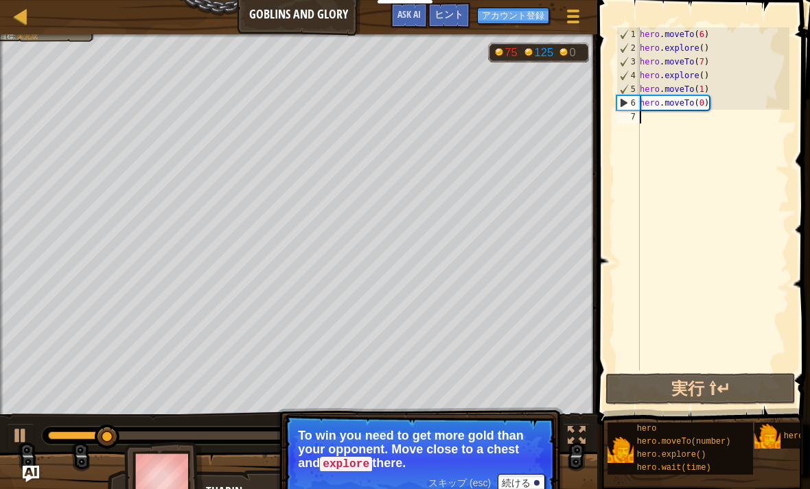
click at [541, 479] on button "続ける" at bounding box center [520, 483] width 47 height 18
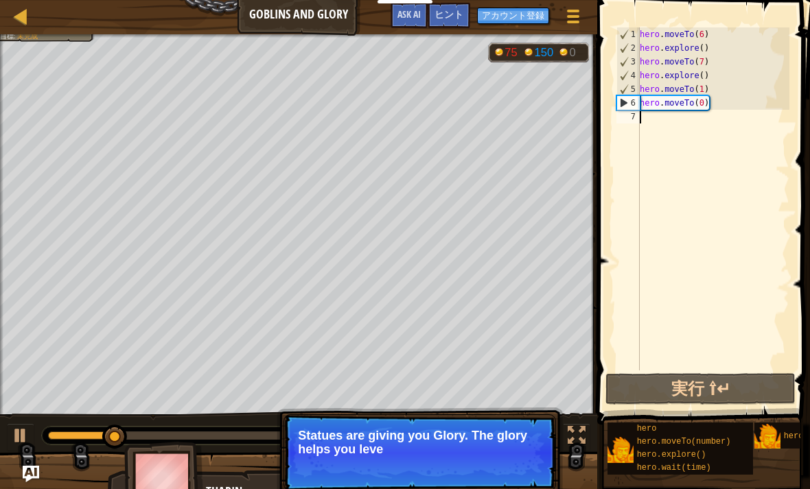
click at [554, 465] on p "スキップ (esc) 続ける Statues are giving you Glory. The glory helps you leve" at bounding box center [419, 452] width 272 height 77
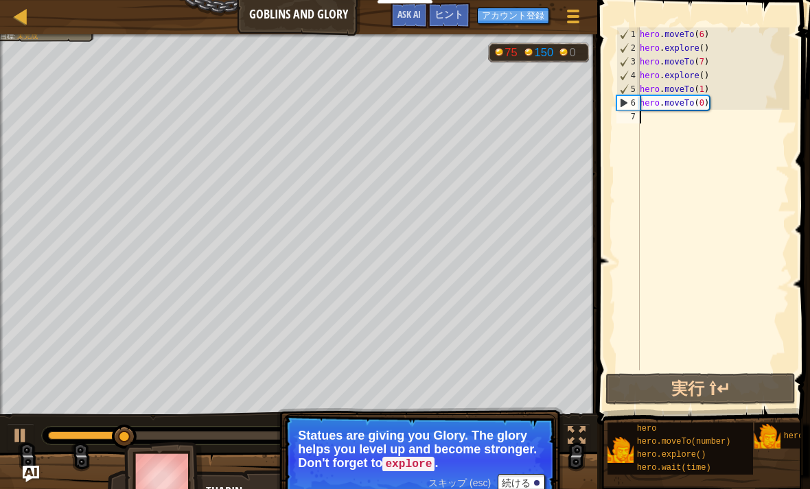
click at [530, 474] on button "続ける" at bounding box center [520, 483] width 47 height 18
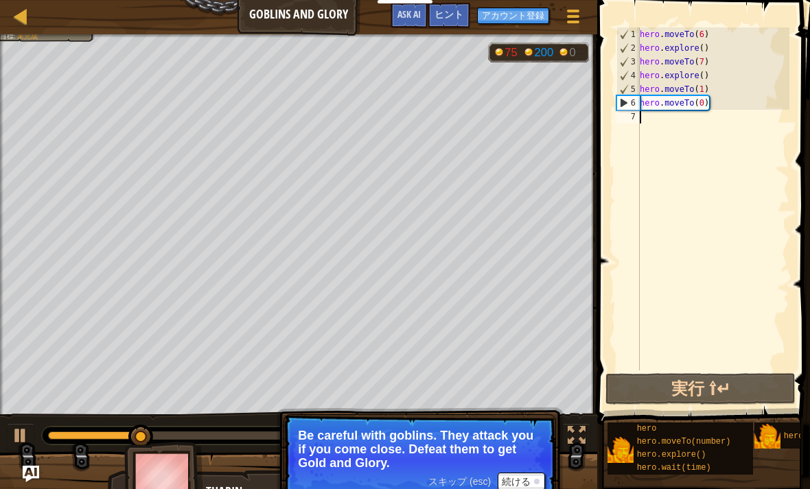
click at [539, 469] on p "Be careful with goblins. They attack you if you come close. Defeat them to get …" at bounding box center [420, 449] width 244 height 41
click at [531, 478] on button "続ける" at bounding box center [520, 482] width 47 height 18
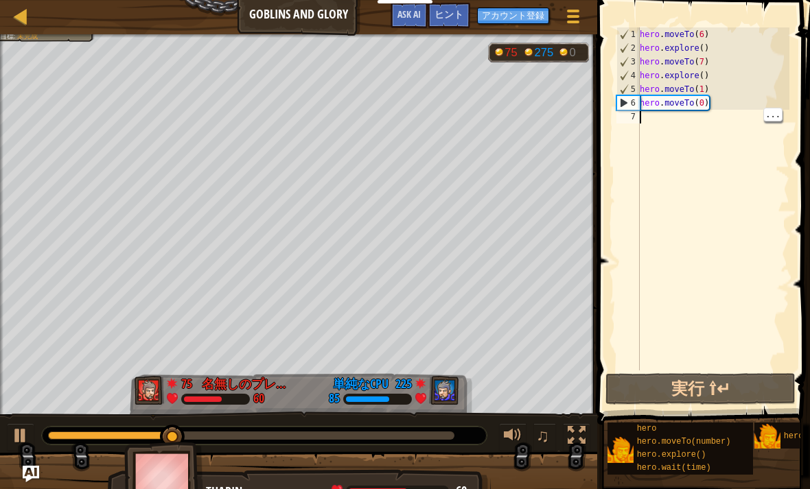
type textarea "h"
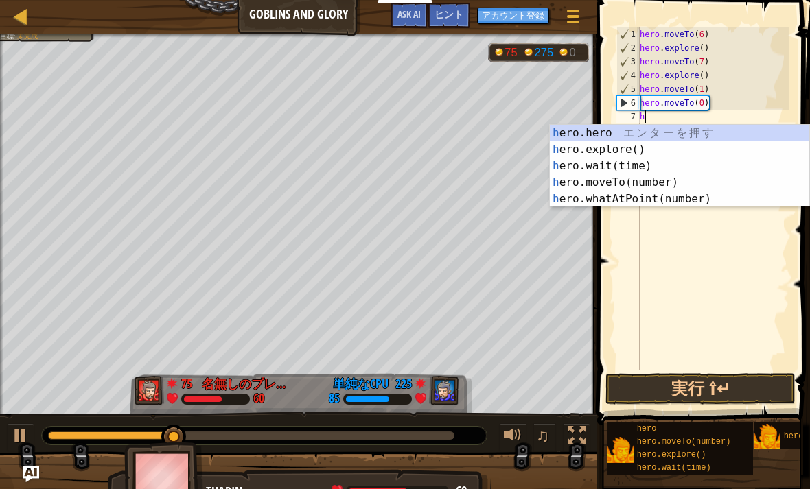
scroll to position [7, 0]
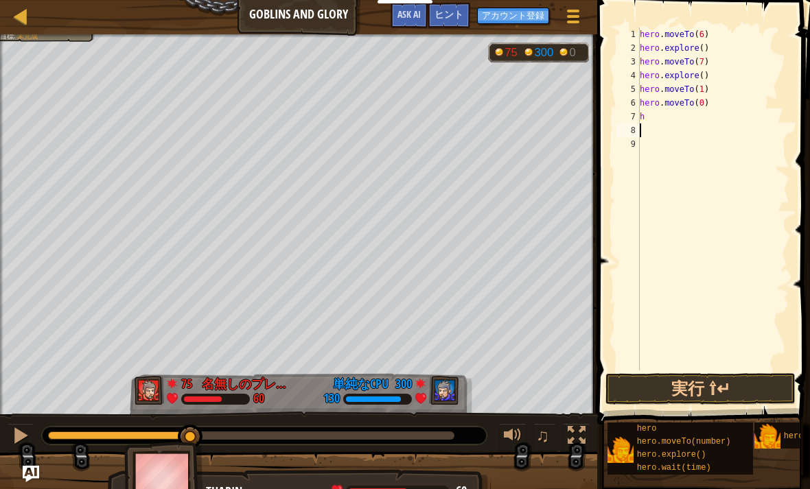
type textarea "h"
type textarea "hero.moveTo(6)"
click at [692, 393] on button "実行 ⇧↵" at bounding box center [700, 389] width 190 height 32
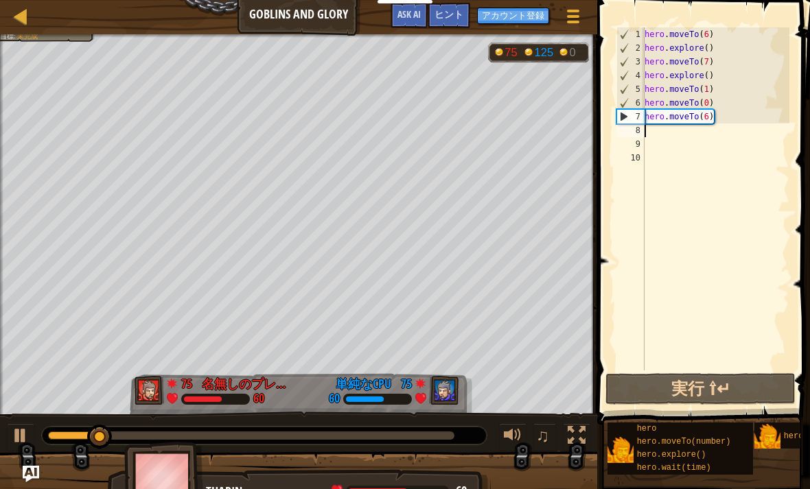
type textarea "h"
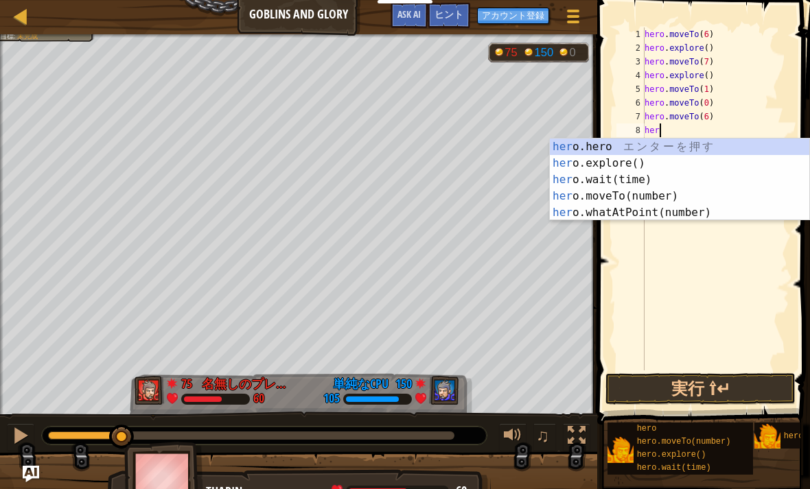
type textarea "h"
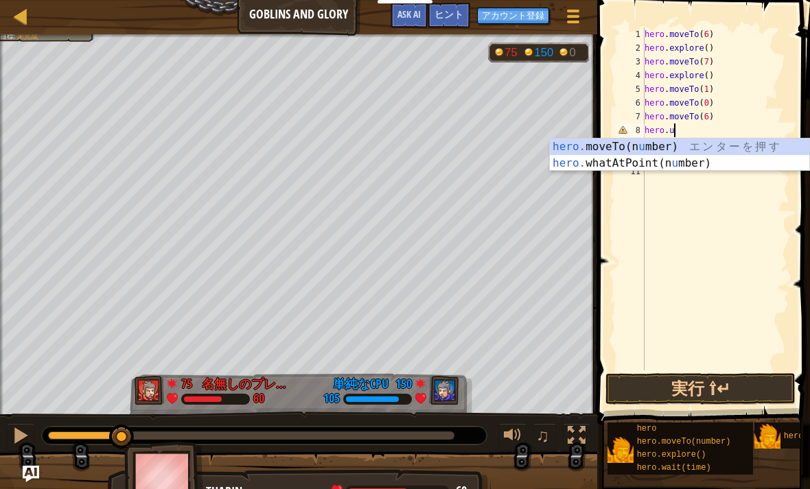
scroll to position [7, 1]
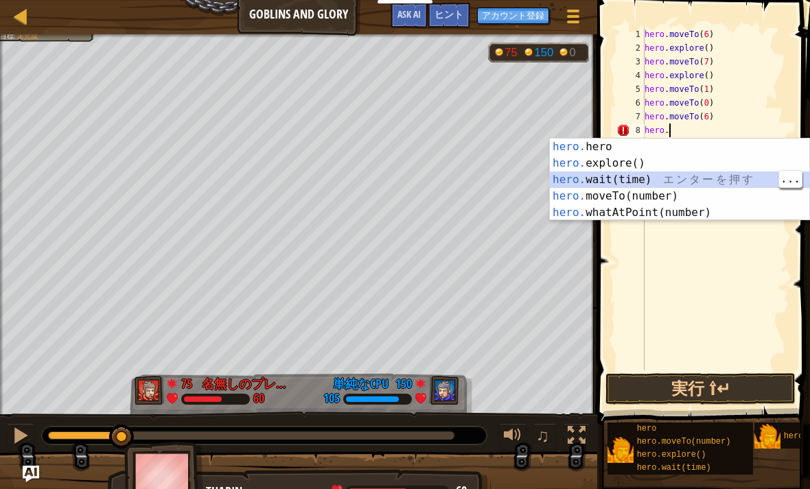
click at [648, 201] on div "hero. hero エ ン タ ー を 押 す hero. explore() エ ン タ ー を 押 す hero. wait(time) エ ン タ ー…" at bounding box center [679, 196] width 259 height 115
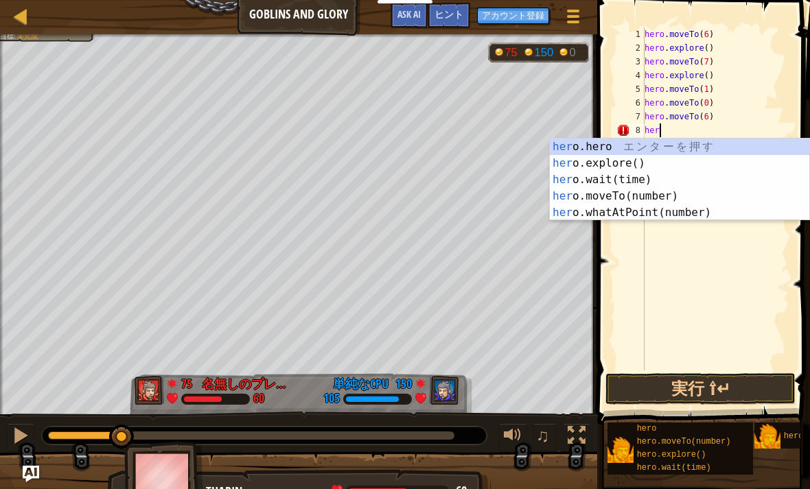
scroll to position [7, 0]
type textarea "h"
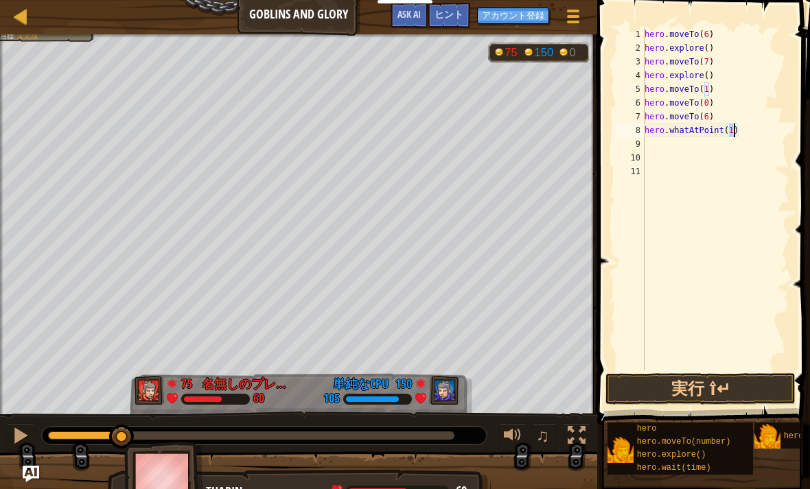
click at [727, 386] on button "実行 ⇧↵" at bounding box center [700, 389] width 190 height 32
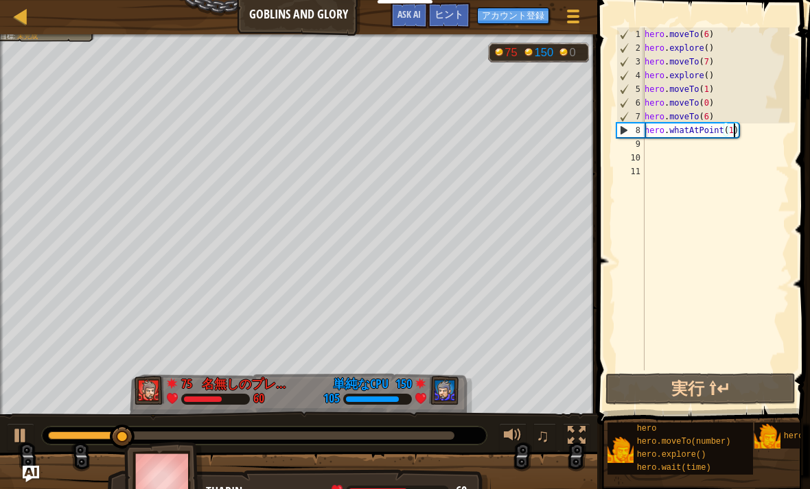
click at [740, 388] on button "実行 ⇧↵" at bounding box center [700, 389] width 190 height 32
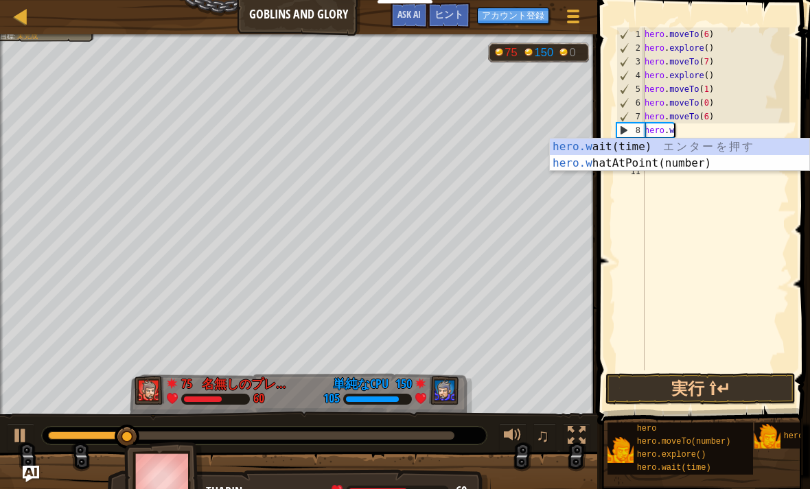
type textarea "hero."
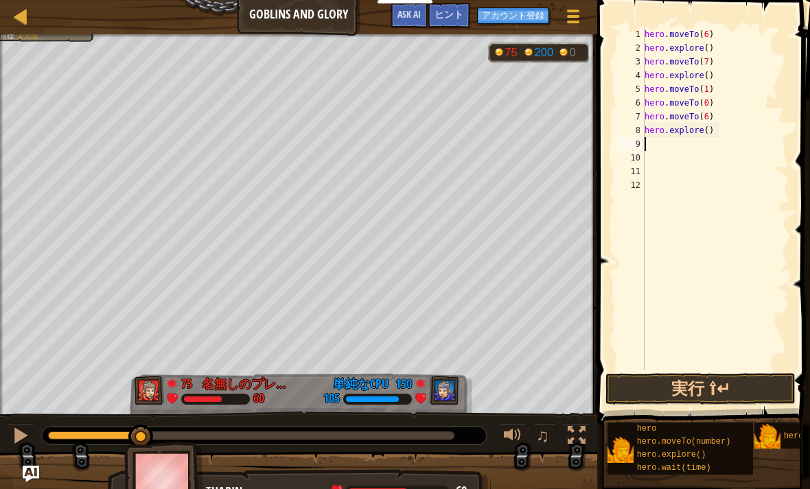
click at [664, 393] on button "実行 ⇧↵" at bounding box center [700, 389] width 190 height 32
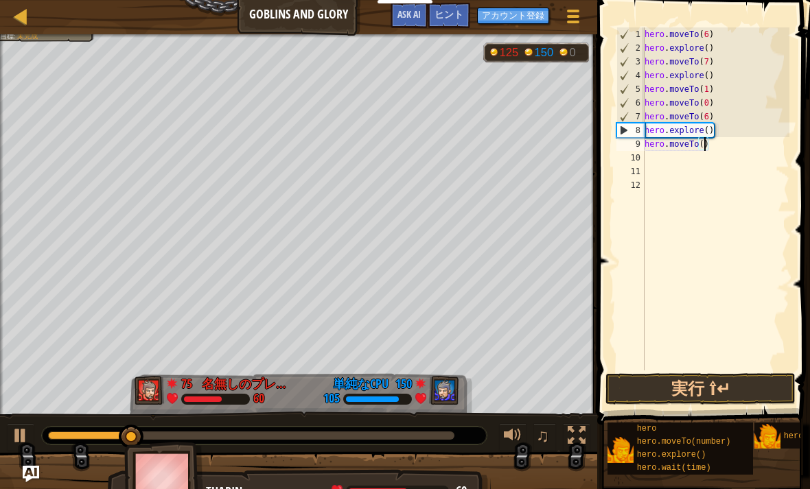
type textarea "hero.moveTo(7)"
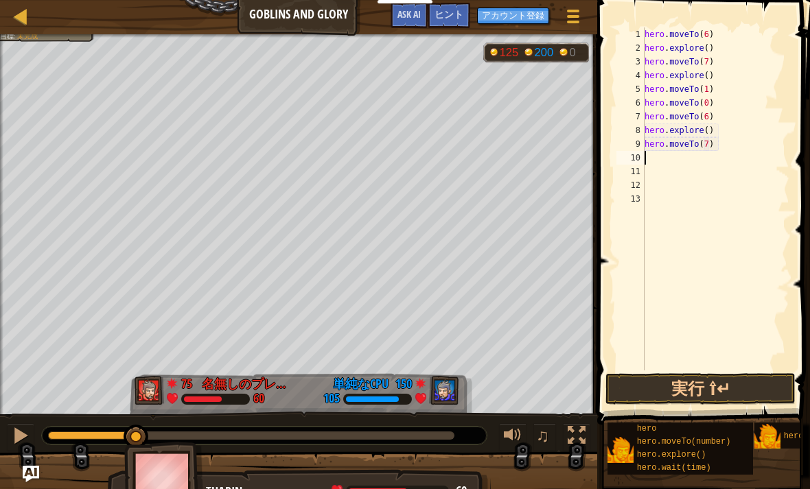
type textarea "h"
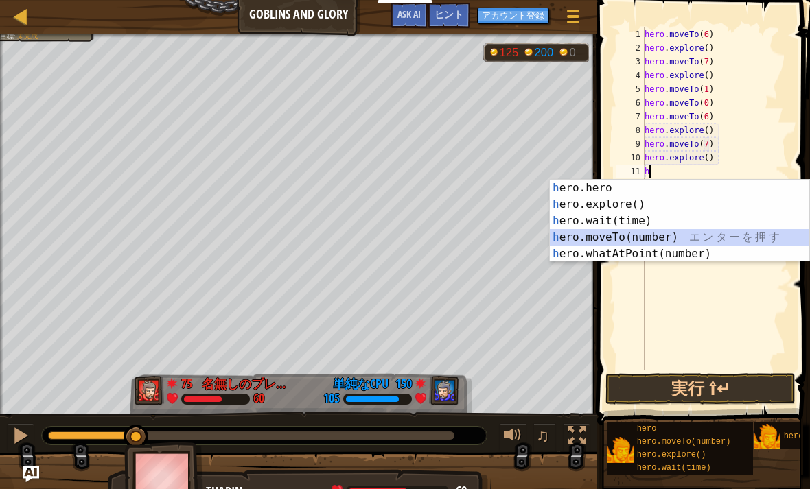
type textarea "hero.moveTo(1)"
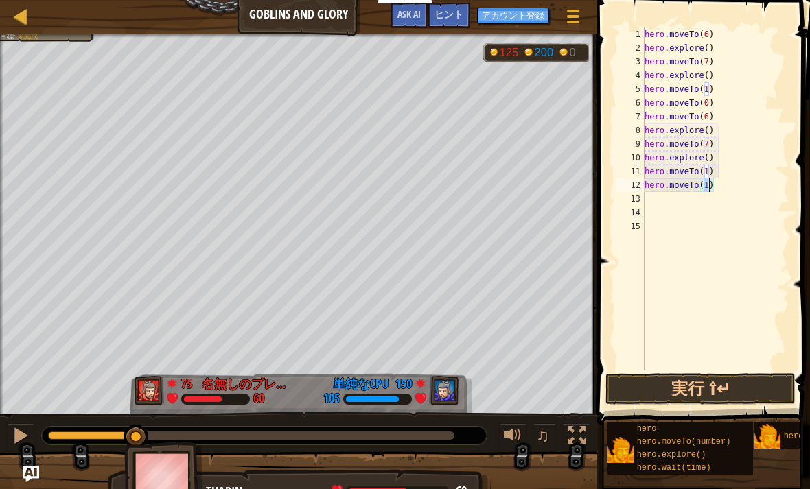
type textarea "hero.moveTo(0)"
type textarea "hero.moveTo(6)"
click at [674, 384] on button "実行 ⇧↵" at bounding box center [700, 389] width 190 height 32
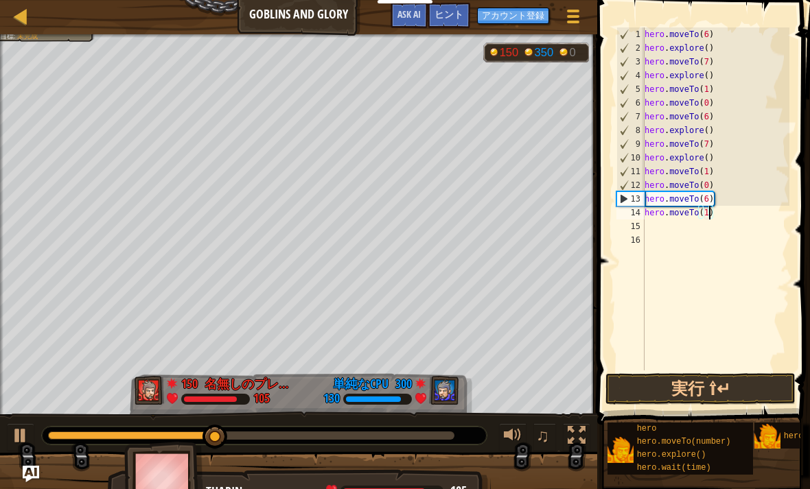
type textarea "hero.moveTo(12)"
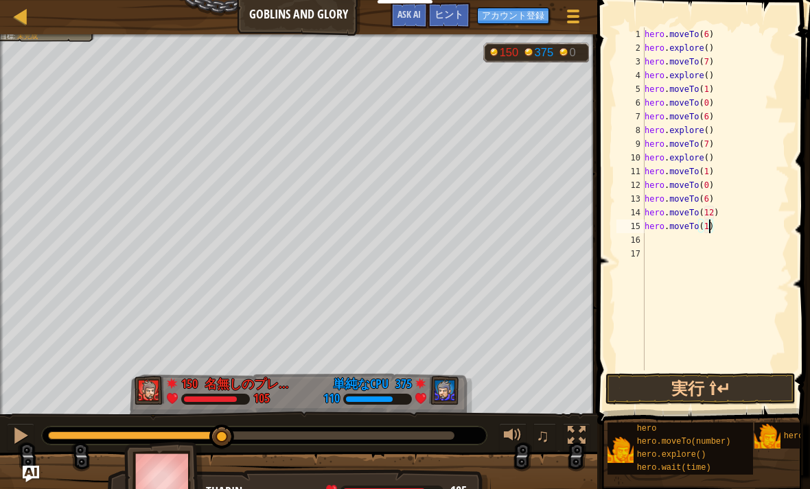
type textarea "hero.moveTo(18)"
type textarea "h"
type textarea "hero.moveTo(24)"
type textarea "hero.moveTo(25)"
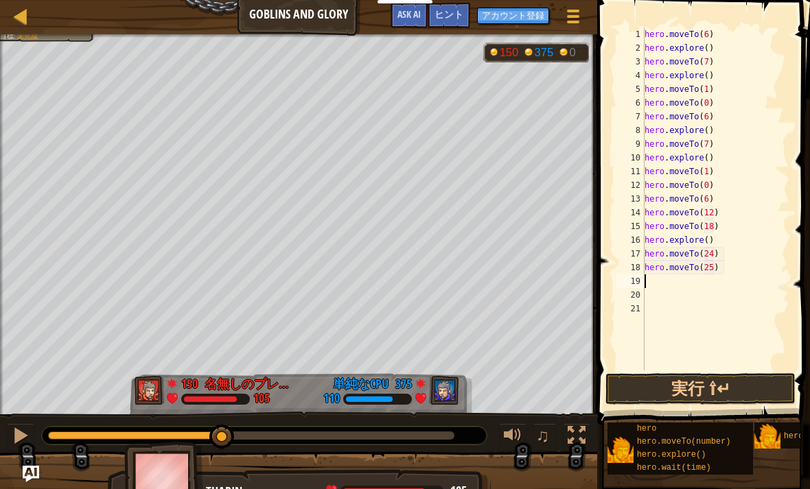
type textarea "h"
type textarea "hero.moveTo(26)"
type textarea "hero.moveTo(20)"
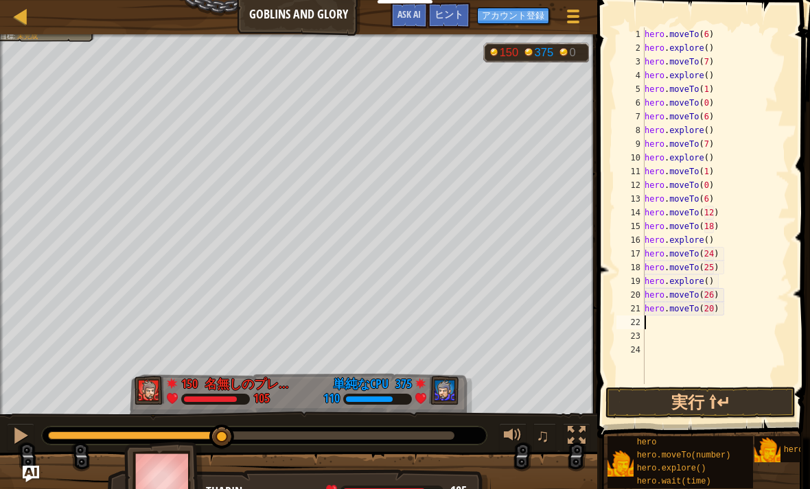
type textarea "h"
click at [725, 412] on button "実行 ⇧↵" at bounding box center [700, 403] width 190 height 32
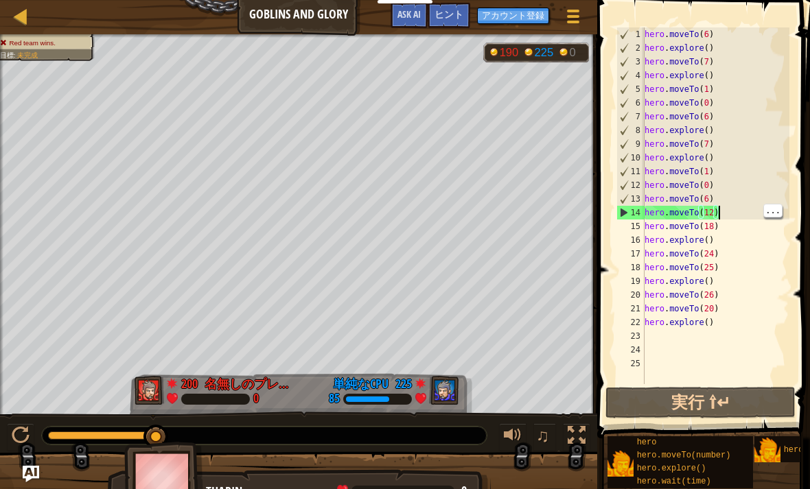
click at [731, 198] on div "hero . moveTo ( 6 ) hero . explore ( ) hero . moveTo ( 7 ) hero . explore ( ) h…" at bounding box center [716, 219] width 148 height 384
click at [742, 208] on div "hero . moveTo ( 6 ) hero . explore ( ) hero . moveTo ( 7 ) hero . explore ( ) h…" at bounding box center [716, 219] width 148 height 384
type textarea "hero.moveTo(6)"
click at [737, 198] on div "hero . moveTo ( 6 ) hero . explore ( ) hero . moveTo ( 7 ) hero . explore ( ) h…" at bounding box center [716, 219] width 148 height 384
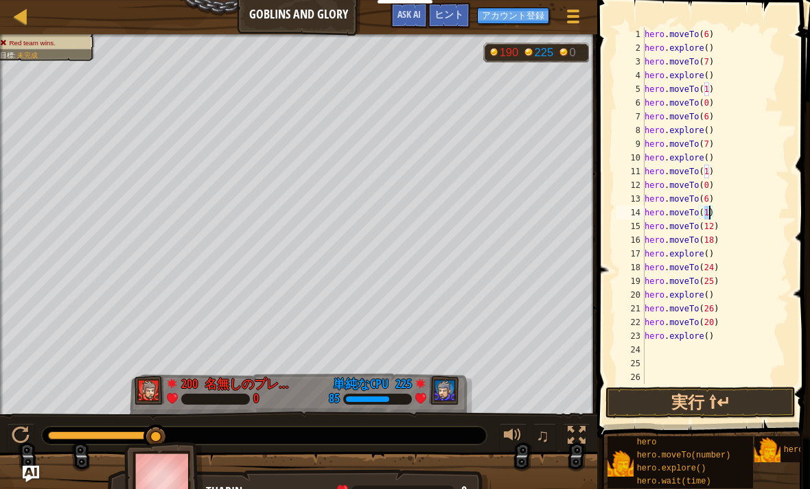
type textarea "hero.moveTo(7)"
click at [703, 417] on button "実行 ⇧↵" at bounding box center [700, 403] width 190 height 32
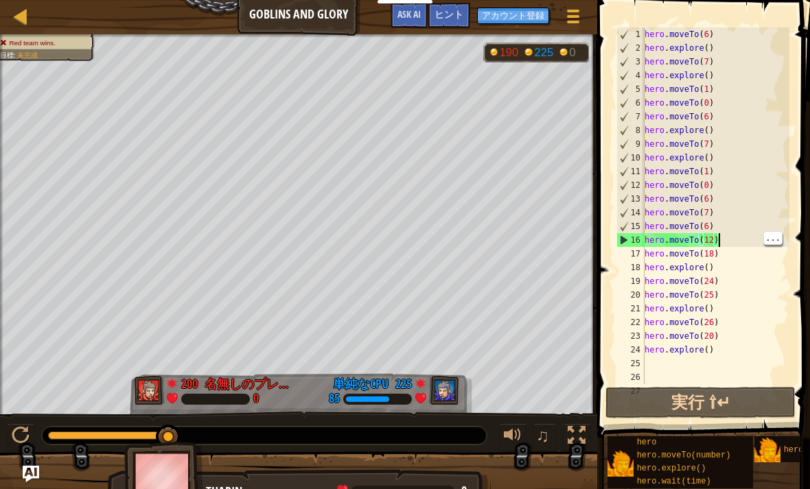
click at [734, 208] on div "hero . moveTo ( 6 ) hero . explore ( ) hero . moveTo ( 7 ) hero . explore ( ) h…" at bounding box center [716, 219] width 148 height 384
click at [736, 224] on div "hero . moveTo ( 6 ) hero . explore ( ) hero . moveTo ( 7 ) hero . explore ( ) h…" at bounding box center [716, 219] width 148 height 384
click at [690, 406] on button "実行 ⇧↵" at bounding box center [700, 403] width 190 height 32
click at [692, 405] on button "実行 ⇧↵" at bounding box center [700, 403] width 190 height 32
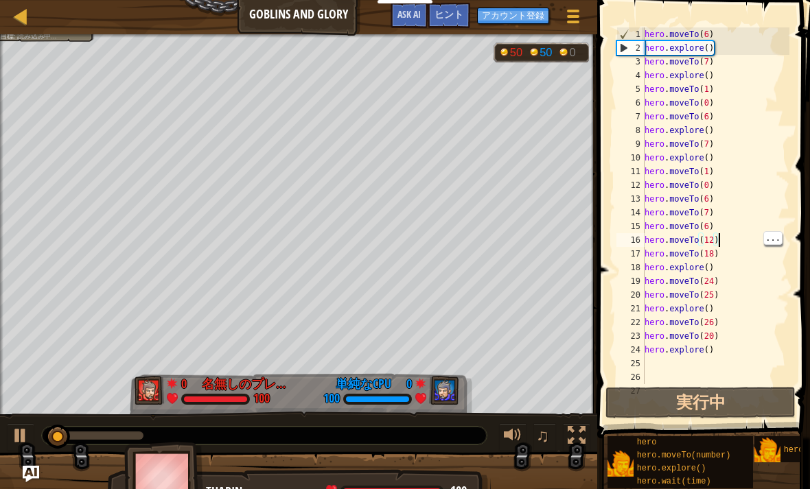
click at [735, 247] on div "hero . moveTo ( 6 ) hero . explore ( ) hero . moveTo ( 7 ) hero . explore ( ) h…" at bounding box center [716, 219] width 148 height 384
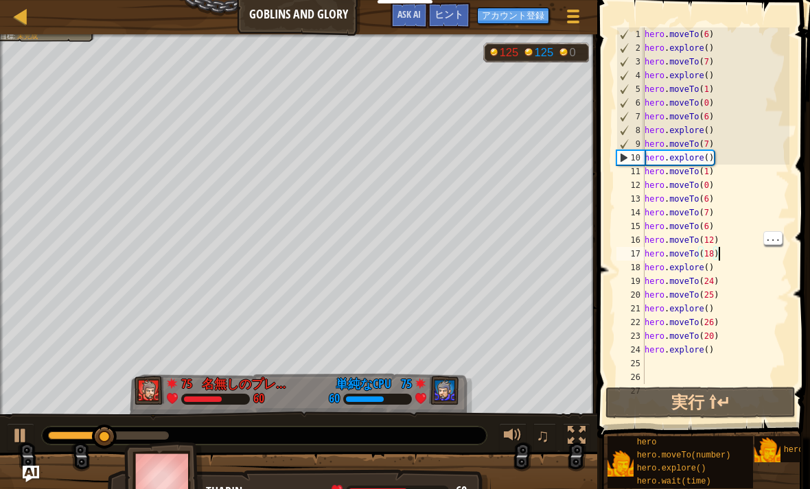
click at [25, 434] on div at bounding box center [21, 436] width 18 height 18
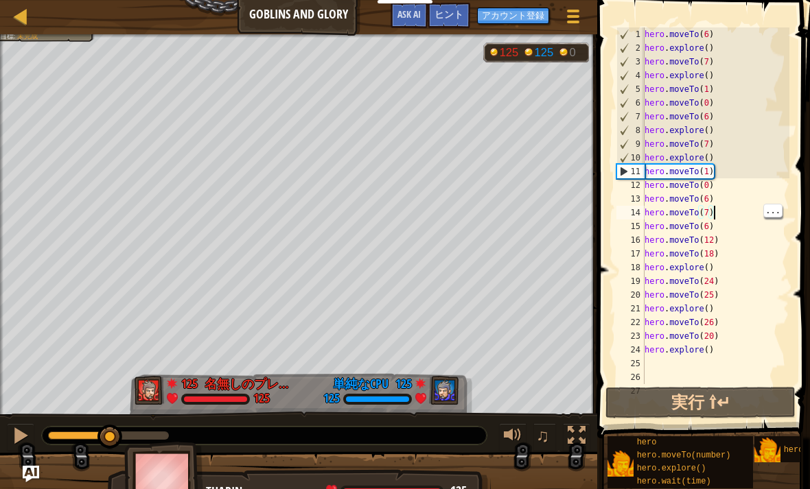
click at [734, 211] on div "hero . moveTo ( 6 ) hero . explore ( ) hero . moveTo ( 7 ) hero . explore ( ) h…" at bounding box center [716, 219] width 148 height 384
click at [24, 440] on div at bounding box center [21, 436] width 18 height 18
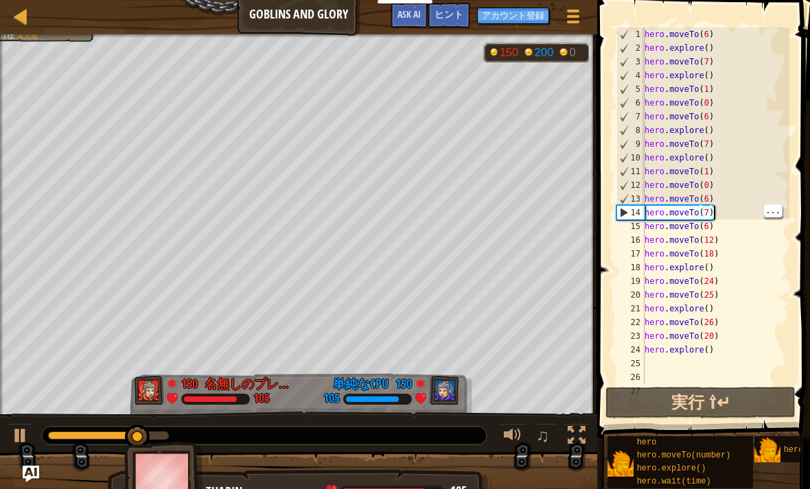
click at [683, 408] on button "実行 ⇧↵" at bounding box center [700, 403] width 190 height 32
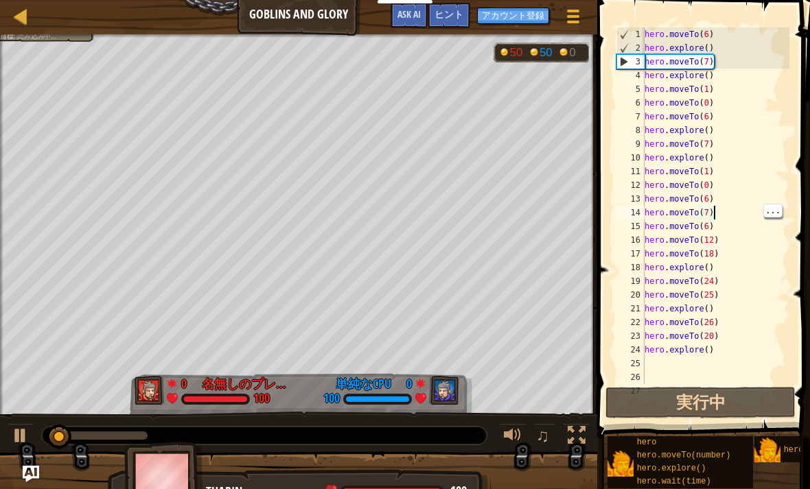
type textarea "hero.moveTo(6)"
click at [727, 197] on div "hero . moveTo ( 6 ) hero . explore ( ) hero . moveTo ( 7 ) hero . explore ( ) h…" at bounding box center [716, 219] width 148 height 384
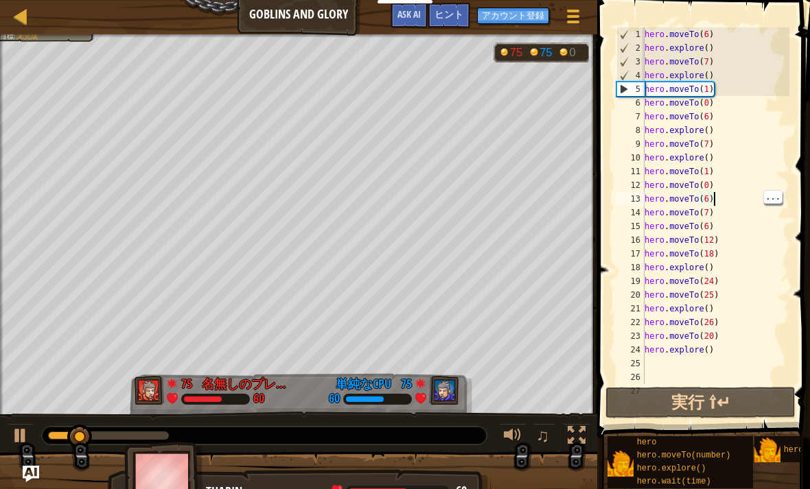
scroll to position [7, 0]
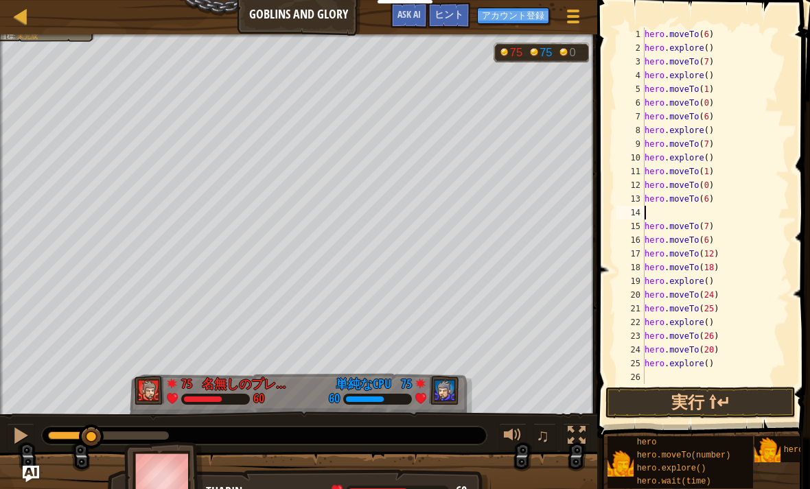
type textarea "h"
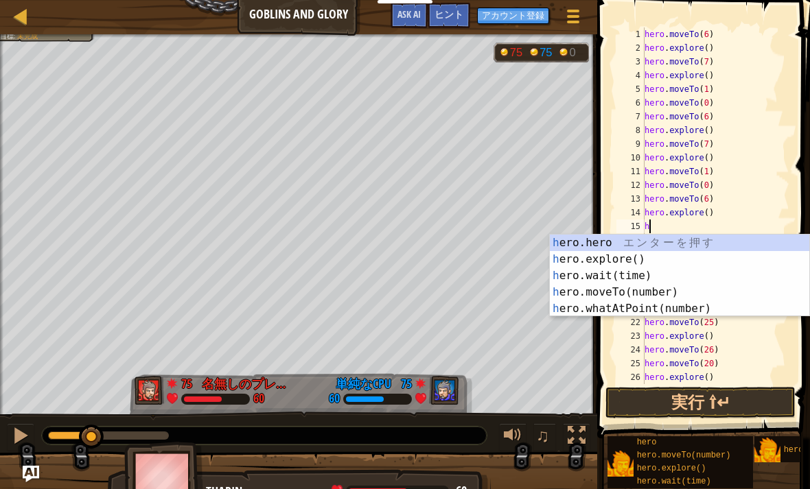
click at [716, 384] on div "hero . moveTo ( 6 ) hero . explore ( ) hero . moveTo ( 7 ) hero . explore ( ) h…" at bounding box center [716, 219] width 148 height 384
type textarea "hero.explore()"
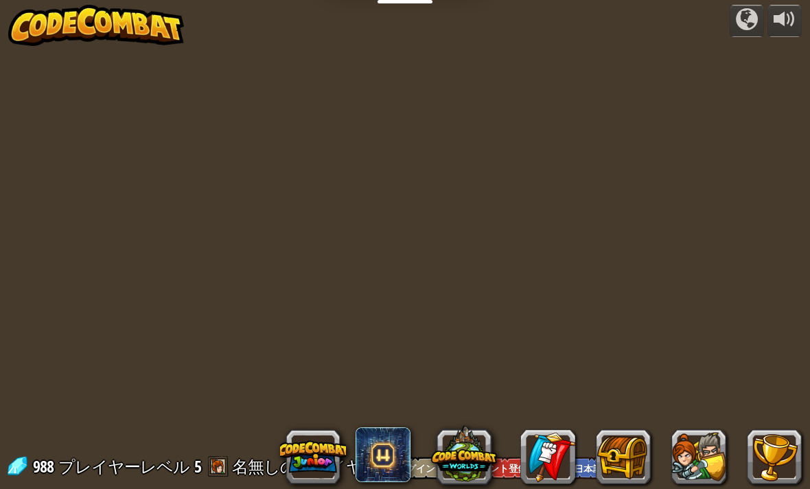
select select "ja"
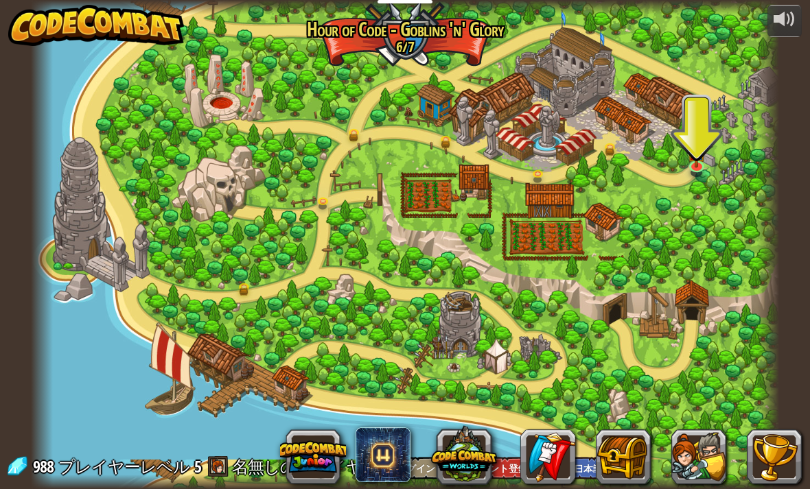
click at [692, 462] on button at bounding box center [698, 457] width 55 height 55
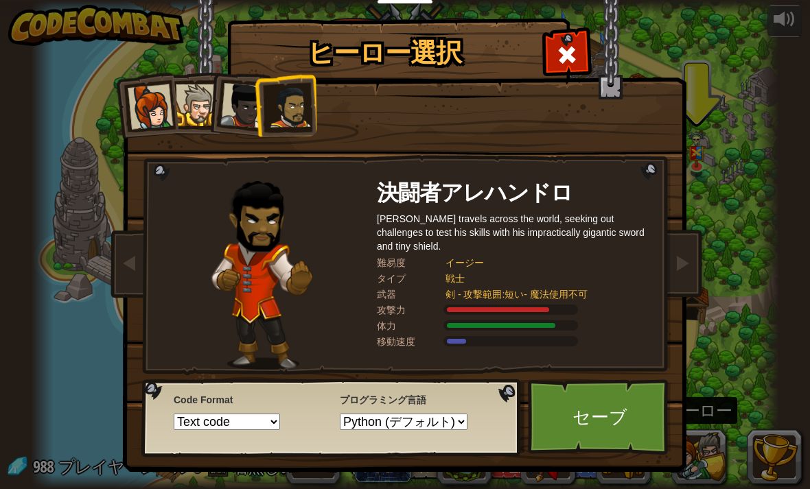
click at [717, 276] on div "ヒーロー選択 988 キャプテンアーニャ・ウェストン アーニャはで行くと、それは鬼ベースを襲撃、村を守る、または光沢のあるものを拾うのかどうか、ジョブが、行わ…" at bounding box center [405, 244] width 810 height 489
